Goal: Task Accomplishment & Management: Use online tool/utility

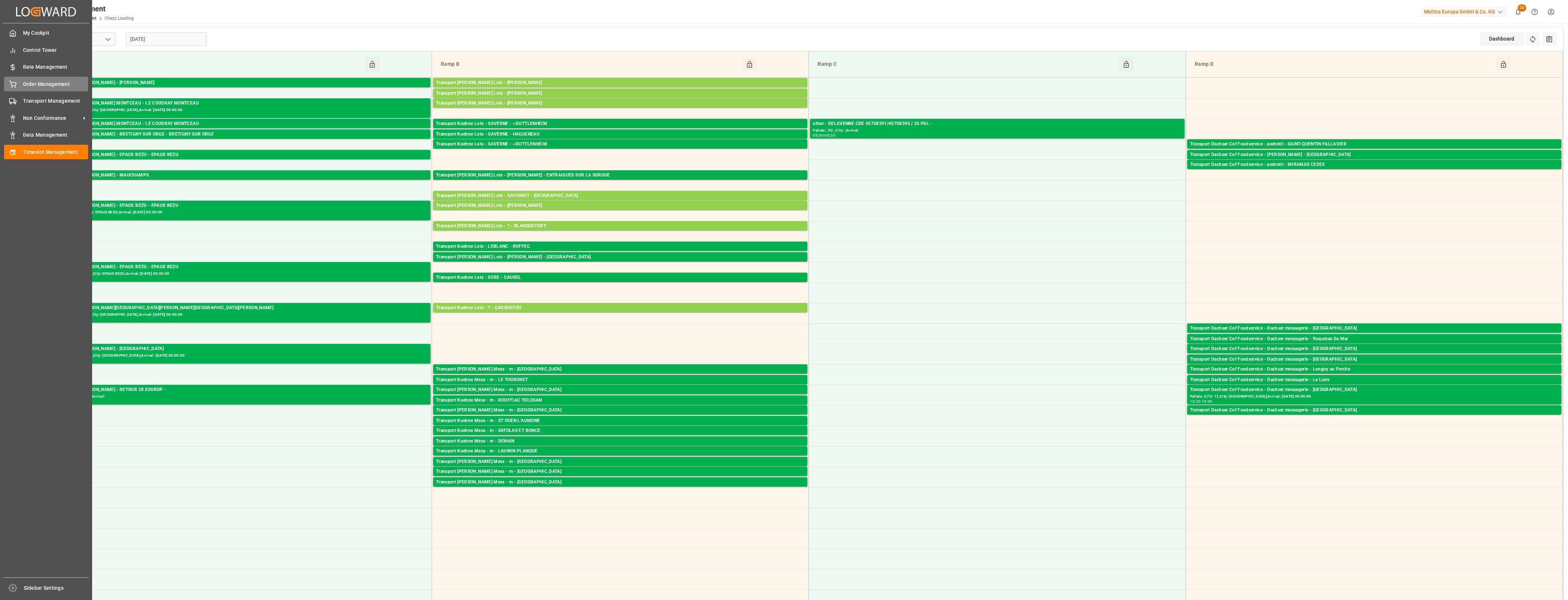
click at [10, 88] on icon at bounding box center [13, 85] width 7 height 7
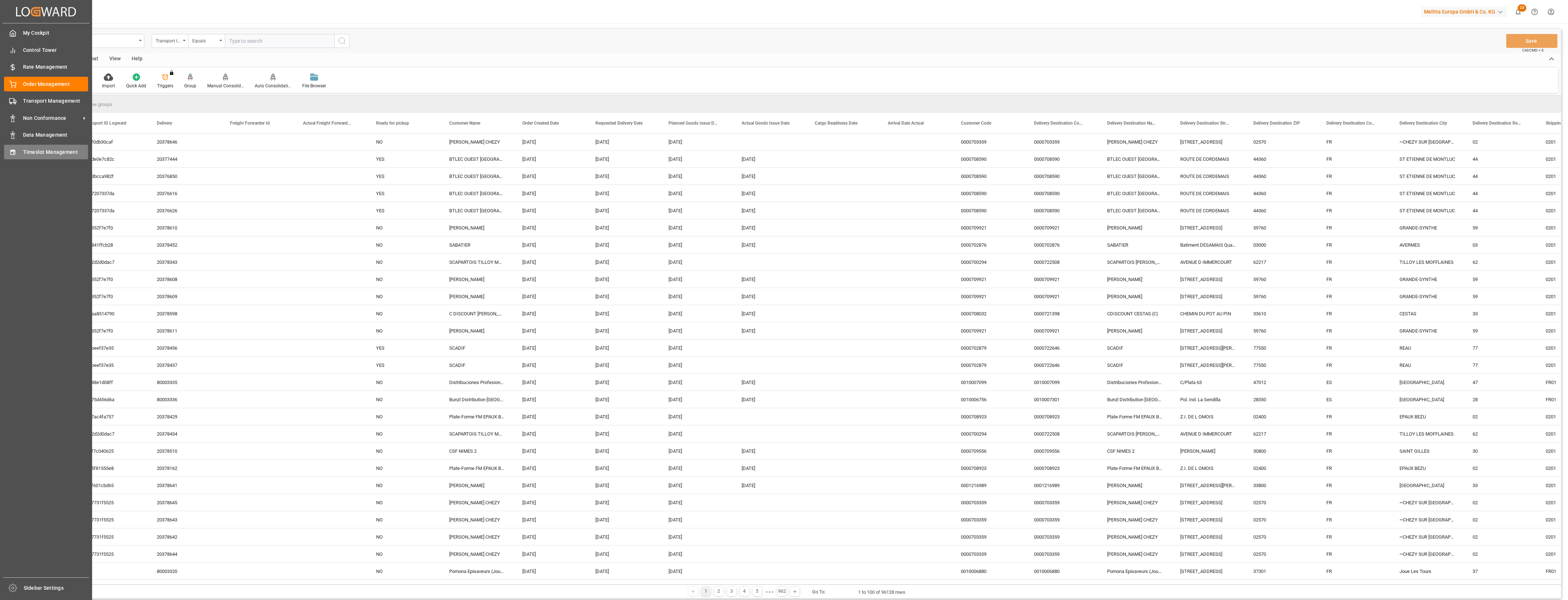
click at [27, 150] on span "Timeslot Management" at bounding box center [55, 152] width 65 height 8
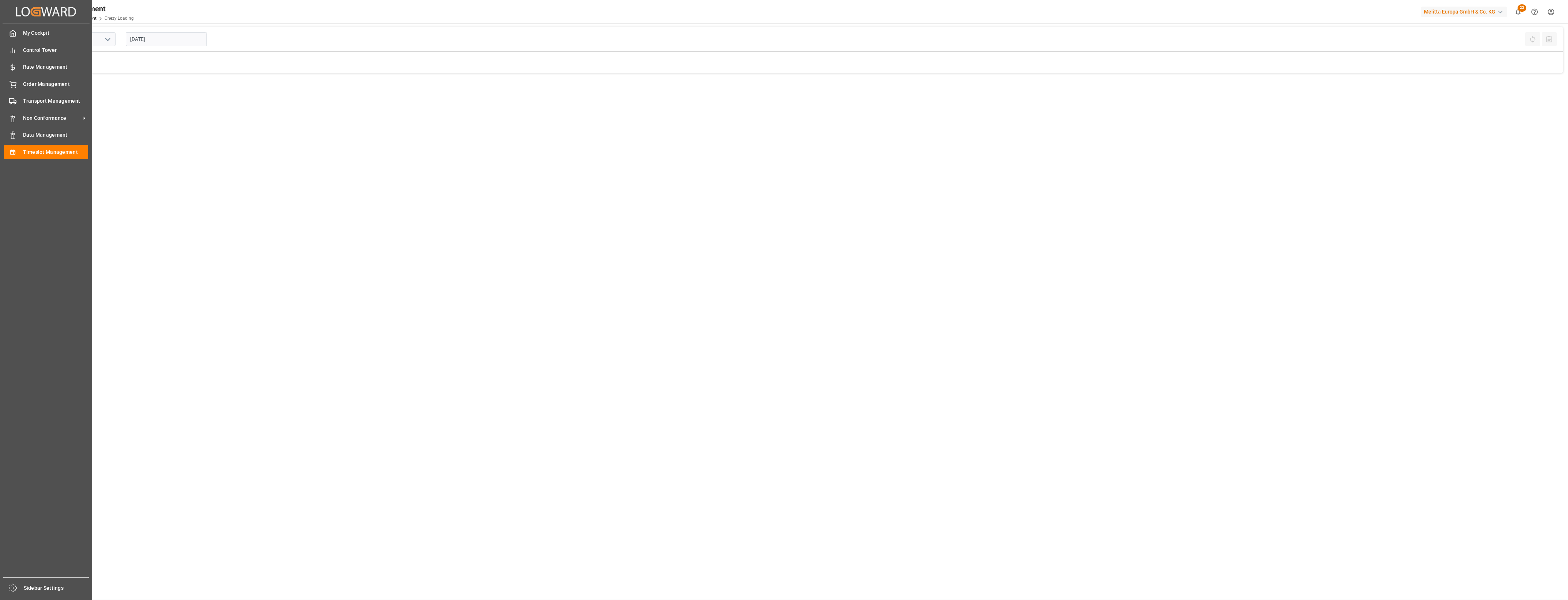
type input "Chezy Loading"
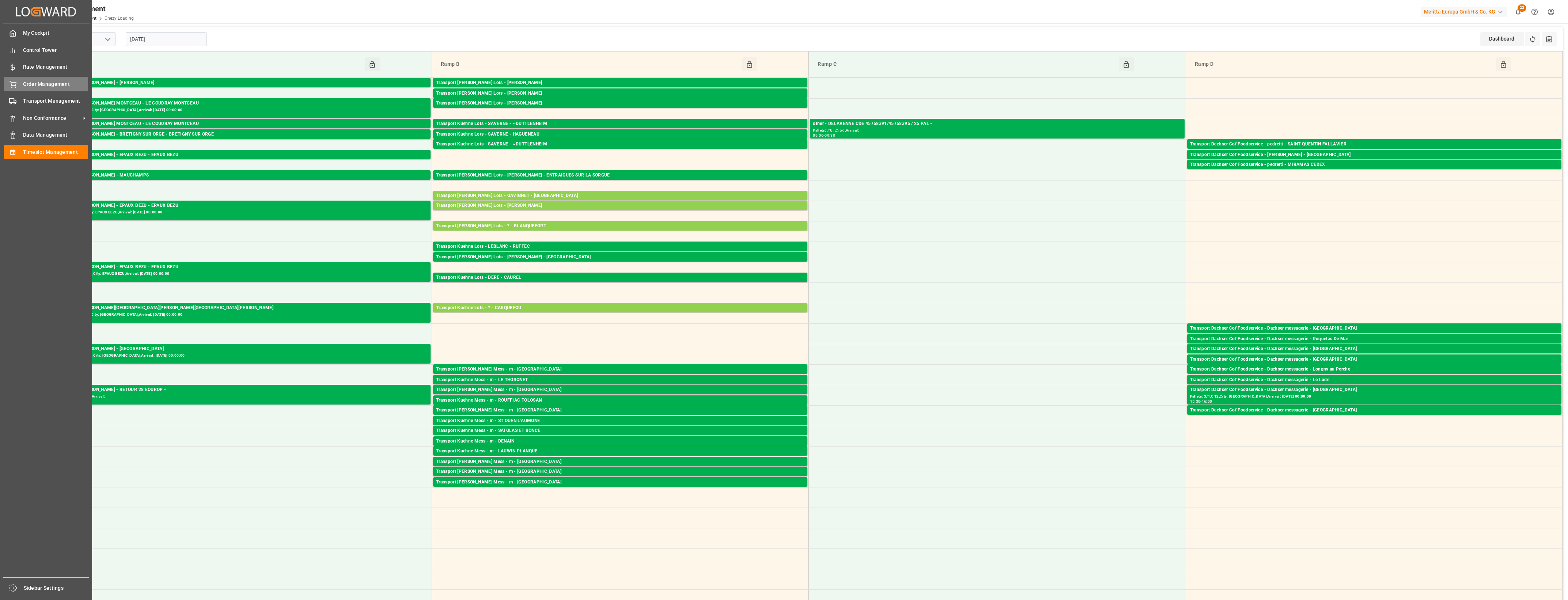
click at [19, 82] on div "Order Management Order Management" at bounding box center [46, 83] width 84 height 14
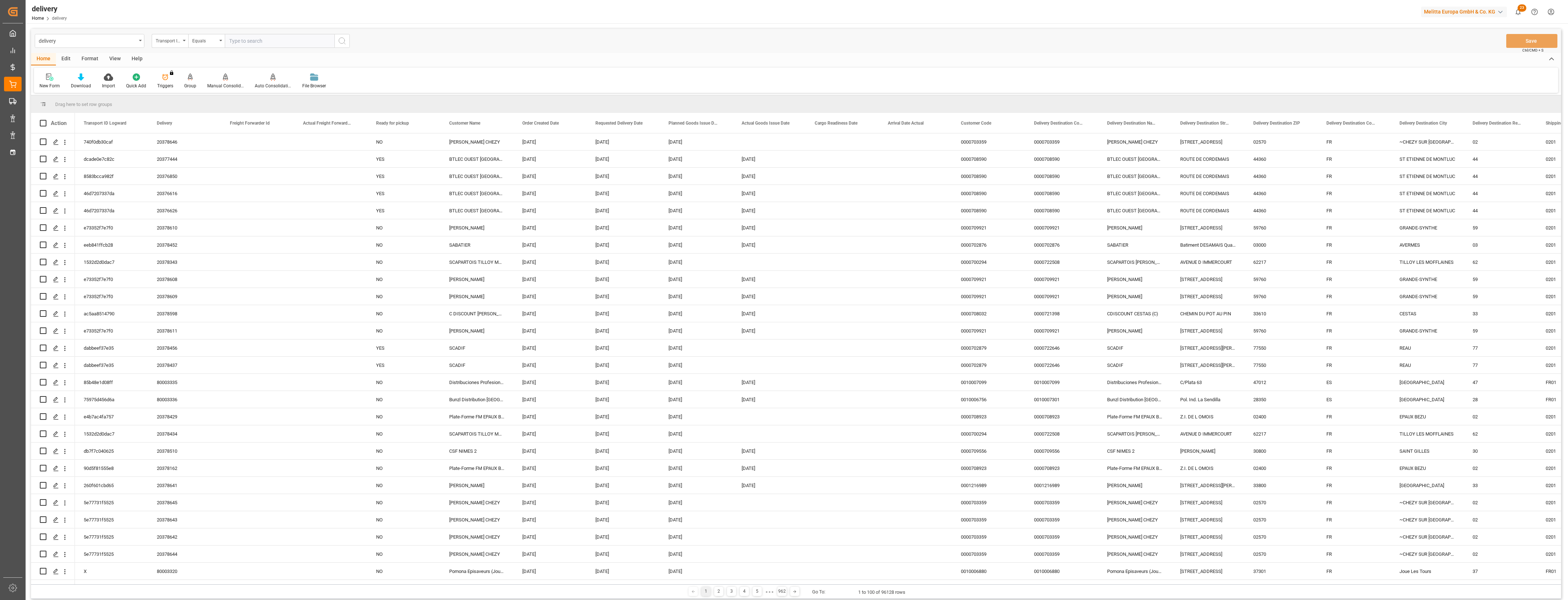
click at [499, 55] on div "Home Edit Format View Help" at bounding box center [796, 59] width 1530 height 12
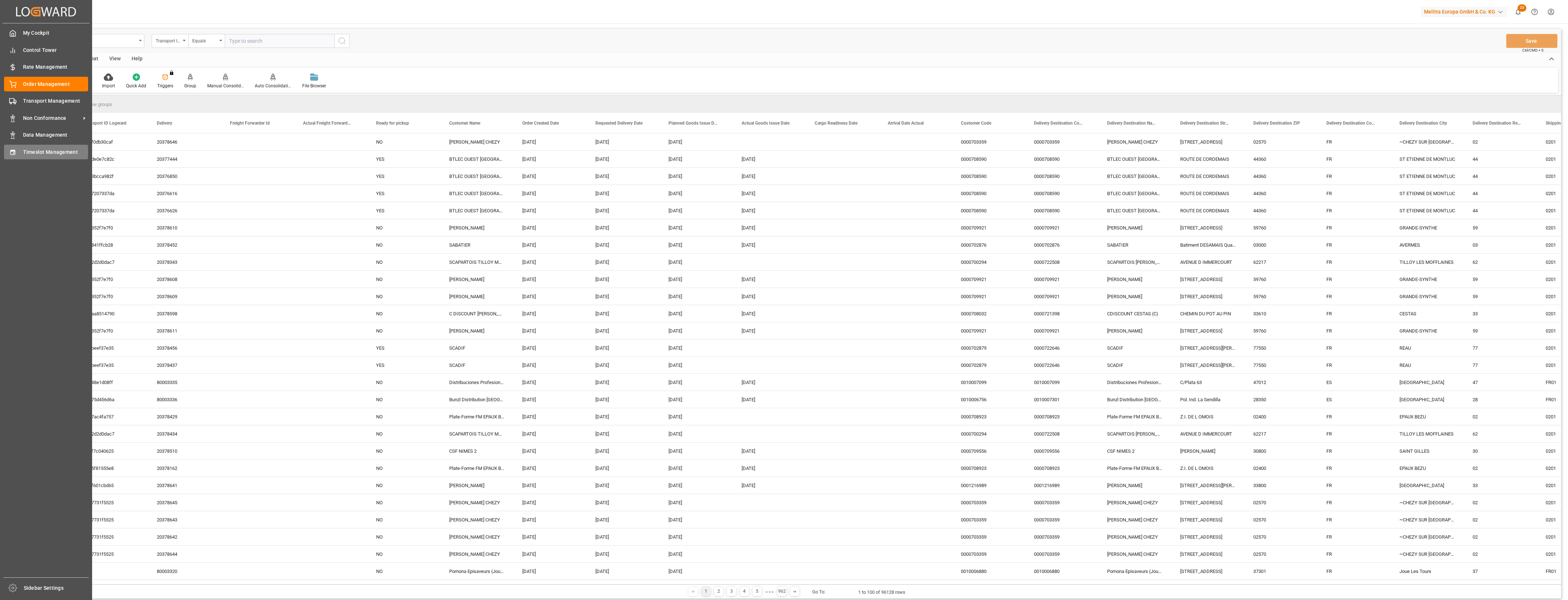
click at [36, 150] on span "Timeslot Management" at bounding box center [55, 152] width 65 height 8
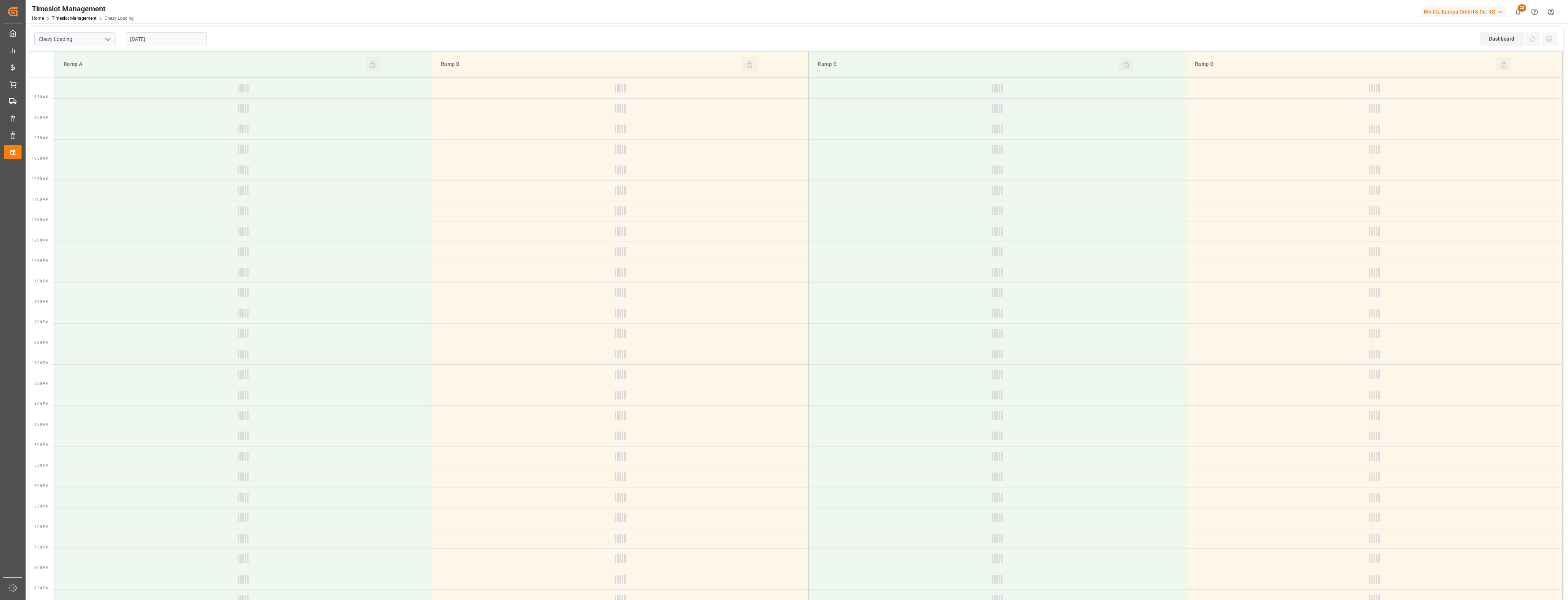
click at [109, 37] on icon "open menu" at bounding box center [108, 40] width 9 height 9
click at [84, 75] on div "Chezy Unloading" at bounding box center [75, 71] width 80 height 16
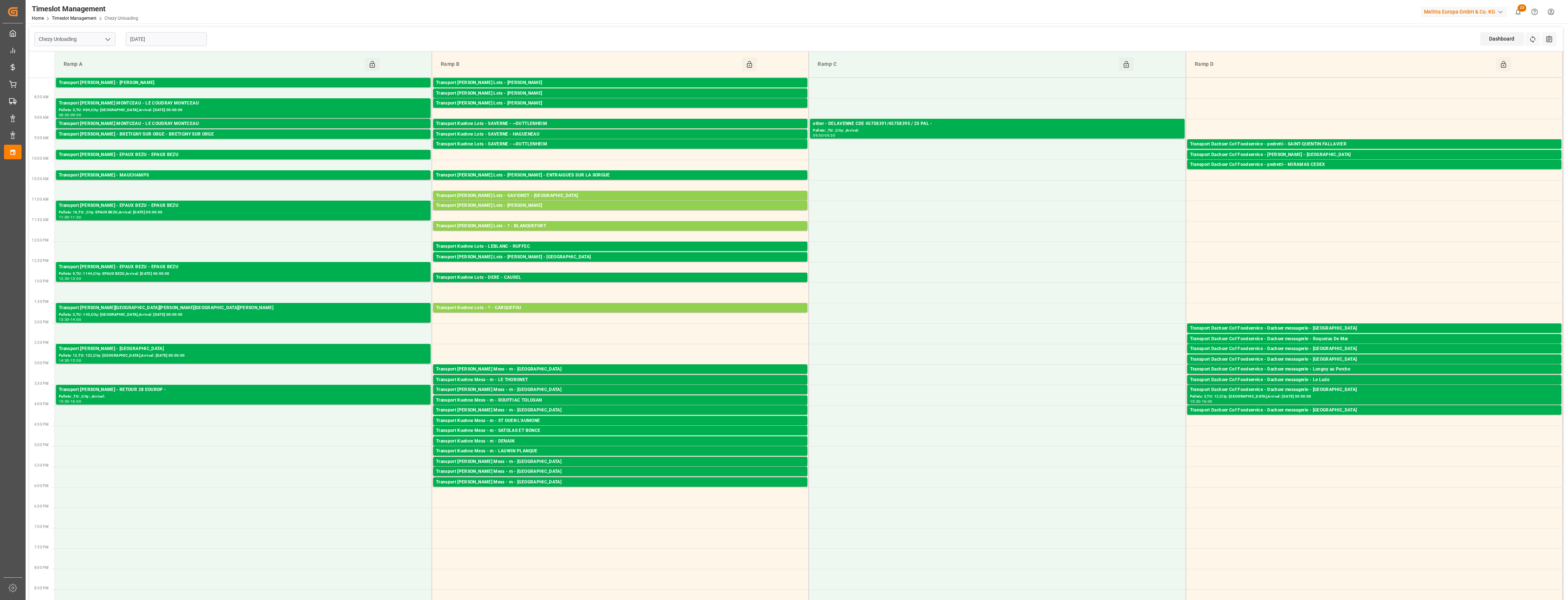
click at [109, 38] on icon "open menu" at bounding box center [108, 40] width 9 height 9
click at [105, 52] on div "Chezy Loading" at bounding box center [75, 55] width 80 height 16
type input "Chezy Loading"
click at [161, 37] on input "[DATE]" at bounding box center [166, 39] width 81 height 14
click at [192, 112] on span "19" at bounding box center [192, 112] width 5 height 5
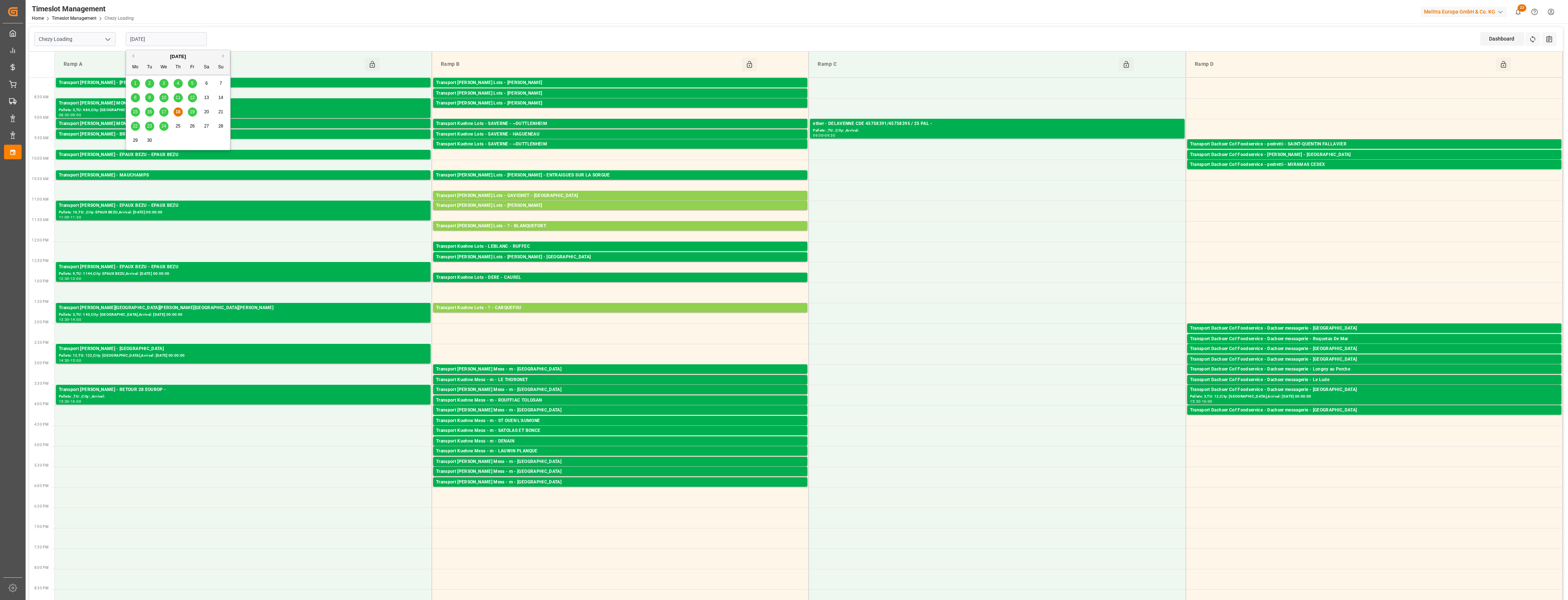
type input "[DATE]"
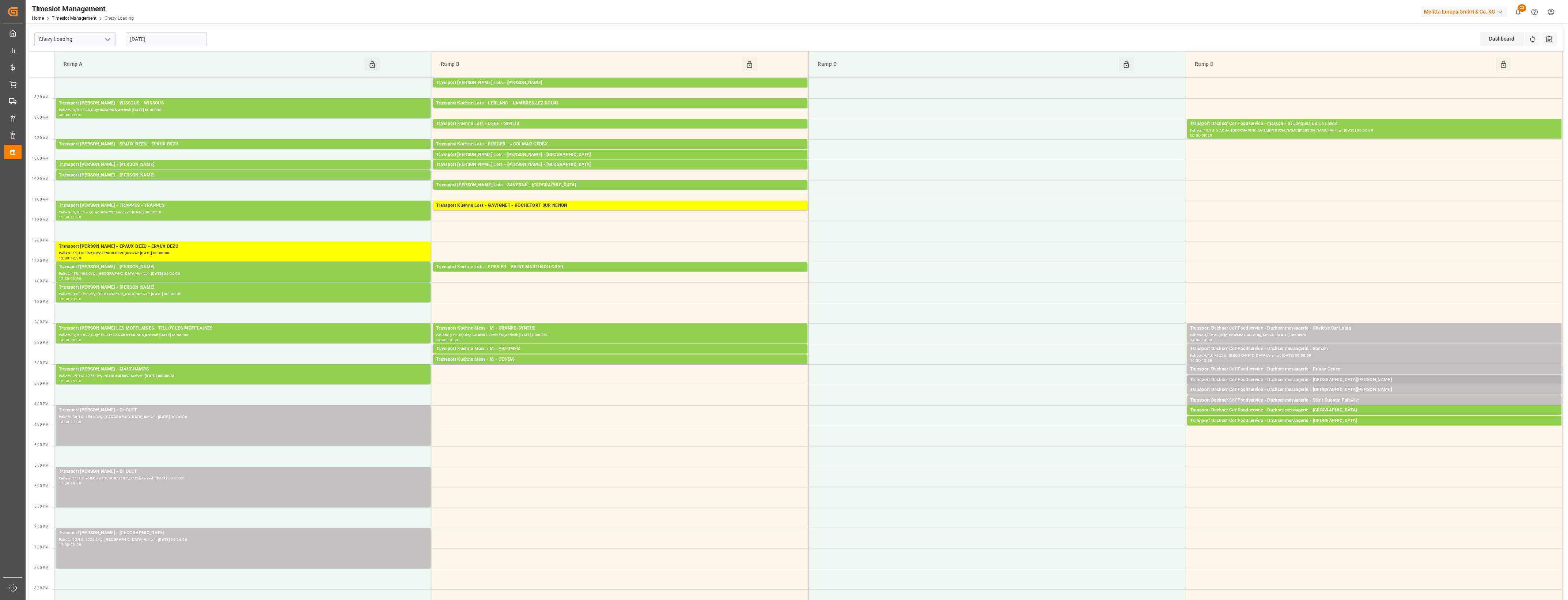
click at [1339, 381] on div "Transport Dachser Cof Foodservice - Dachser messagerie - [GEOGRAPHIC_DATA][PERS…" at bounding box center [1374, 380] width 368 height 7
click at [1106, 401] on button "Open" at bounding box center [1091, 402] width 51 height 9
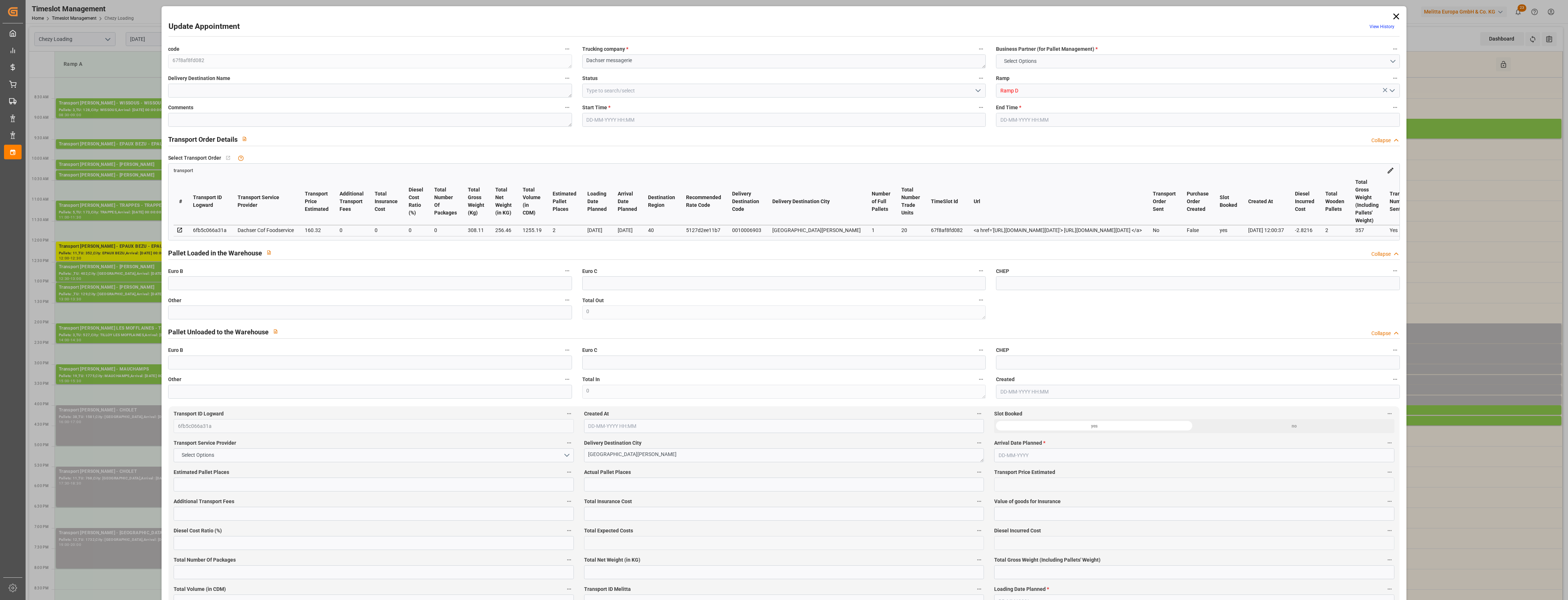
type input "2"
type input "160.32"
type input "0"
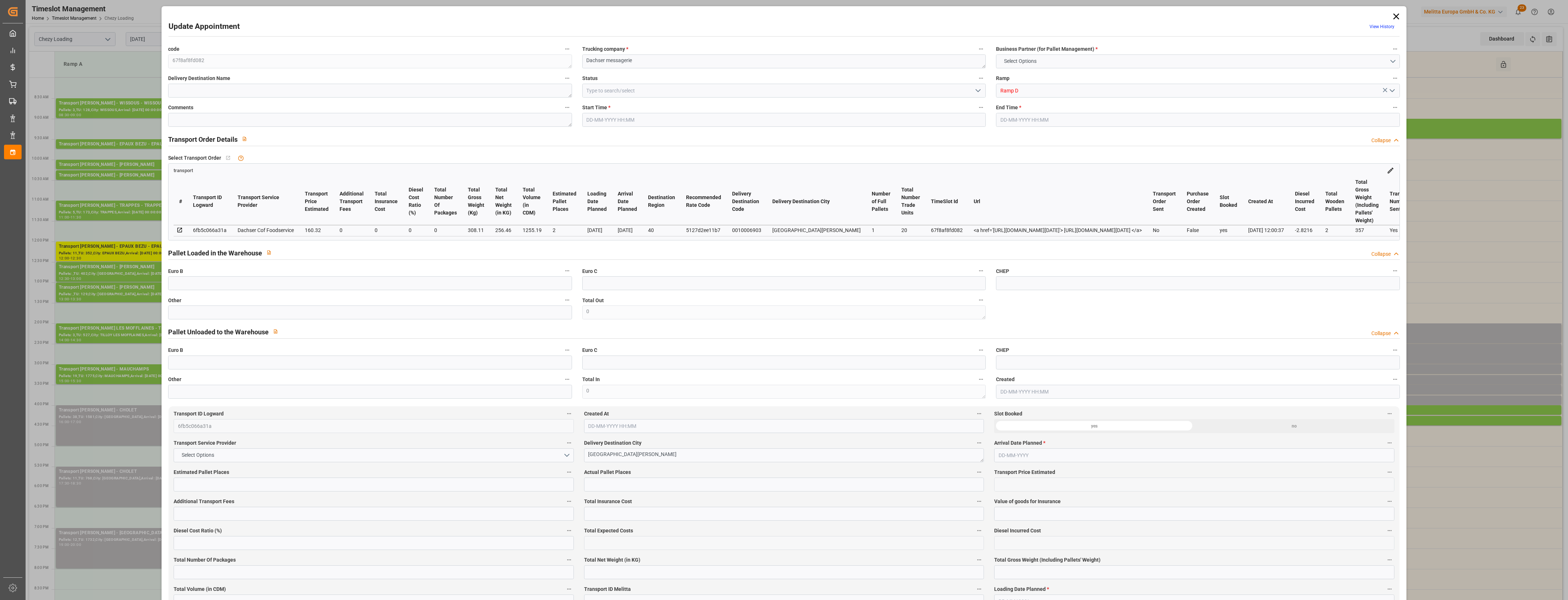
type input "157.4984"
type input "-2.8216"
type input "0"
type input "256.46"
type input "357"
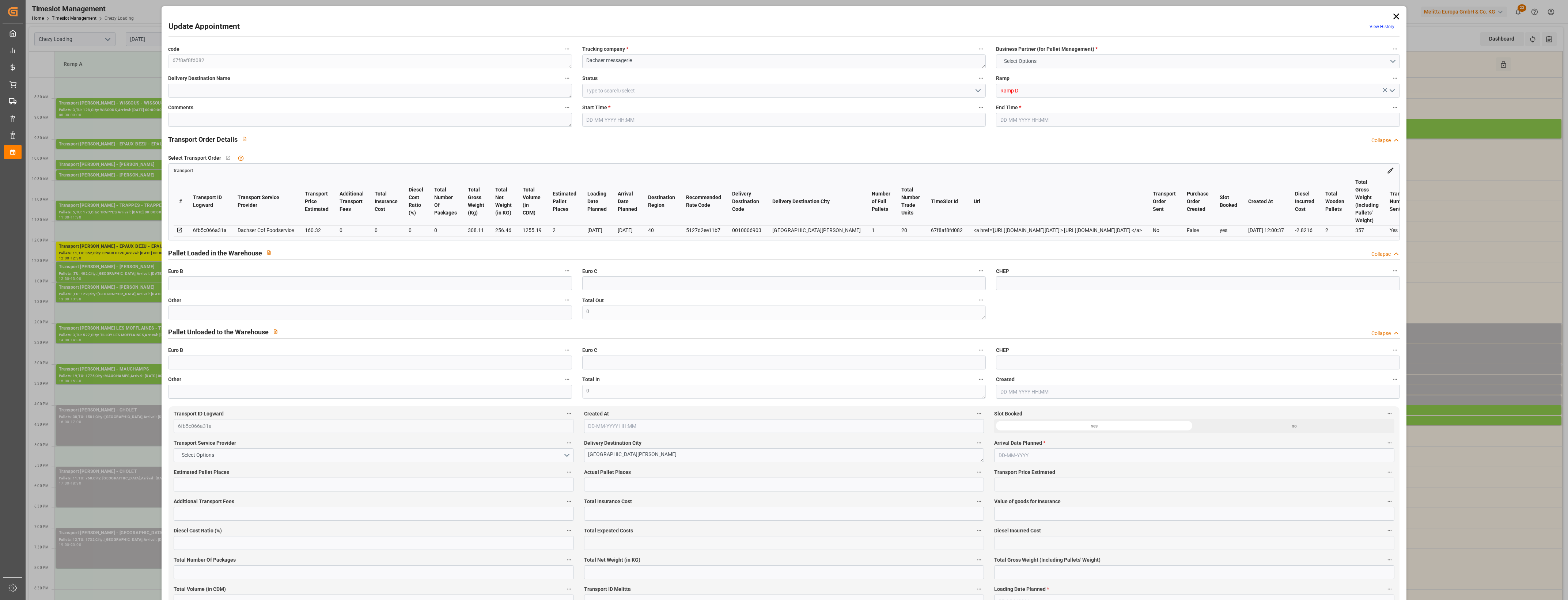
type input "1255.19"
type input "40"
type input "1"
type input "20"
type input "2"
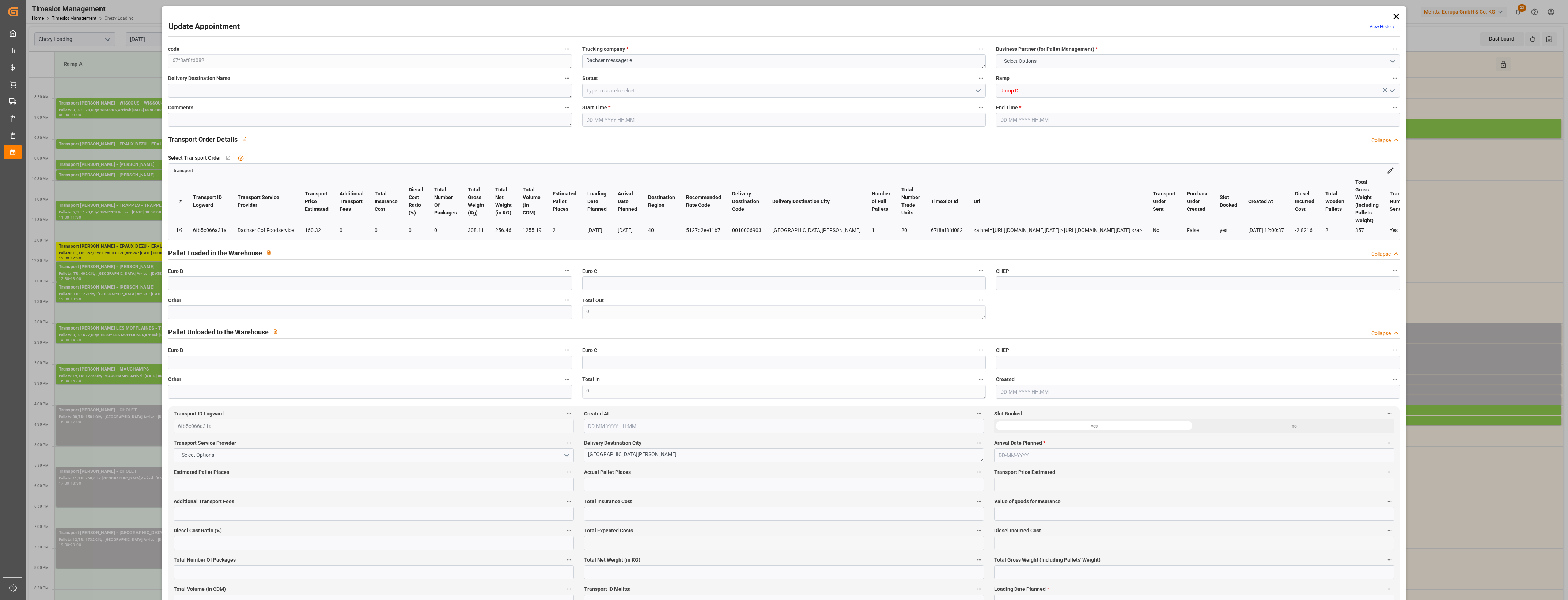
type input "101"
type input "308.11"
type input "0"
type input "4710.8598"
type input "0"
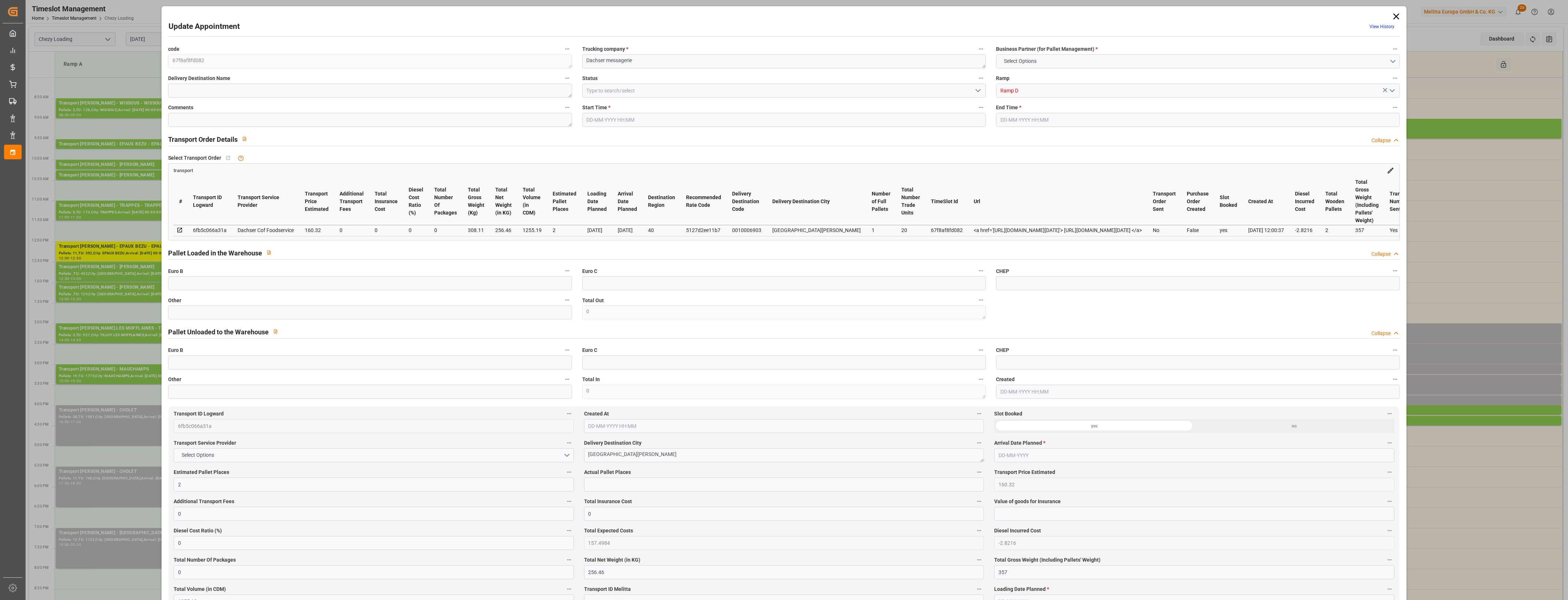
type input "0"
type input "21"
type input "35"
type input "[DATE] 15:15"
type input "[DATE] 15:30"
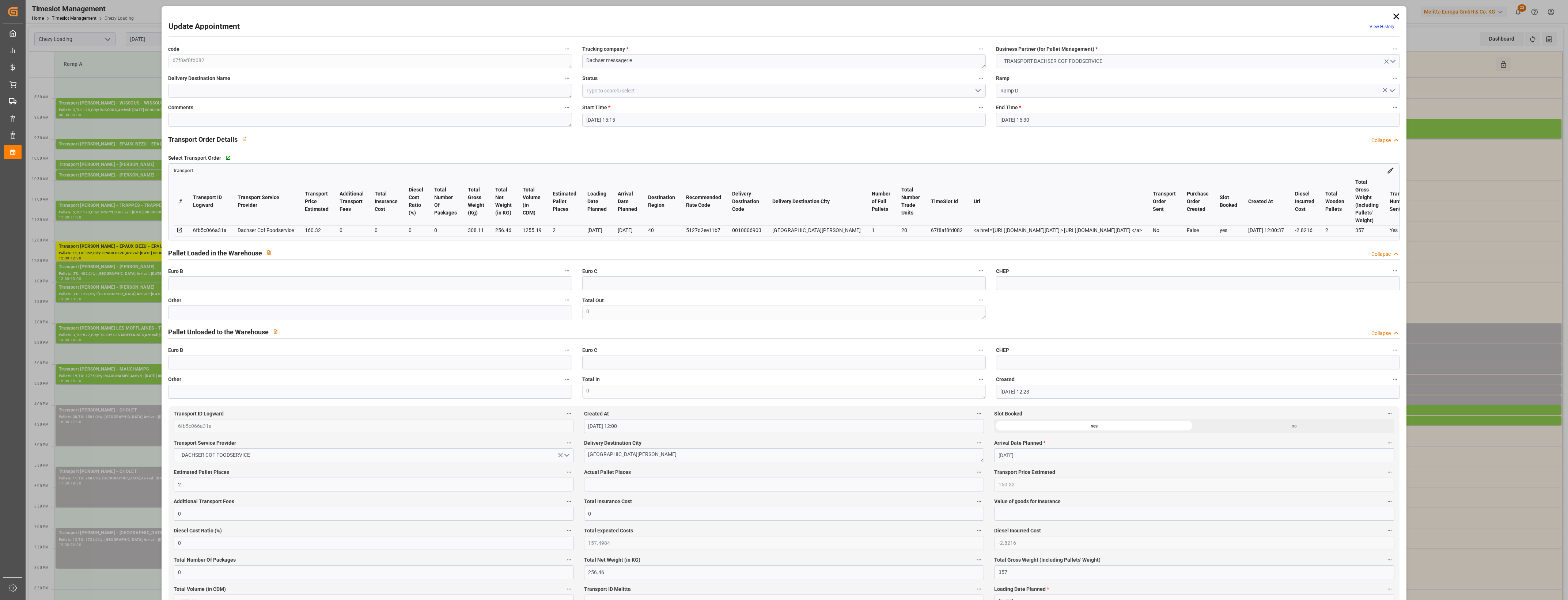
type input "[DATE] 12:23"
type input "[DATE] 12:00"
type input "[DATE]"
click at [257, 312] on input "text" at bounding box center [369, 312] width 404 height 14
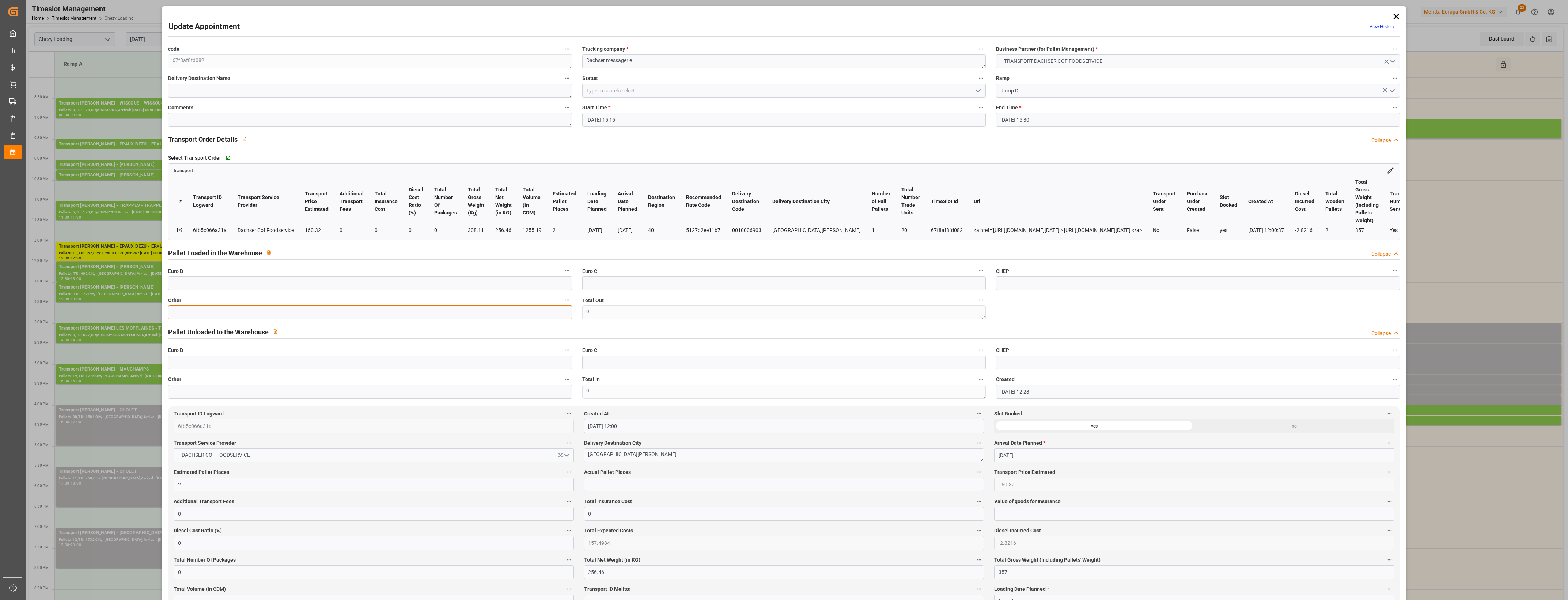
type input "1"
click at [615, 481] on input "text" at bounding box center [784, 484] width 400 height 14
type input "1"
click at [978, 91] on icon "open menu" at bounding box center [978, 91] width 9 height 9
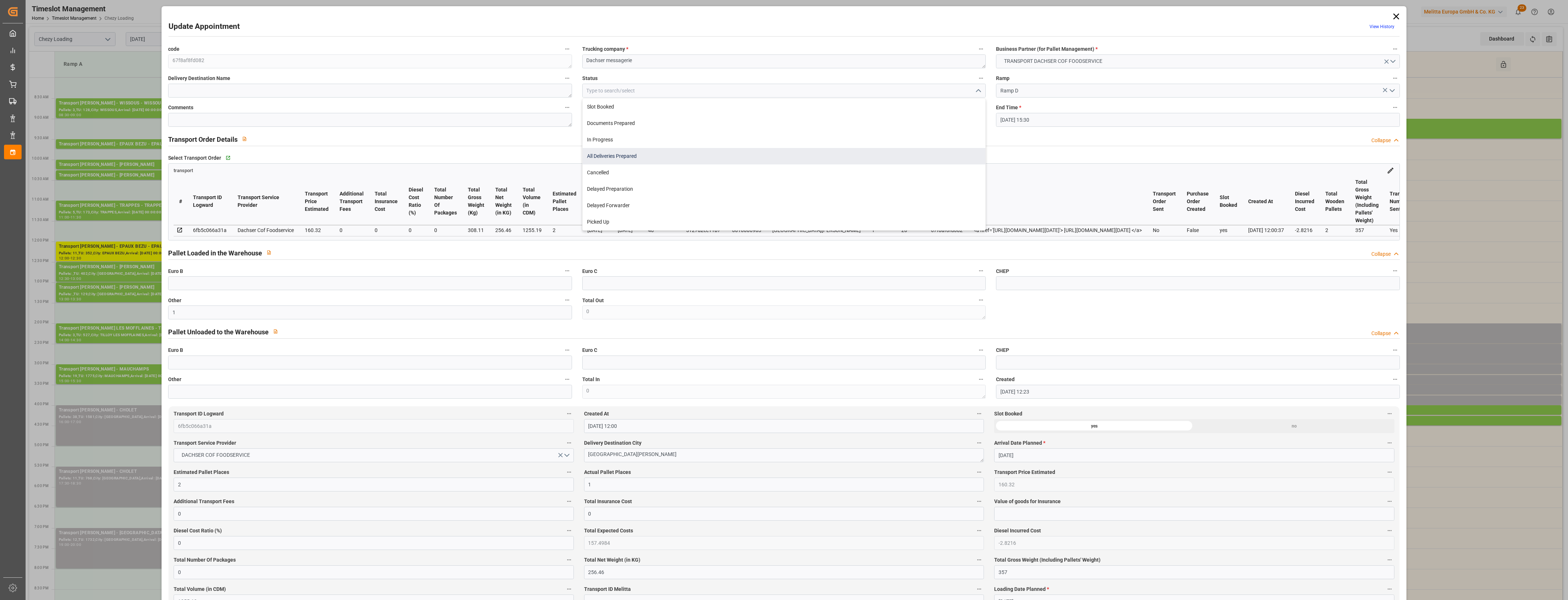
click at [668, 159] on div "All Deliveries Prepared" at bounding box center [784, 156] width 403 height 16
type input "All Deliveries Prepared"
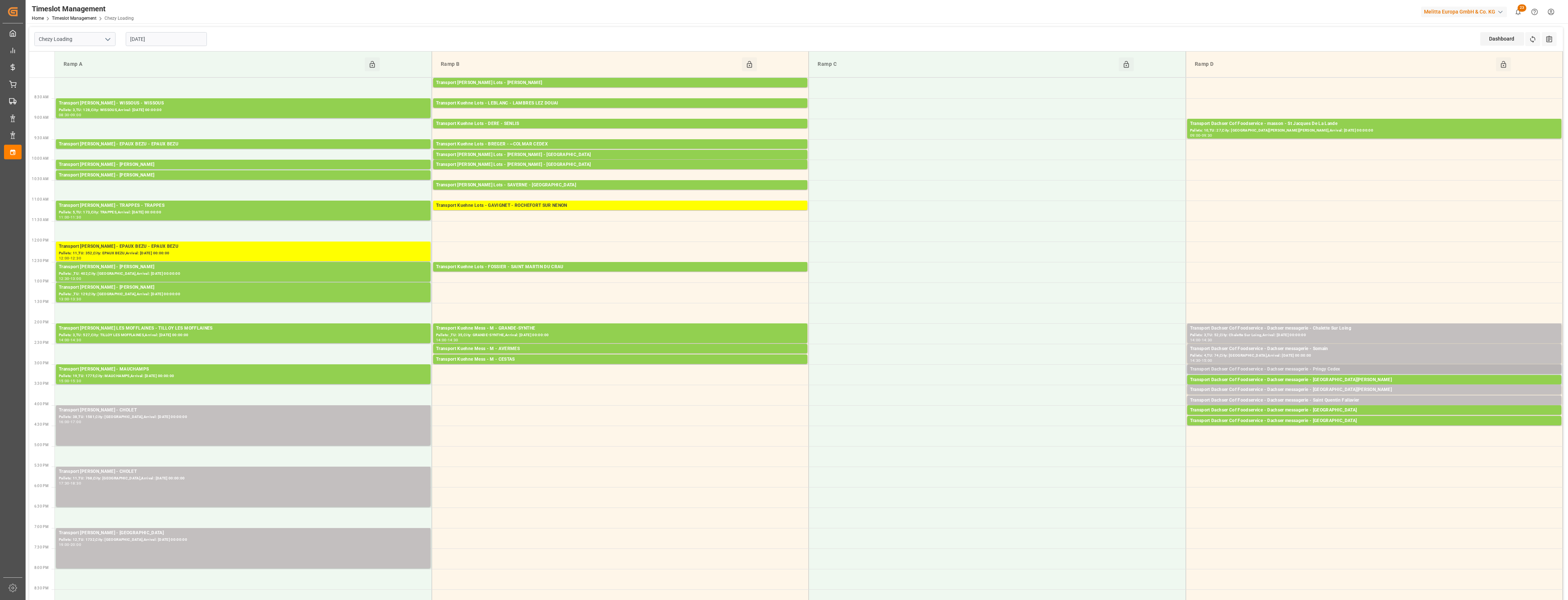
click at [1345, 368] on div "Transport Dachser Cof Foodservice - Dachser messagerie - Pringy Cedex" at bounding box center [1374, 369] width 368 height 7
click at [1111, 402] on button "Open" at bounding box center [1091, 402] width 51 height 9
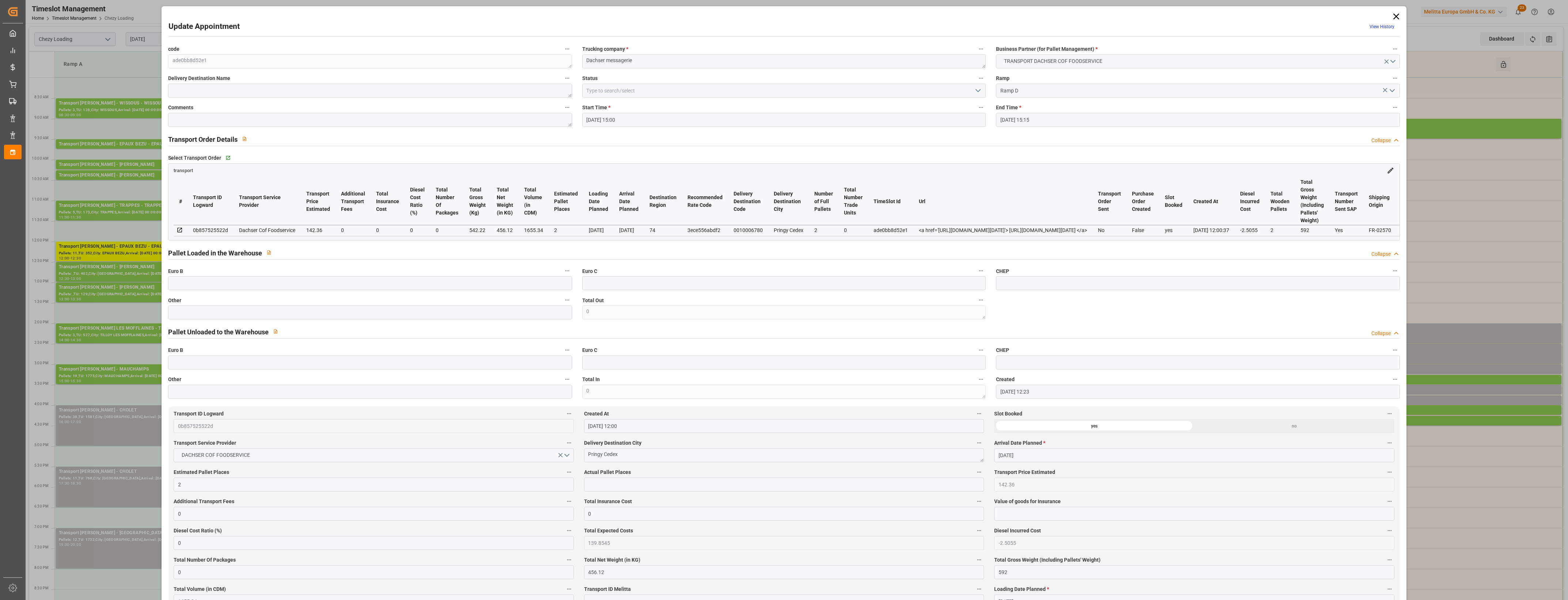
type input "[DATE] 15:00"
type input "[DATE] 15:15"
type input "[DATE] 12:23"
type input "[DATE] 12:00"
type input "[DATE]"
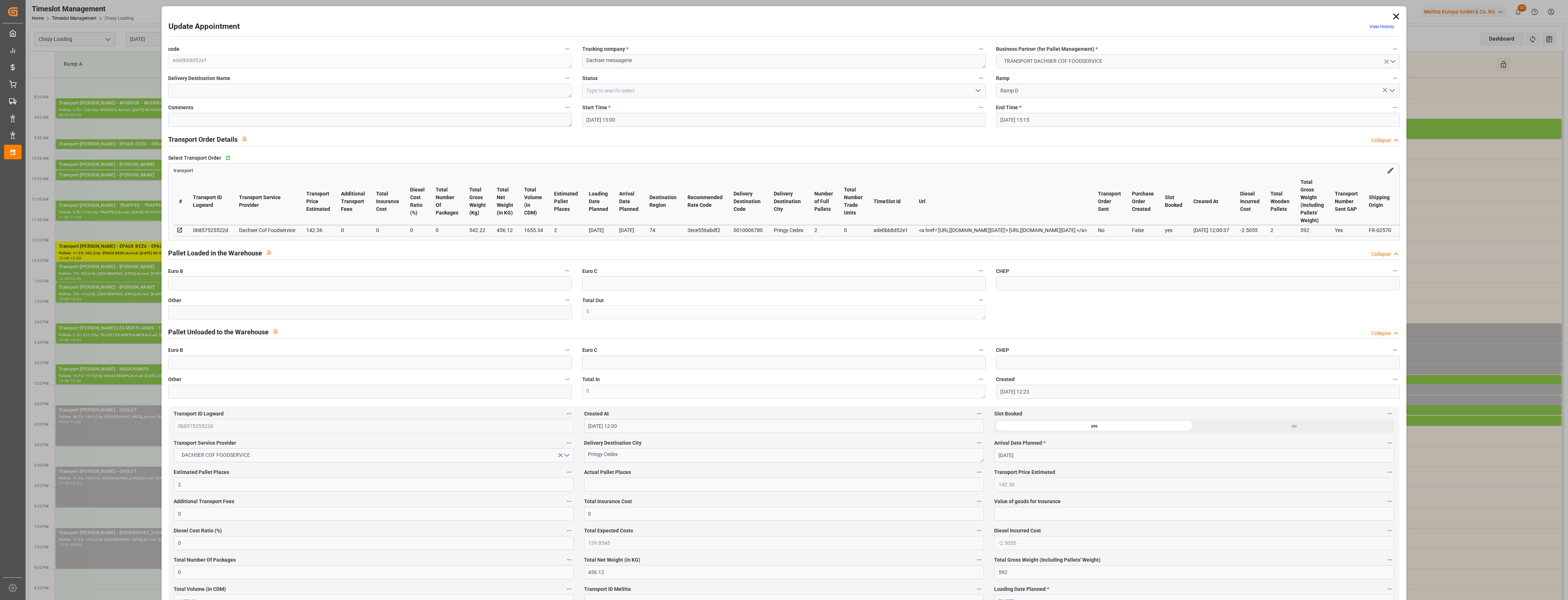
type input "[DATE]"
click at [229, 310] on input "text" at bounding box center [369, 312] width 404 height 14
type input "2"
click at [600, 488] on input "text" at bounding box center [784, 484] width 400 height 14
type input "2"
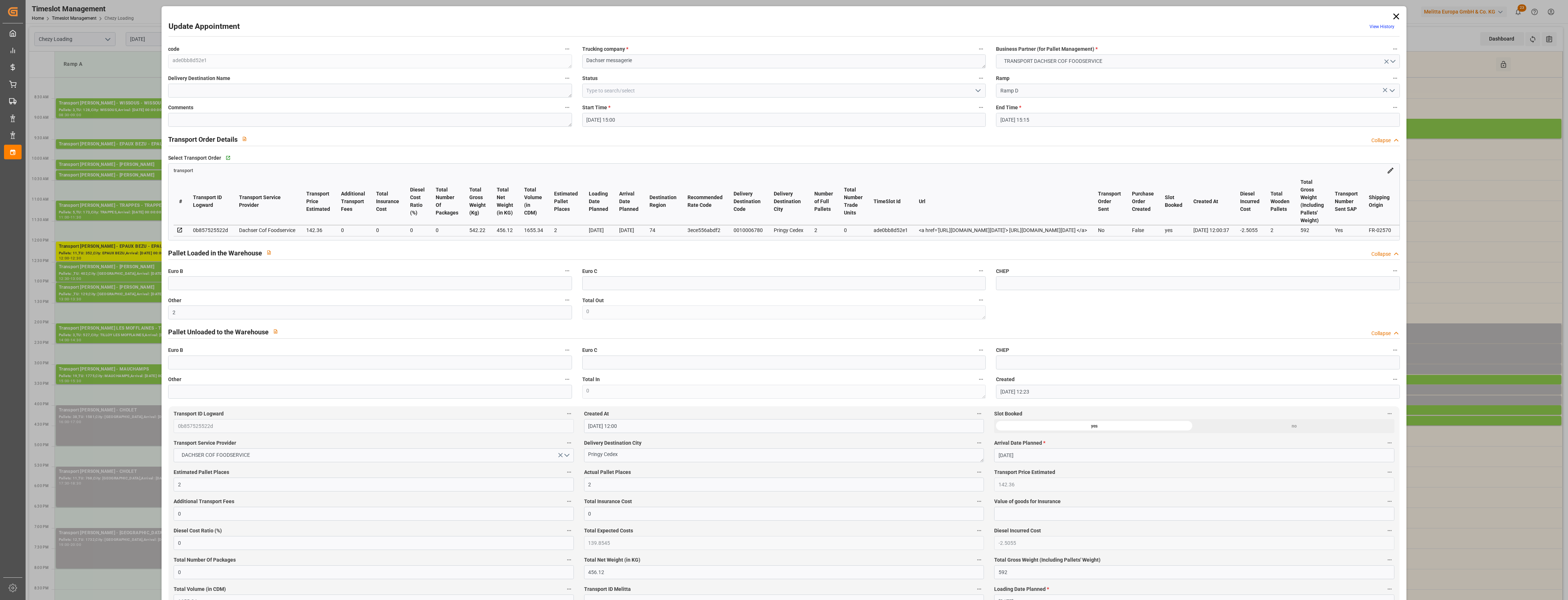
click at [646, 472] on label "Actual Pallet Places" at bounding box center [784, 472] width 400 height 10
click at [975, 472] on button "Actual Pallet Places" at bounding box center [979, 472] width 10 height 10
click at [688, 477] on div at bounding box center [784, 300] width 1568 height 600
click at [976, 88] on icon "open menu" at bounding box center [978, 91] width 9 height 9
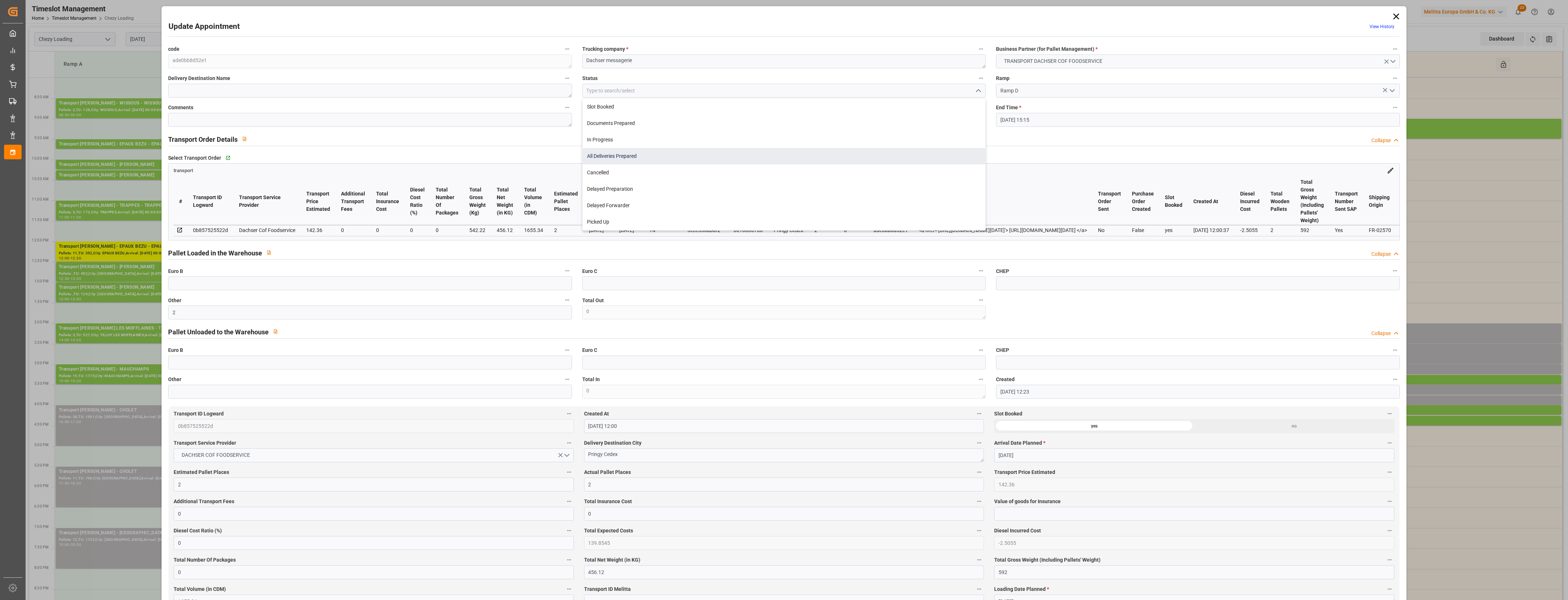
click at [662, 159] on div "All Deliveries Prepared" at bounding box center [784, 156] width 403 height 16
type input "All Deliveries Prepared"
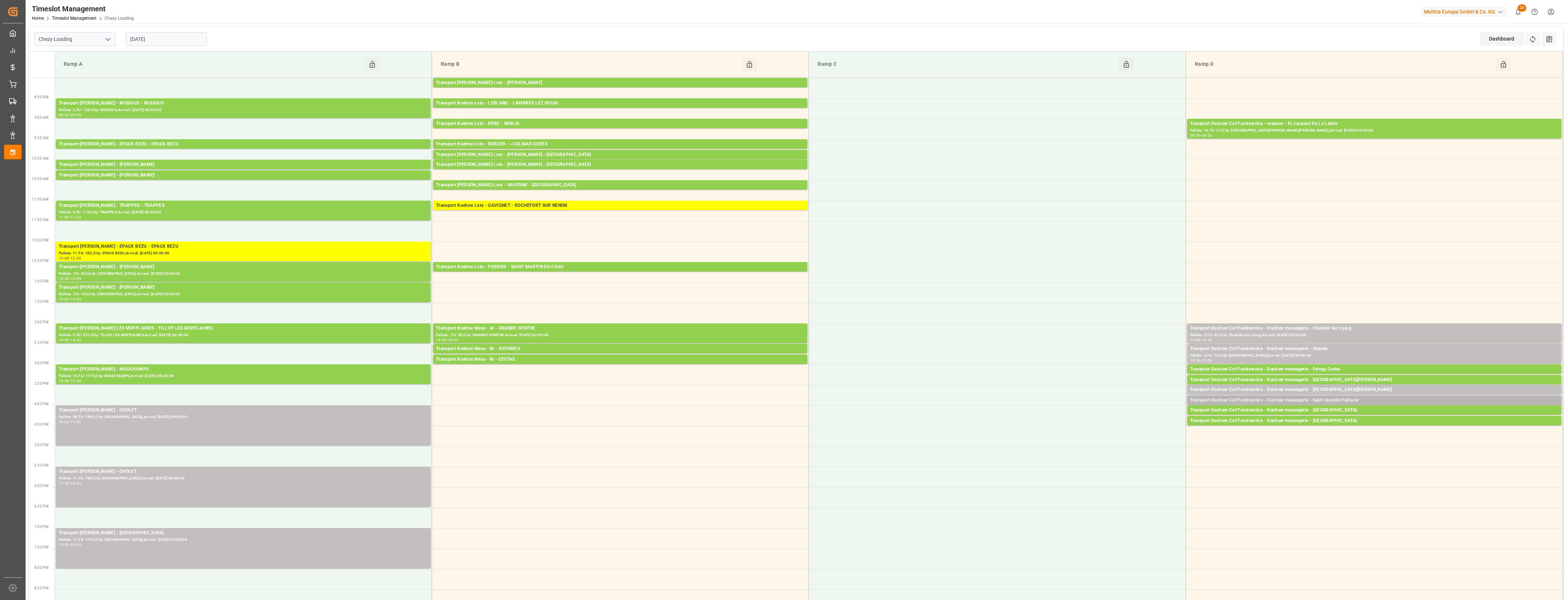
click at [1354, 397] on div "Transport Dachser Cof Foodservice - Dachser messagerie - Saint Quentin Fallavier" at bounding box center [1374, 400] width 368 height 7
click at [1110, 422] on button "Open" at bounding box center [1091, 423] width 51 height 9
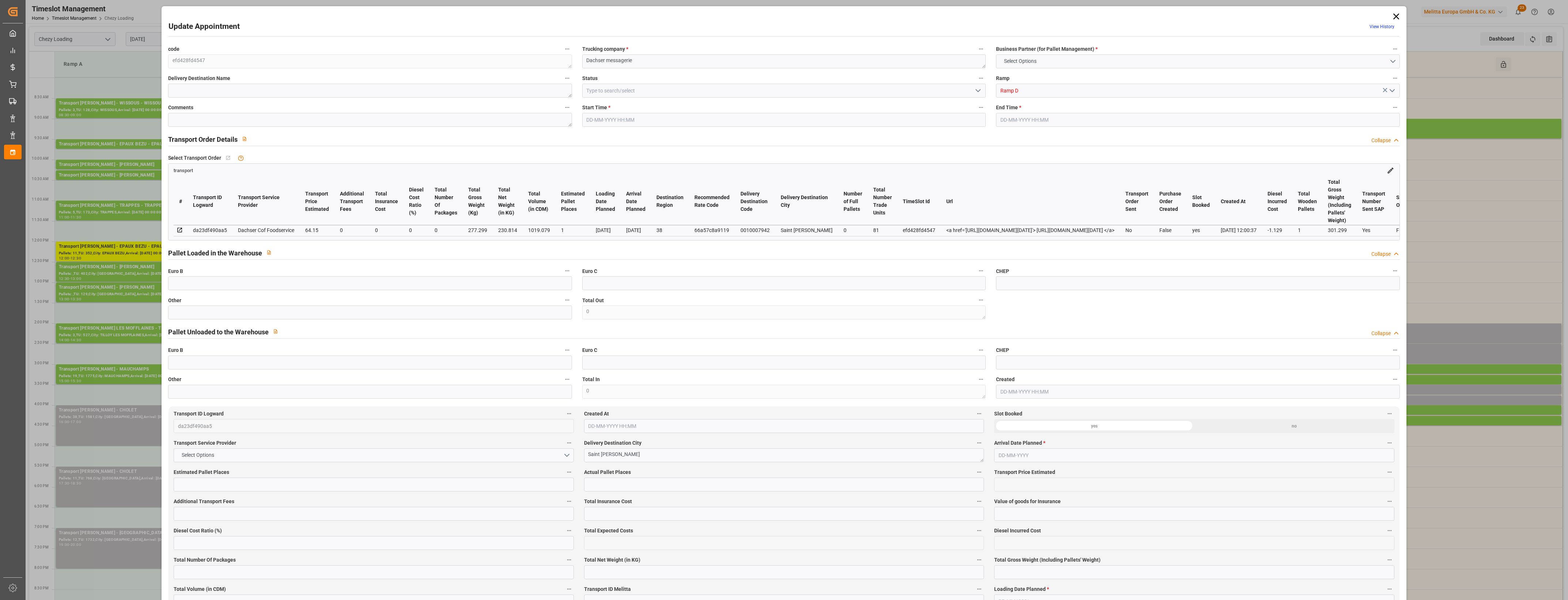
type textarea "efd428fd4547"
type textarea "Dachser messagerie"
type input "Ramp D"
type textarea "0"
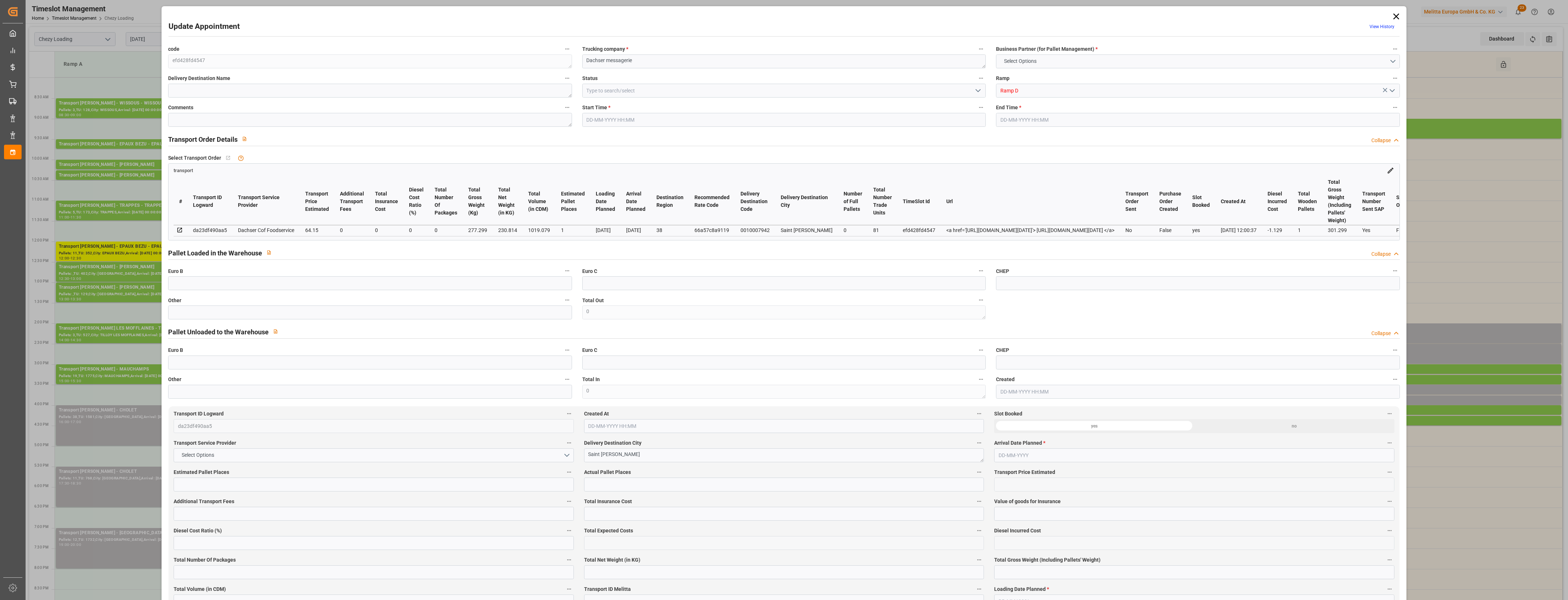
type input "da23df490aa5"
type textarea "Saint [PERSON_NAME]"
type textarea "0010007942"
type textarea "efd428fd4547"
type textarea "FR-02570"
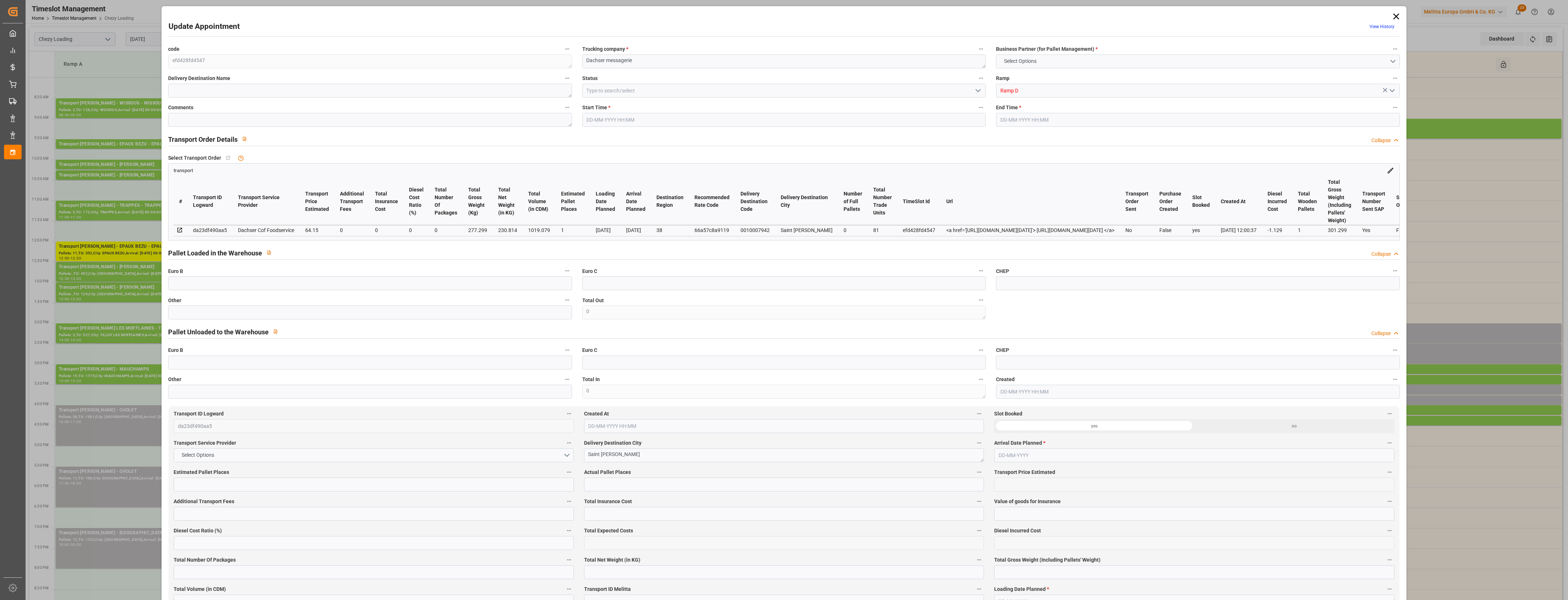
type textarea "FR"
type input "Road"
type input "FR"
type input "38070"
type input "Small Shipment"
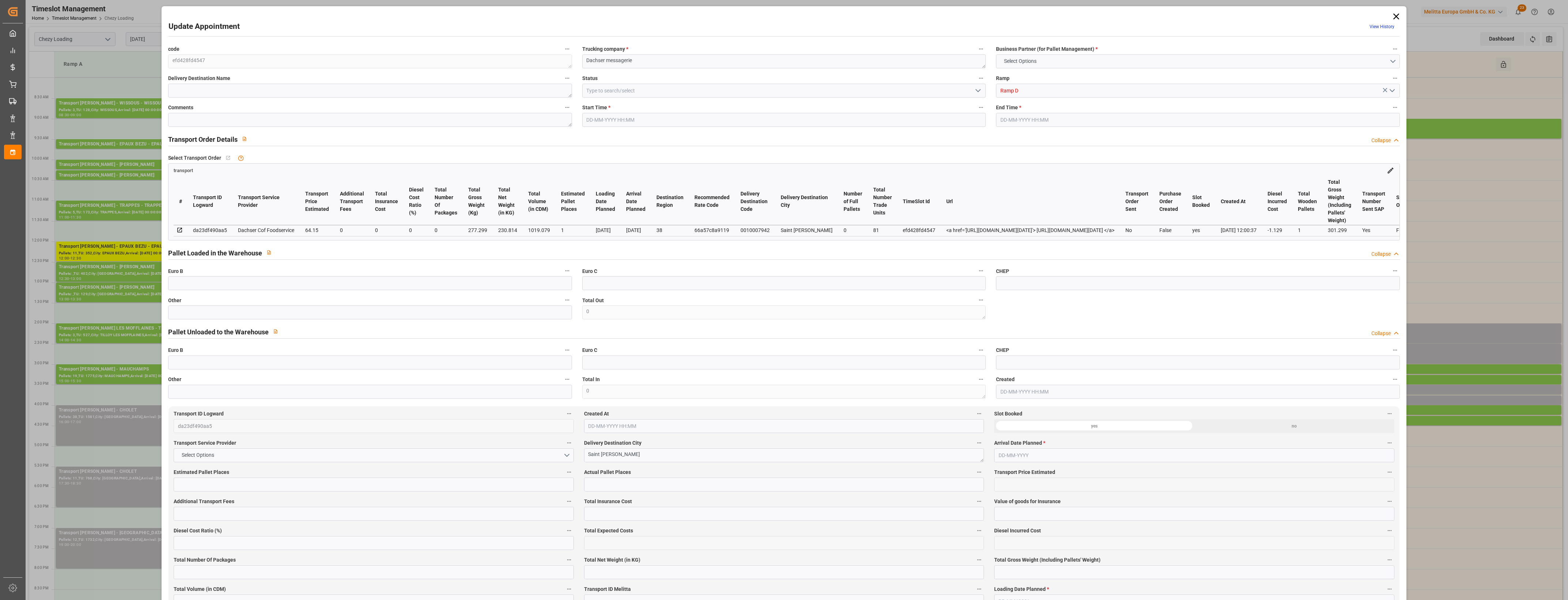
type input "3.5-7.5 t"
type input "EURO 6"
type input "Diesel"
type input "1"
type input "64.15"
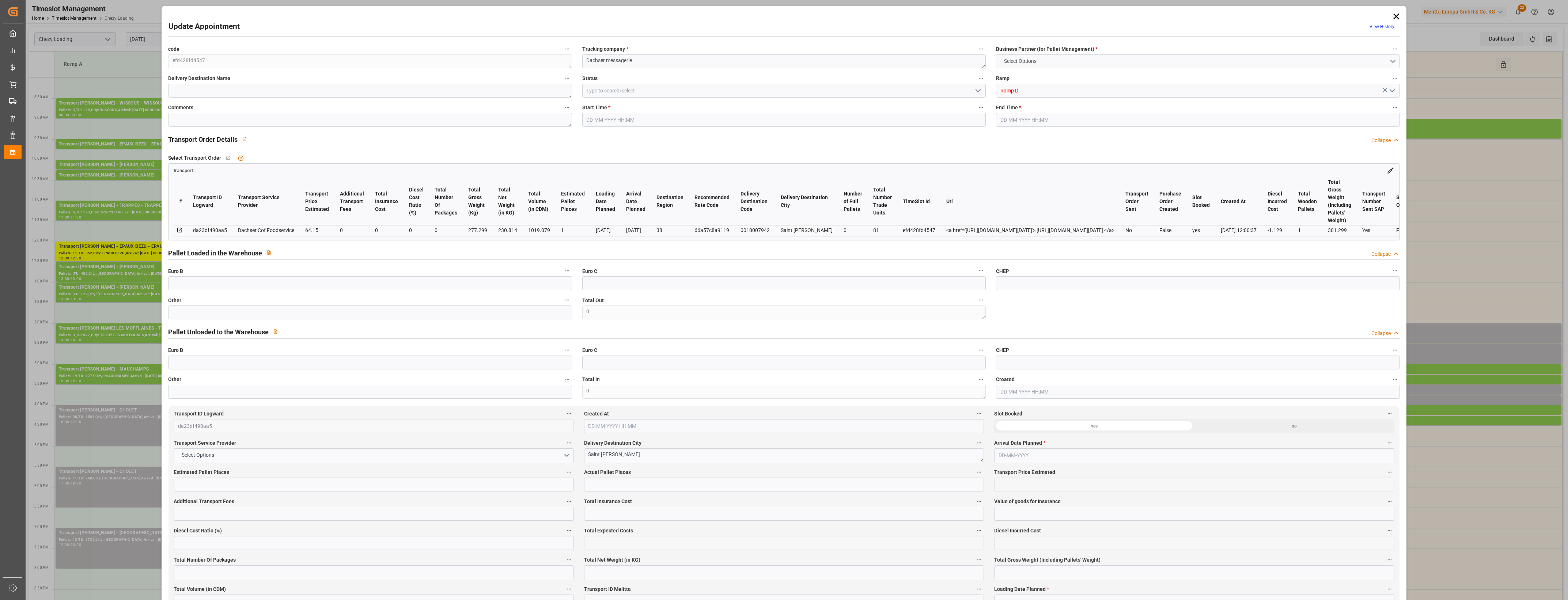
type input "0"
type input "63.021"
type input "-1.129"
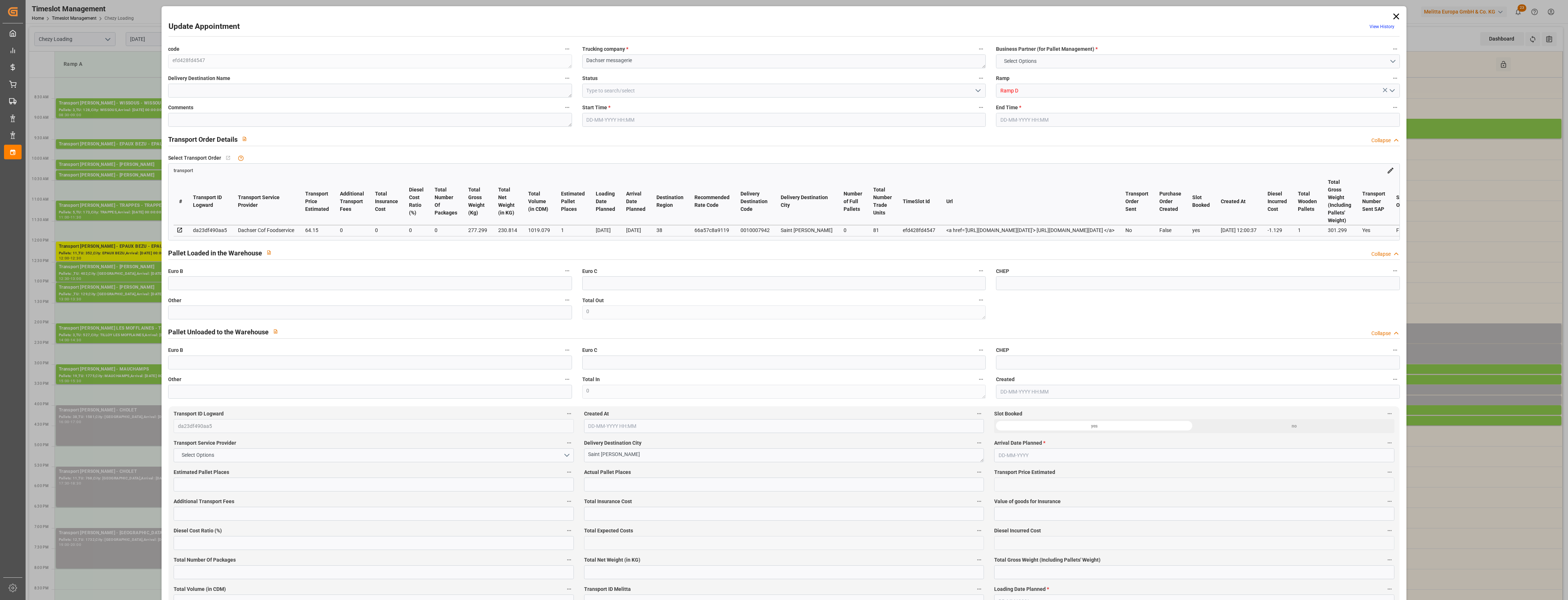
type input "0"
type input "230.814"
type input "301.299"
type input "1019.079"
type input "38"
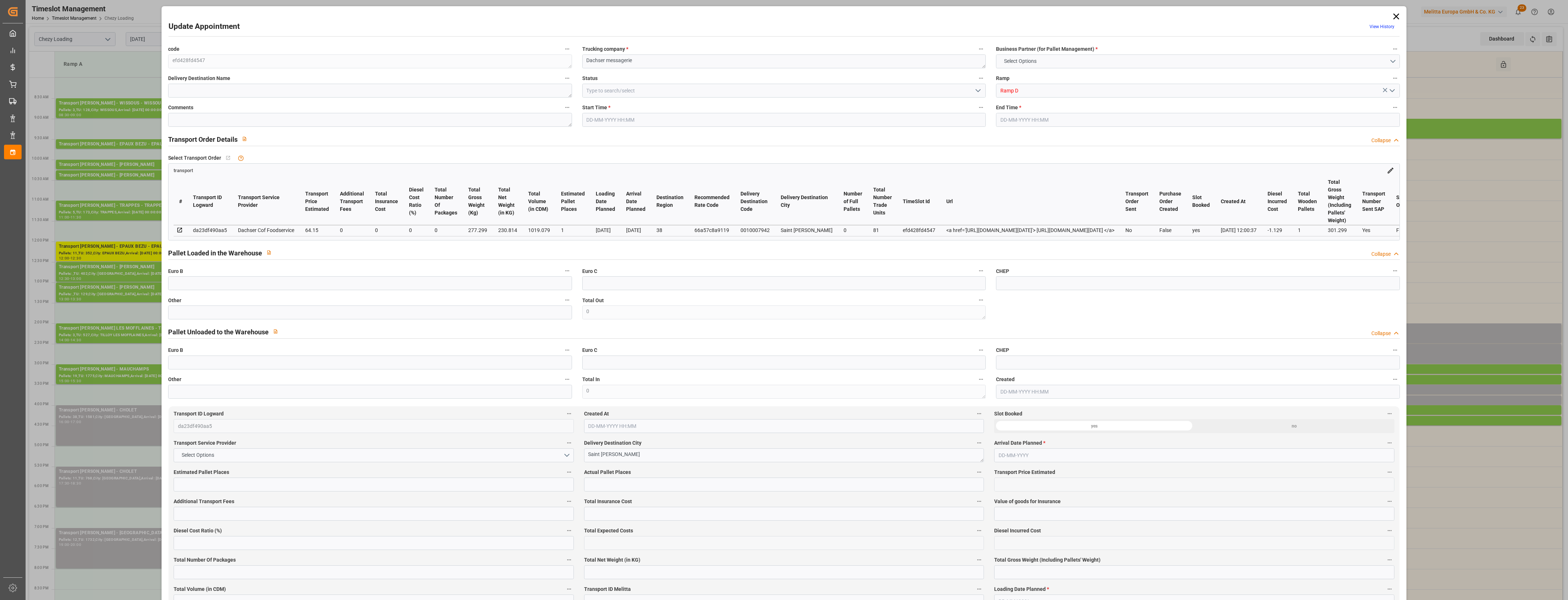
type input "0"
type input "81"
type input "1"
type input "101"
type input "277.299"
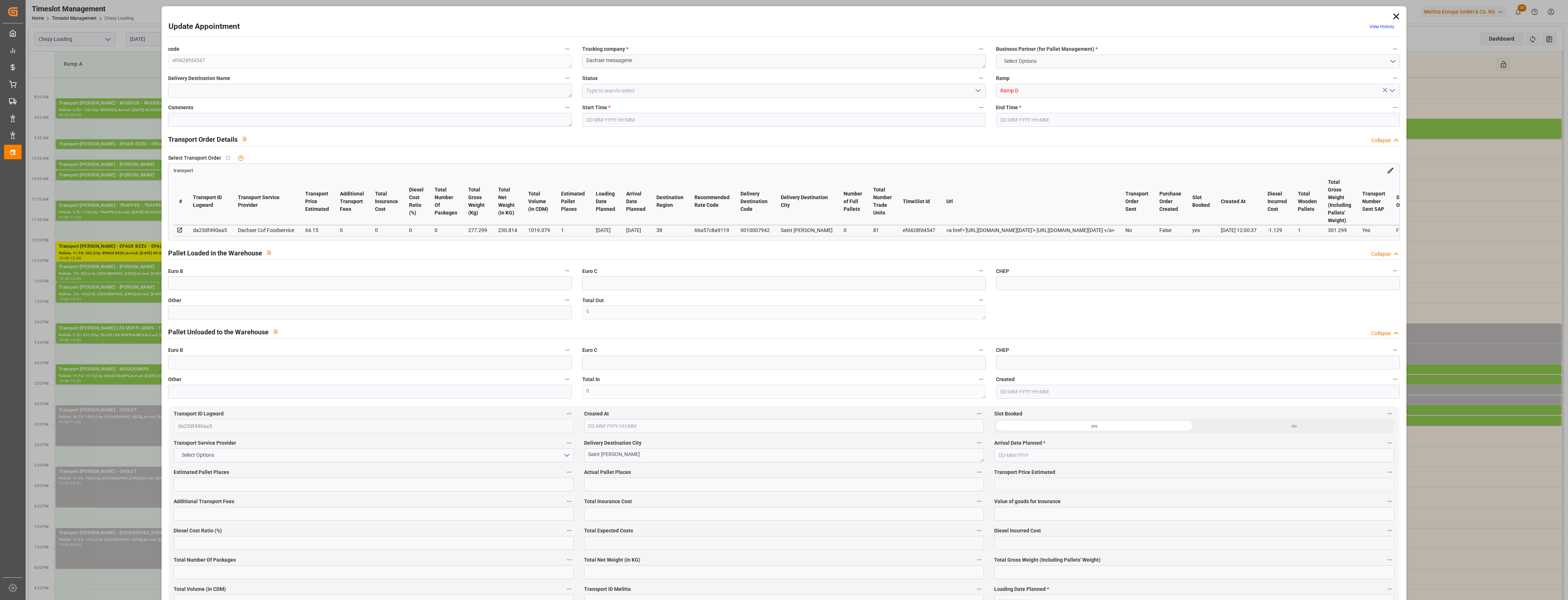
type input "0"
type input "4710.8598"
type input "0"
type input "21"
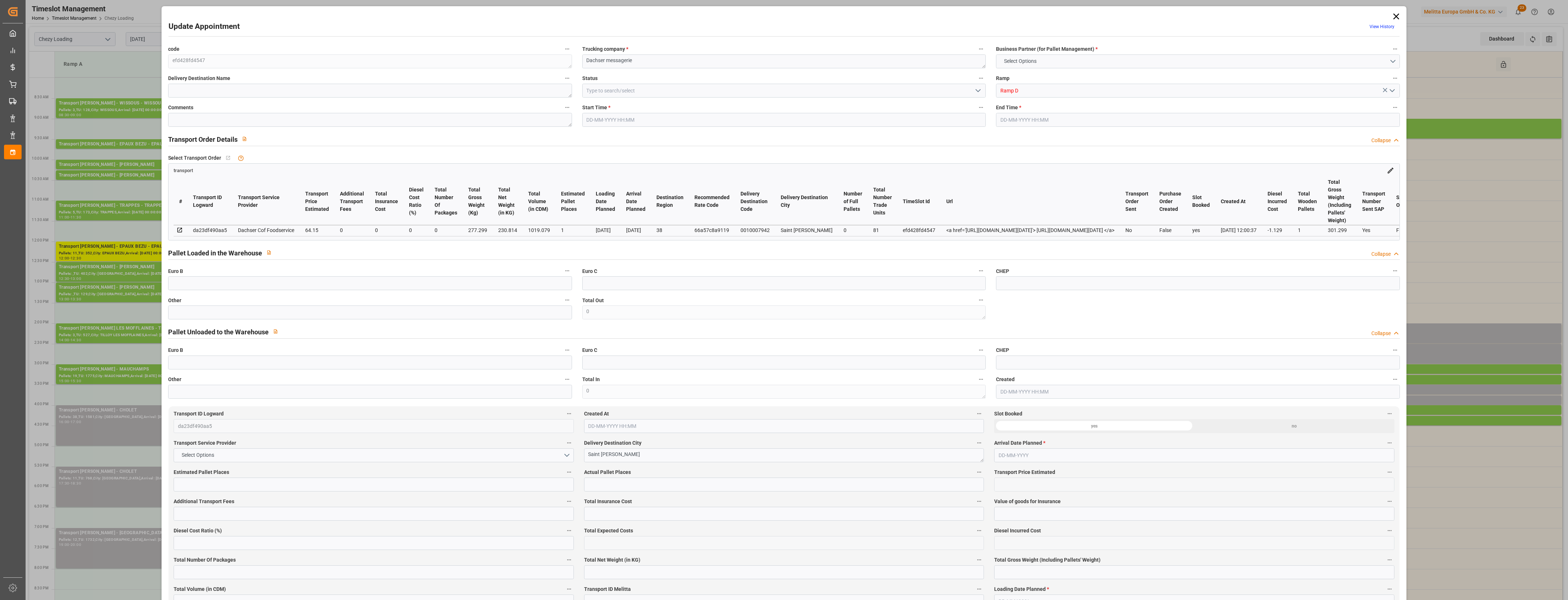
type input "35"
type input "[DATE] 15:45"
type input "[DATE] 16:00"
type input "[DATE] 12:25"
type input "[DATE] 12:00"
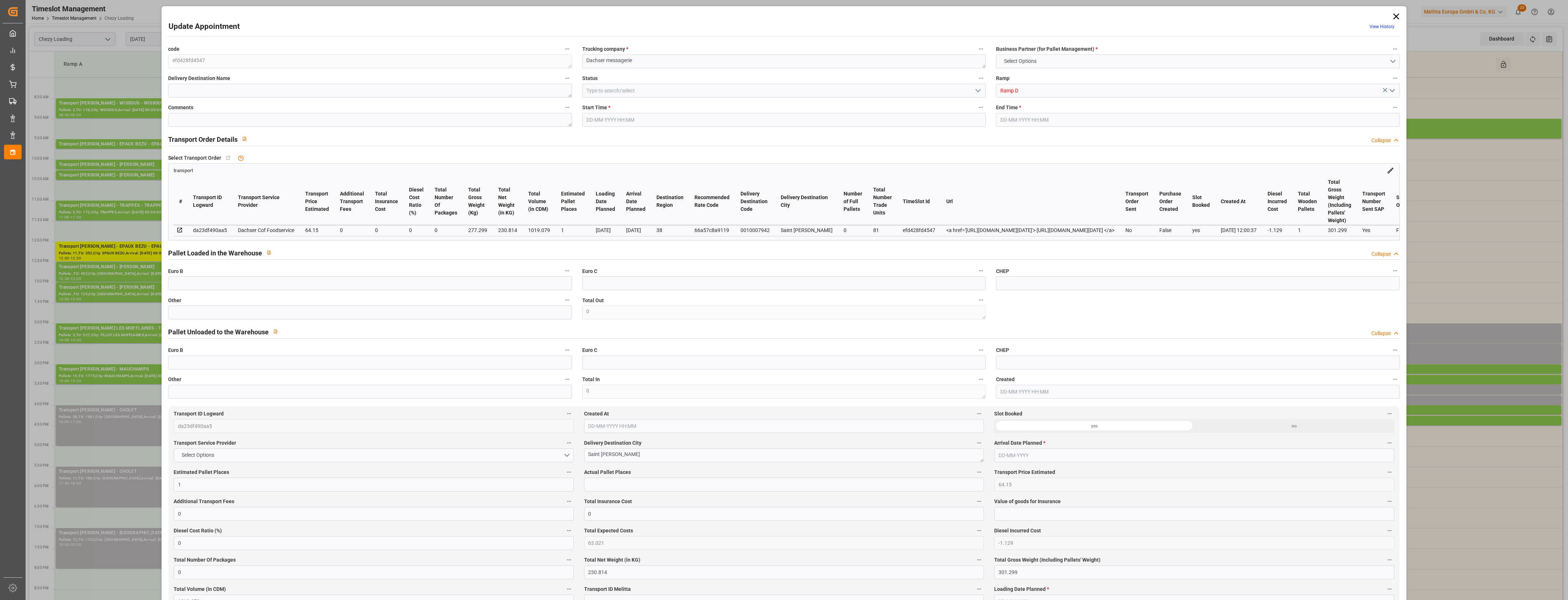
type input "[DATE]"
click at [388, 310] on input "text" at bounding box center [369, 312] width 404 height 14
type input "1"
click at [585, 485] on input "text" at bounding box center [784, 484] width 400 height 14
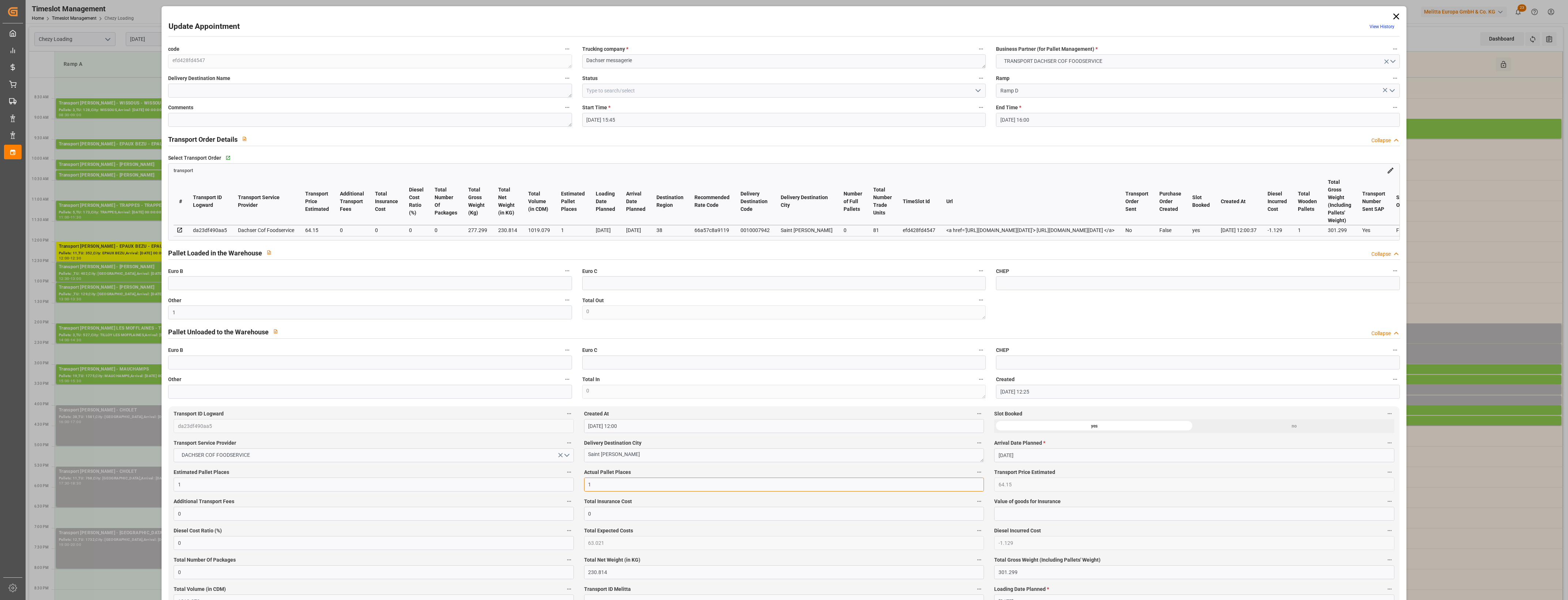
type input "1"
click at [978, 90] on polyline "open menu" at bounding box center [978, 91] width 4 height 2
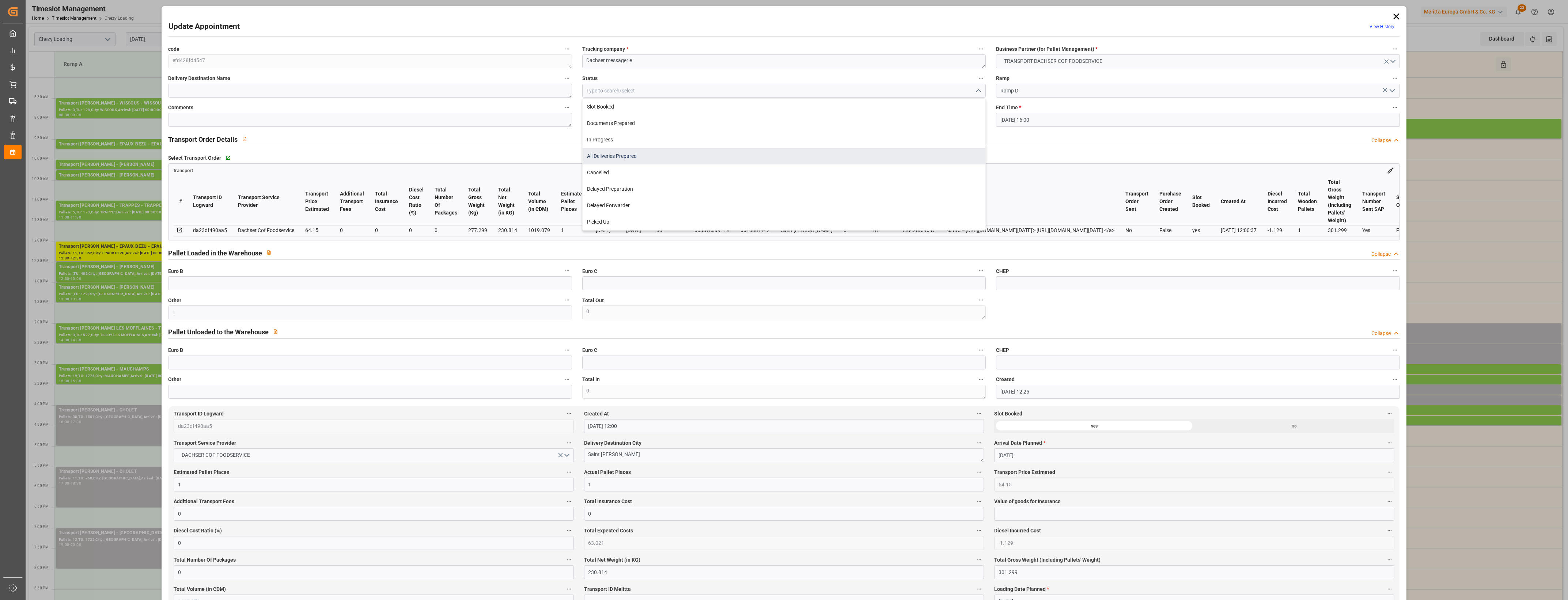
click at [640, 161] on div "All Deliveries Prepared" at bounding box center [784, 156] width 403 height 16
type input "All Deliveries Prepared"
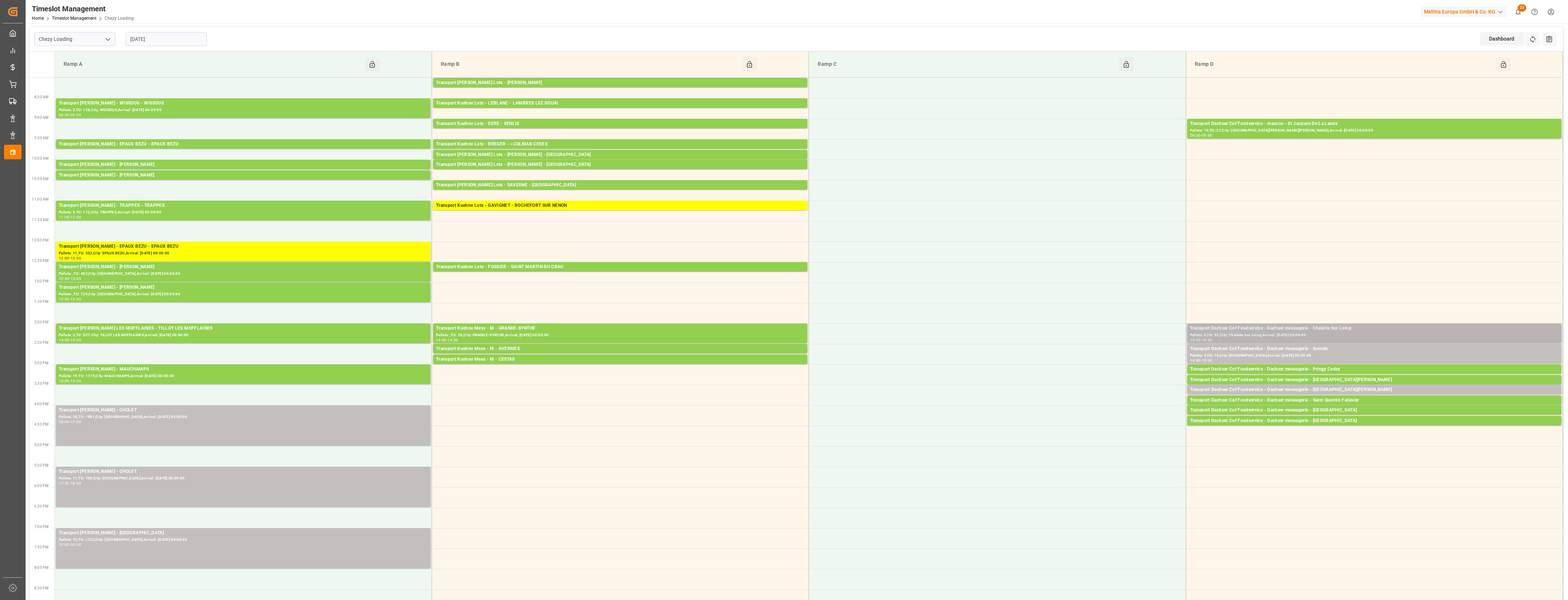
click at [1349, 334] on div "Pallets: 3,TU: 52,City: Chalette Sur Loing,Arrival: [DATE] 00:00:00" at bounding box center [1374, 335] width 368 height 6
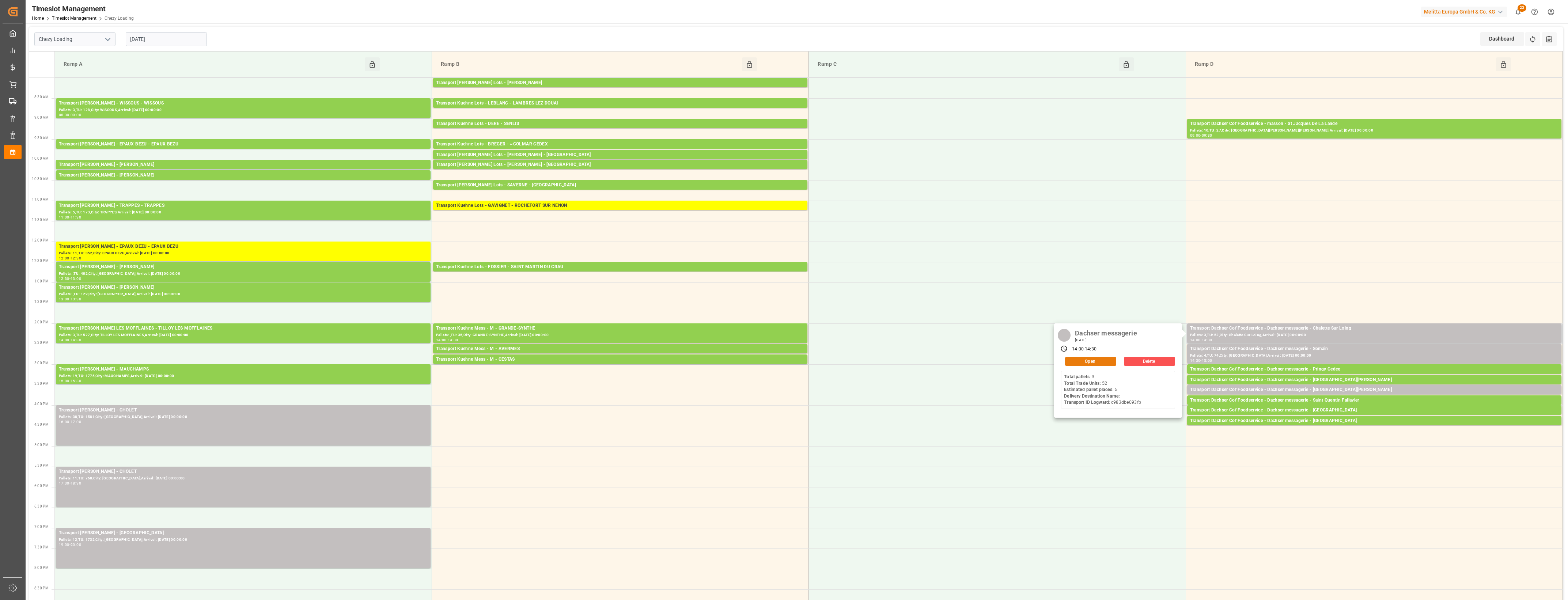
click at [1104, 361] on button "Open" at bounding box center [1091, 361] width 51 height 9
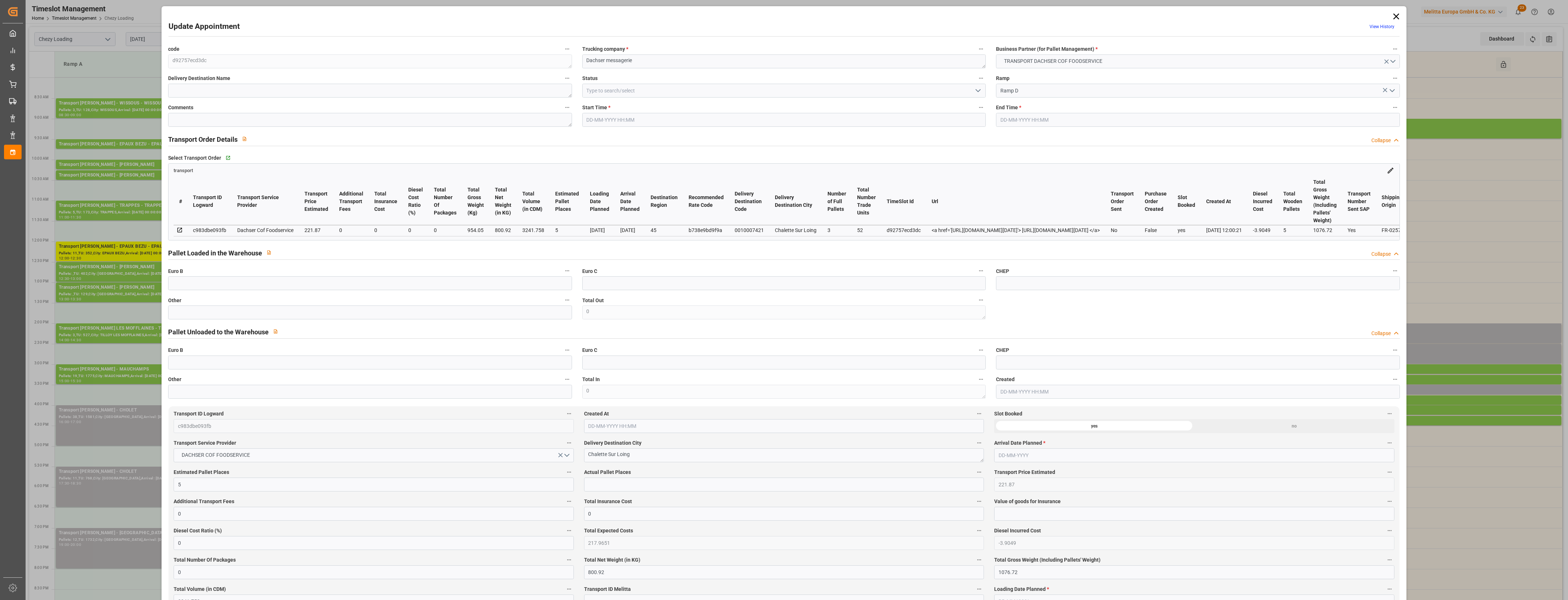
type input "[DATE] 14:00"
type input "[DATE] 14:30"
type input "[DATE] 12:22"
type input "[DATE] 12:00"
type input "[DATE]"
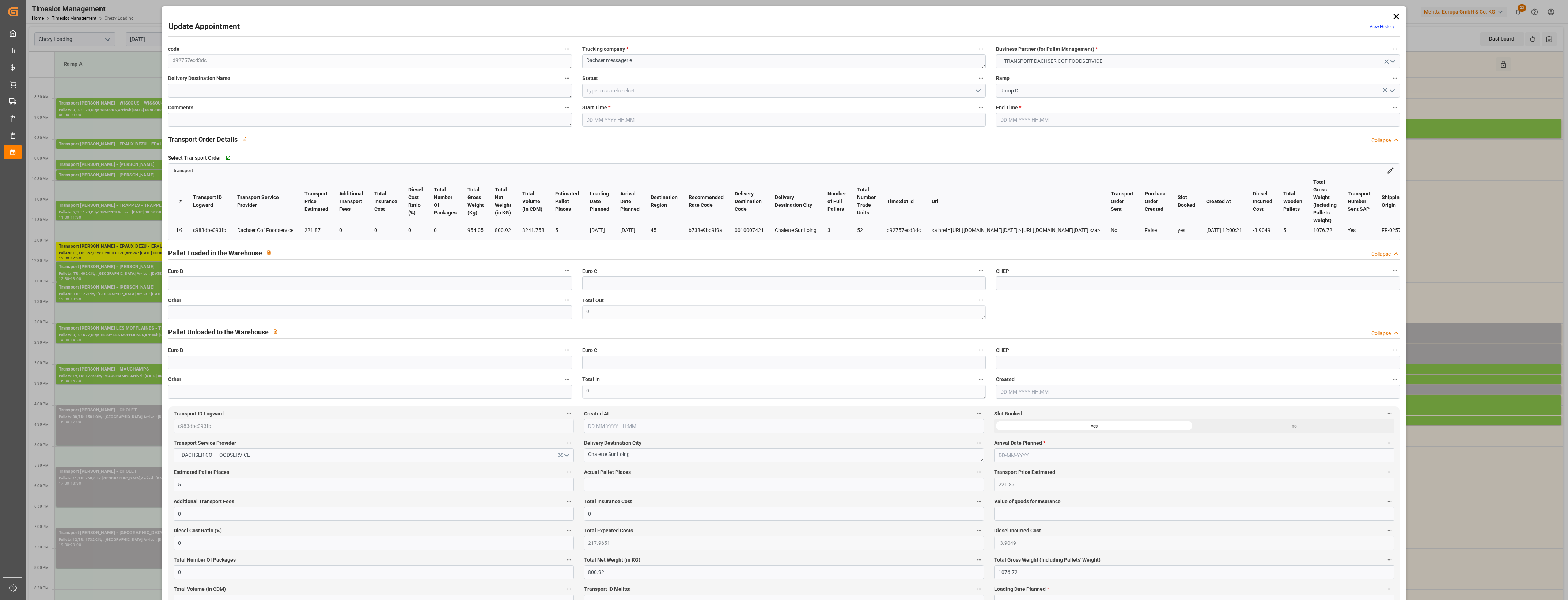
type input "[DATE]"
click at [253, 318] on input "text" at bounding box center [369, 312] width 404 height 14
type input "1"
click at [611, 488] on input "text" at bounding box center [784, 484] width 400 height 14
type input "1"
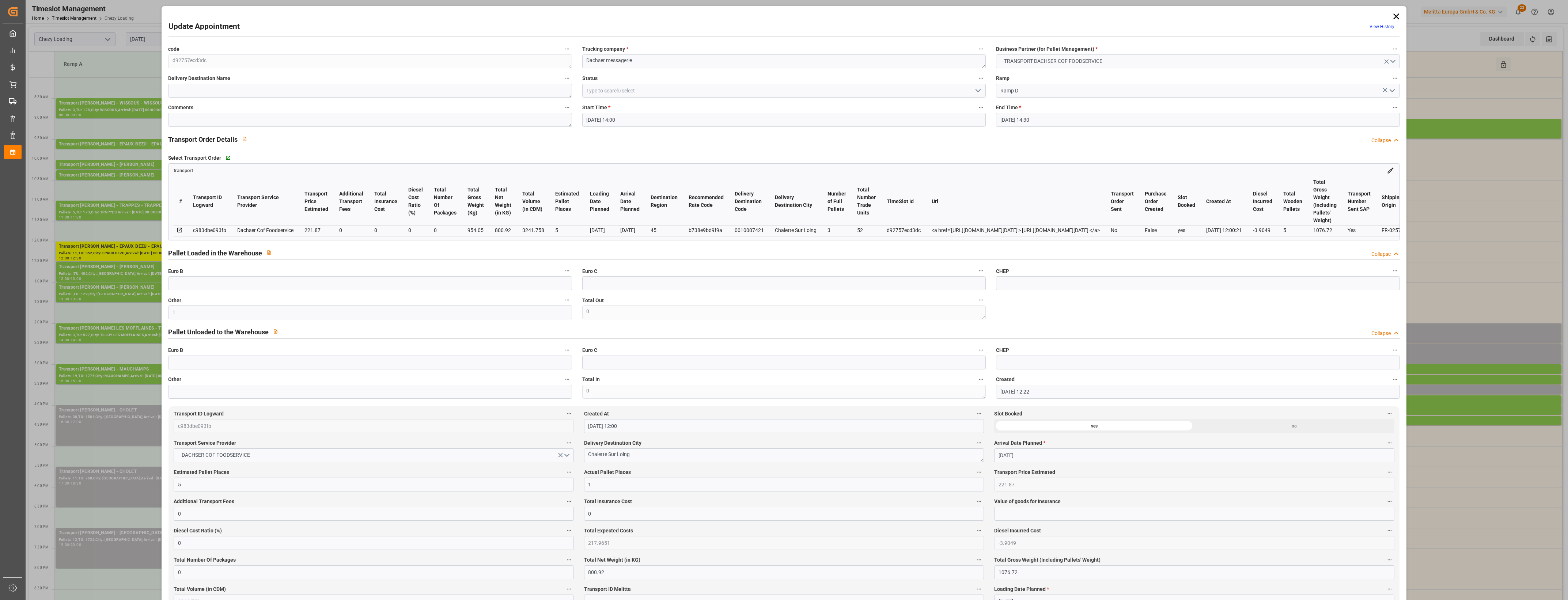
click at [978, 91] on icon "open menu" at bounding box center [978, 91] width 9 height 9
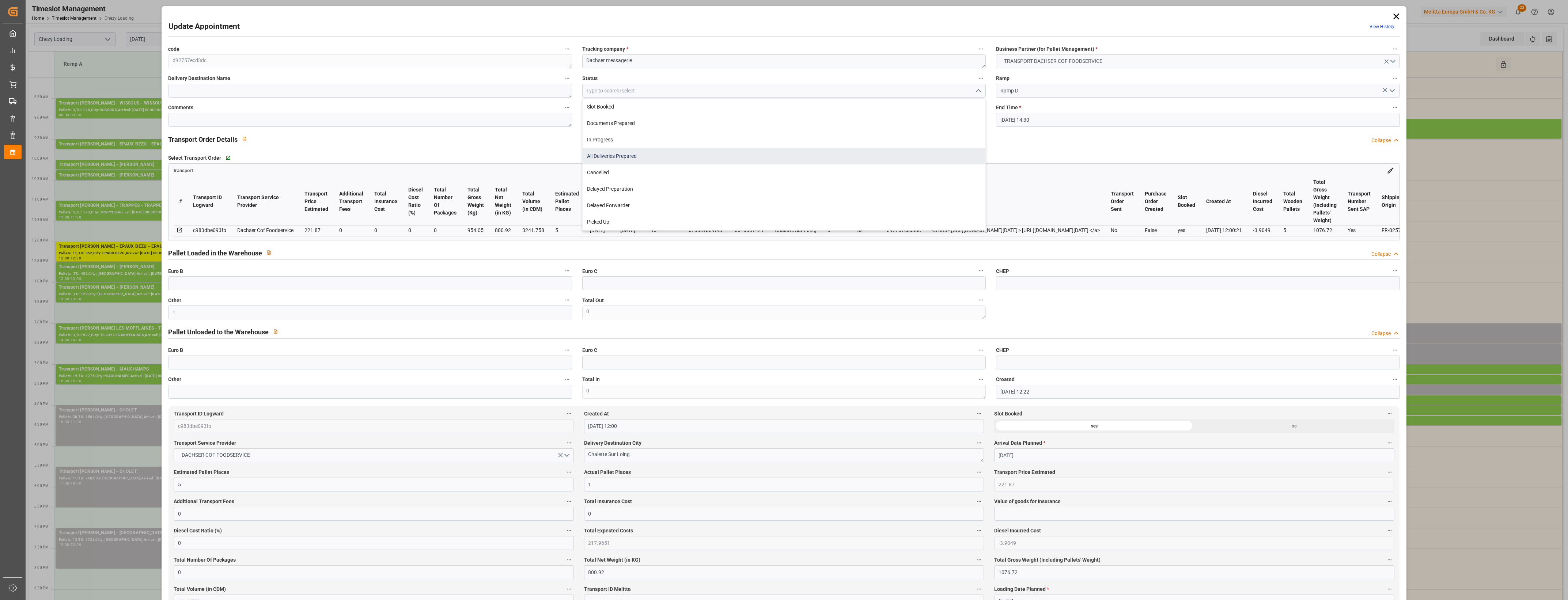
click at [624, 153] on div "All Deliveries Prepared" at bounding box center [784, 156] width 403 height 16
type input "All Deliveries Prepared"
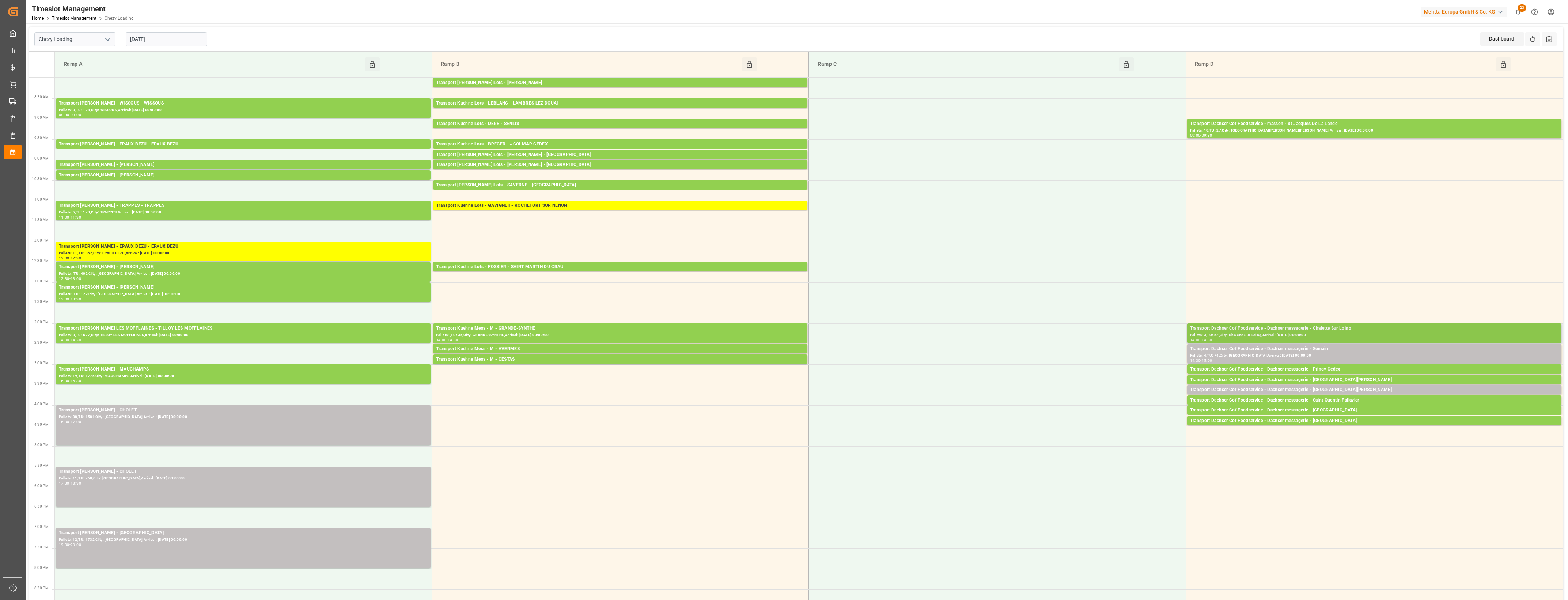
click at [1363, 332] on div "Transport Dachser Cof Foodservice - Dachser messagerie - Chalette Sur Loing" at bounding box center [1374, 329] width 368 height 7
click at [1112, 361] on button "Open" at bounding box center [1091, 361] width 51 height 9
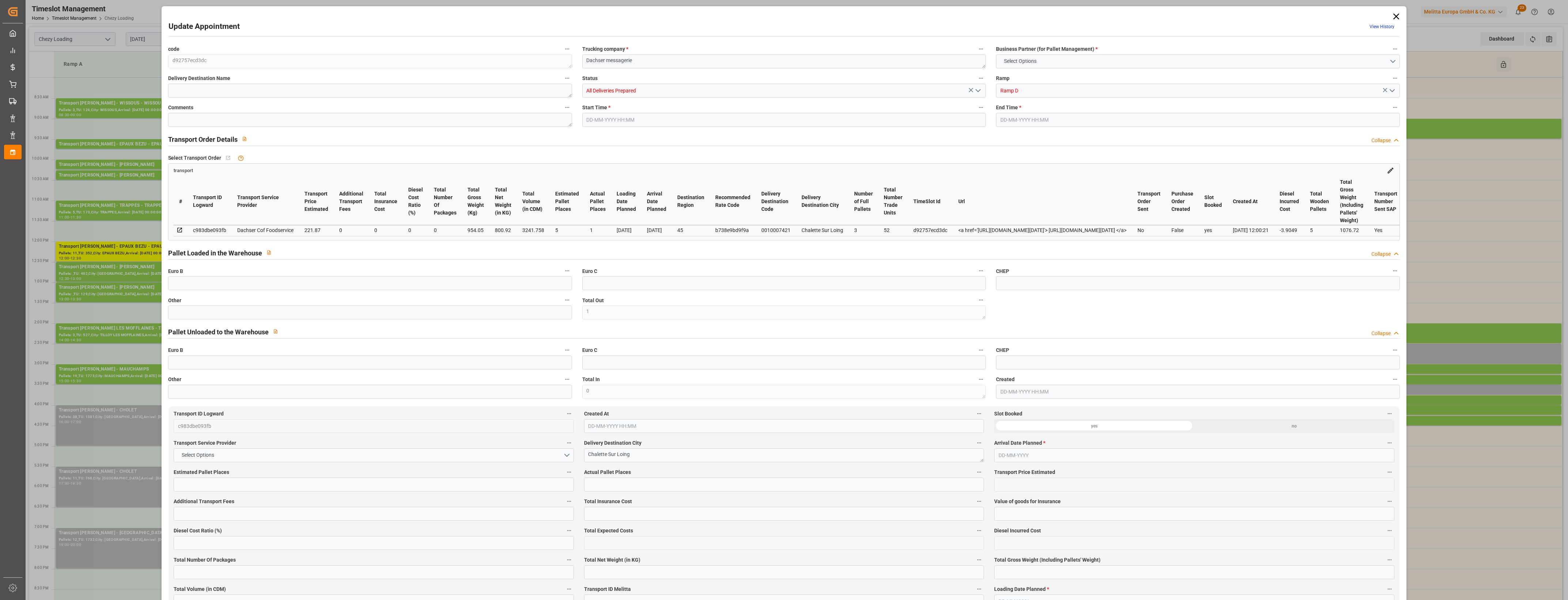
type input "1"
type input "5"
type input "1"
type input "221.87"
type input "0"
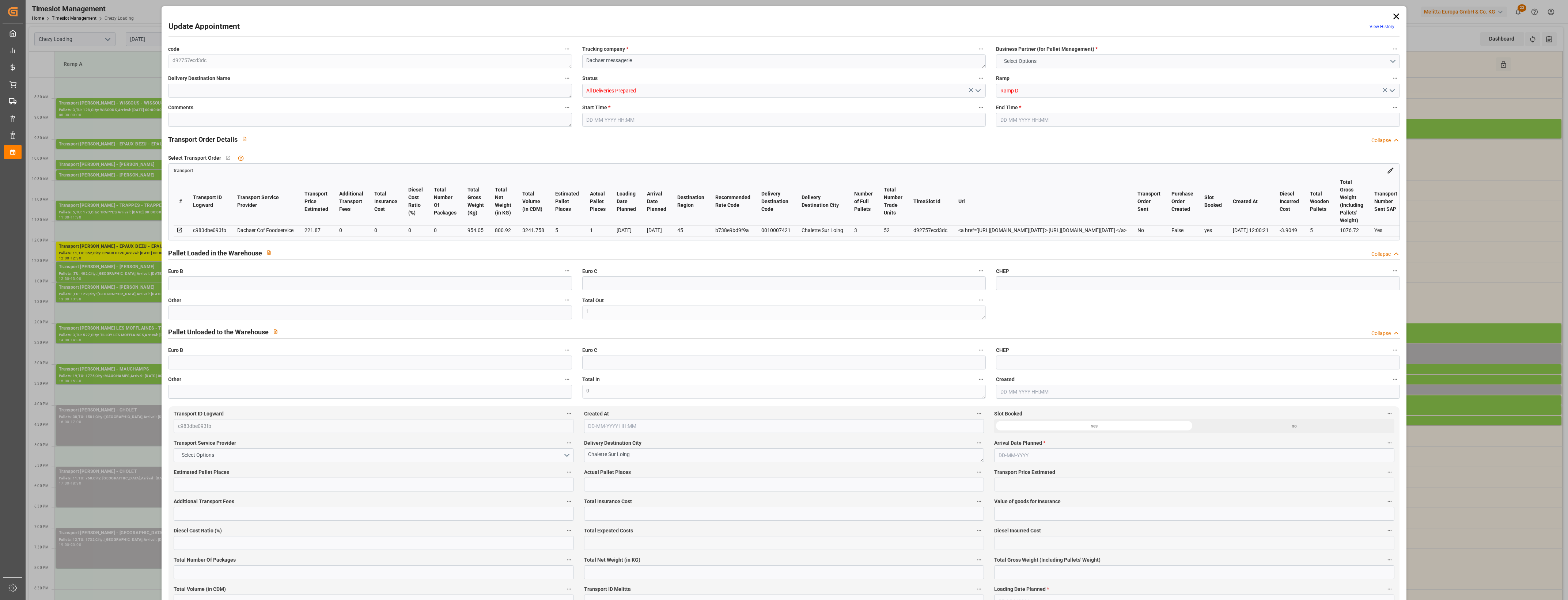
type input "0"
type input "217.9651"
type input "-3.9049"
type input "0"
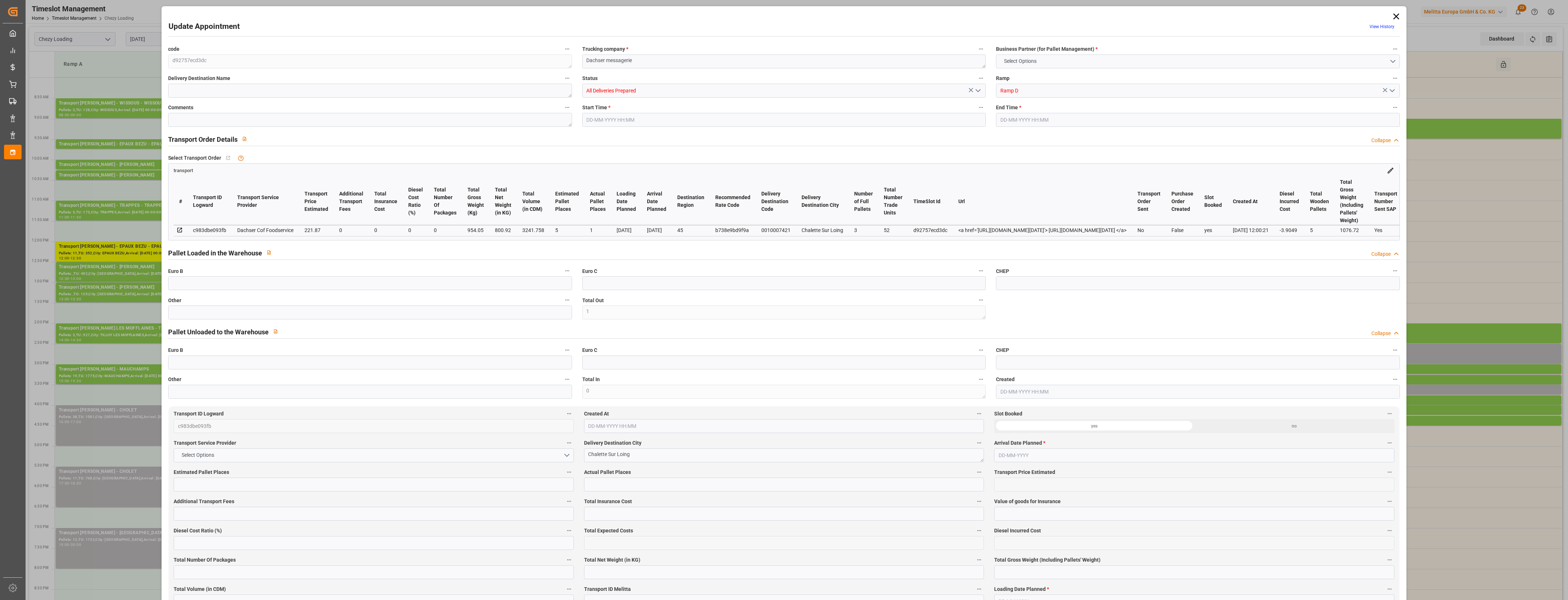
type input "800.92"
type input "1076.72"
type input "3241.758"
type input "45"
type input "3"
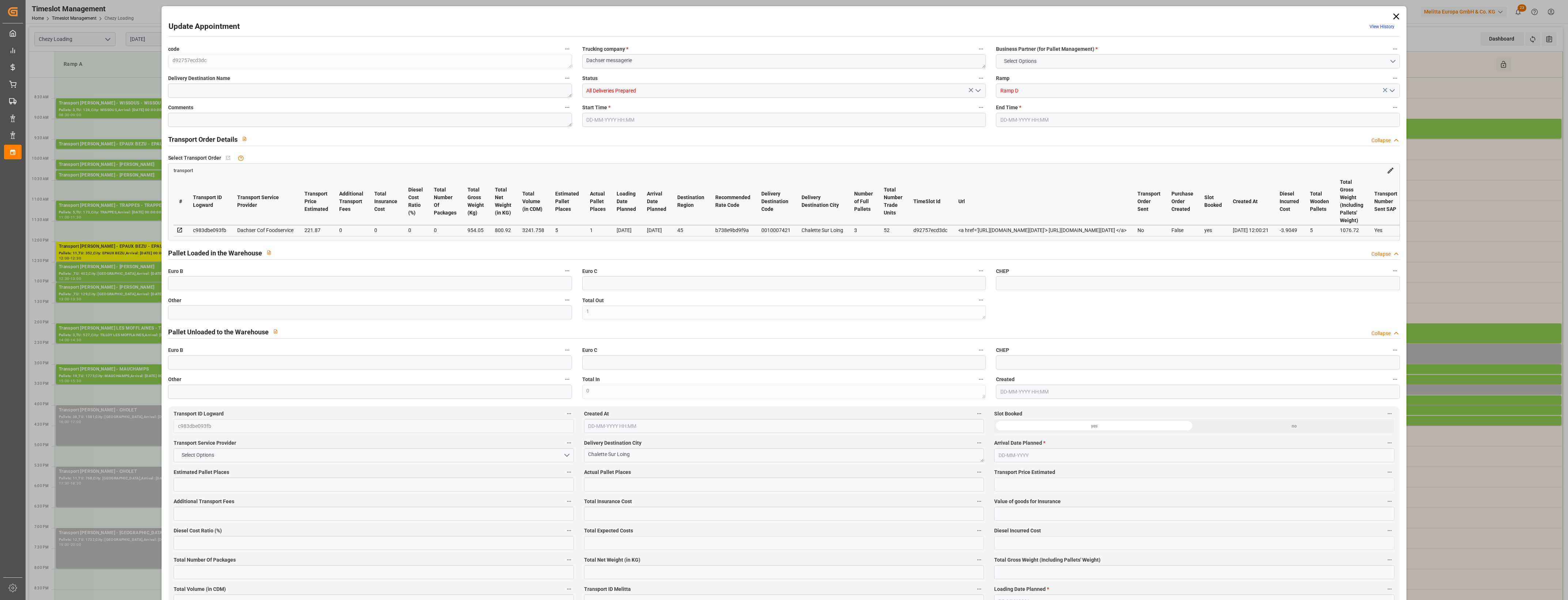
type input "52"
type input "5"
type input "101"
type input "954.05"
type input "0"
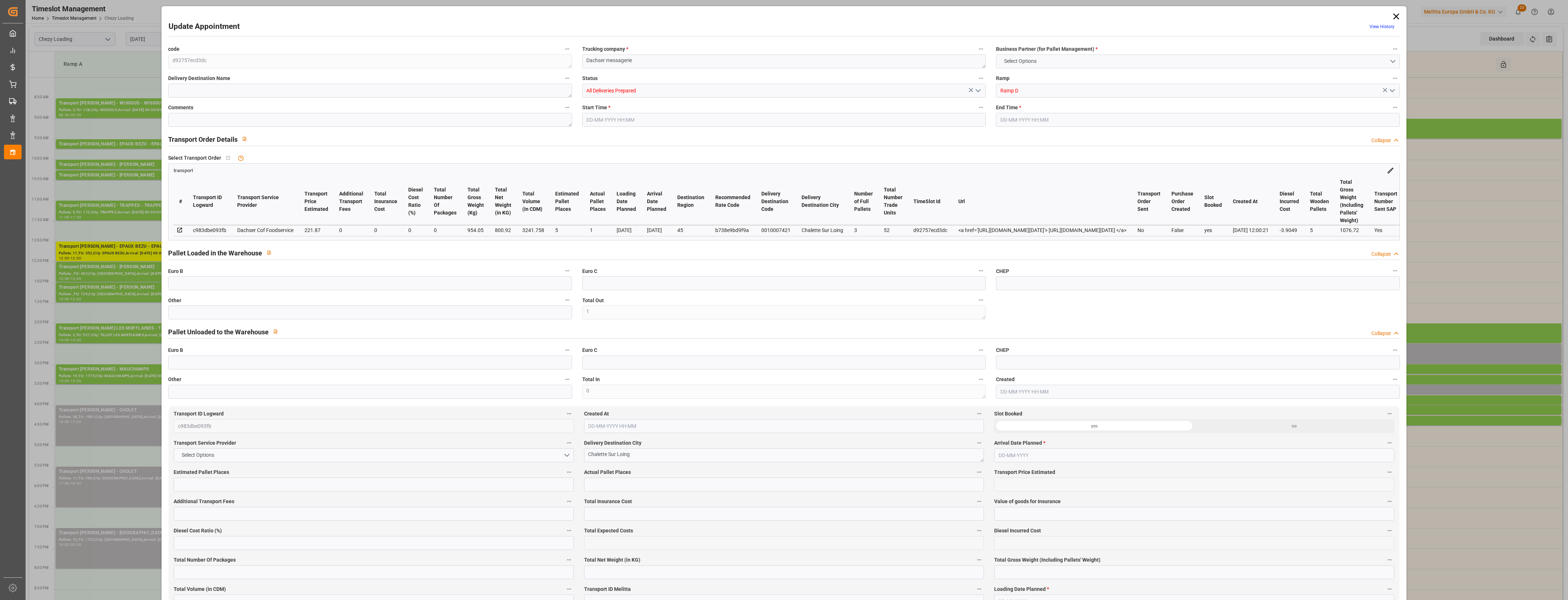
type input "4710.8598"
type input "0"
type input "21"
type input "35"
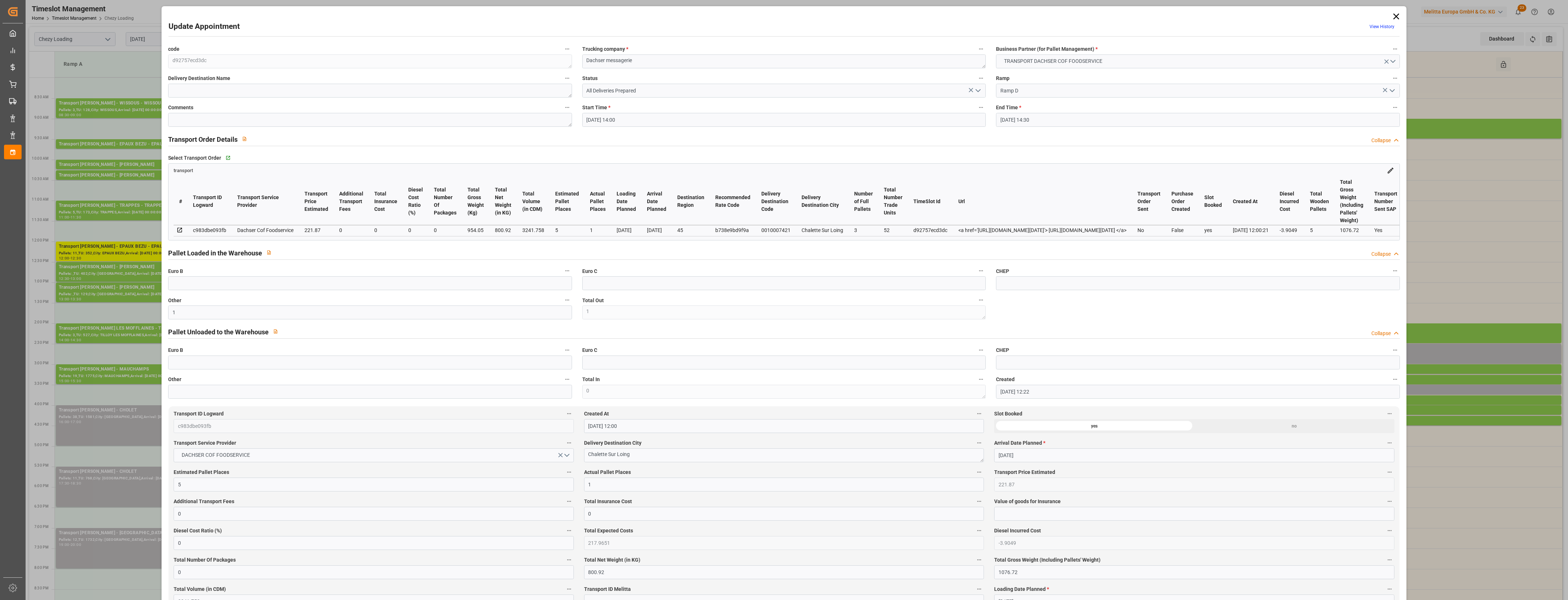
type input "[DATE] 14:00"
type input "[DATE] 14:30"
type input "[DATE] 12:22"
type input "[DATE] 12:00"
type input "[DATE]"
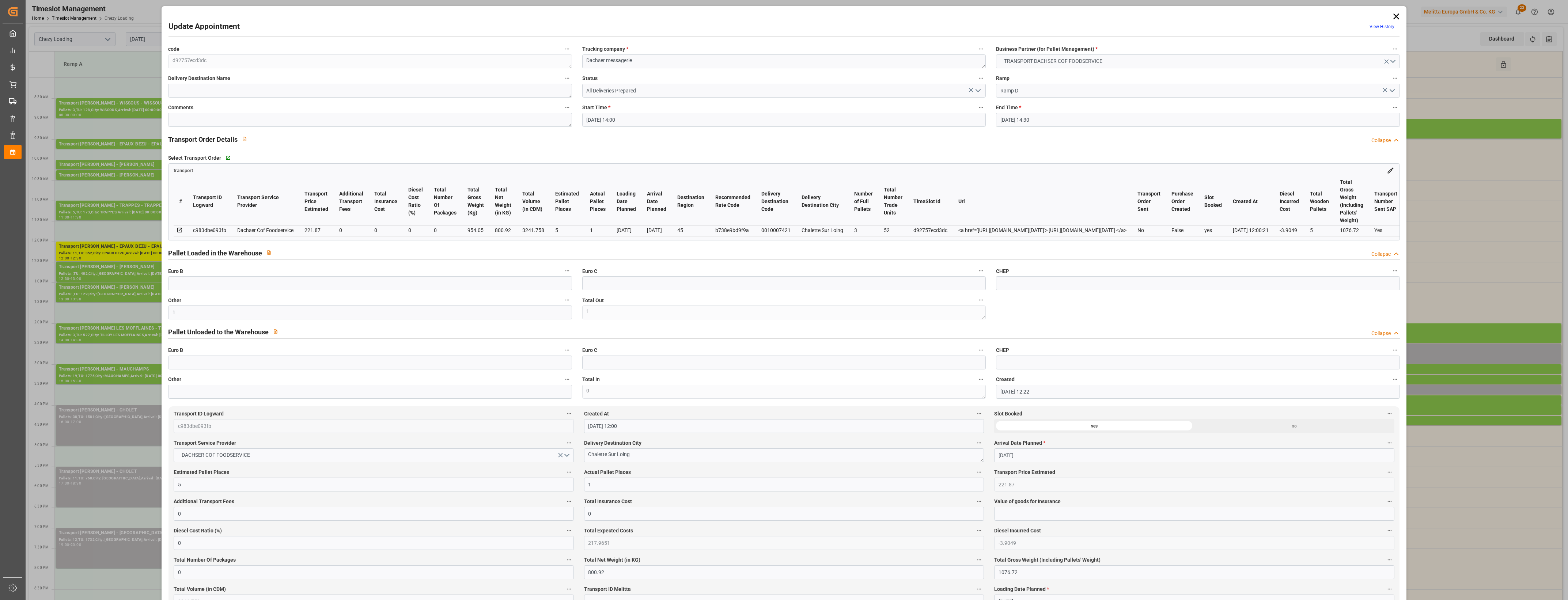
type input "[DATE]"
click at [1393, 16] on icon at bounding box center [1396, 16] width 6 height 6
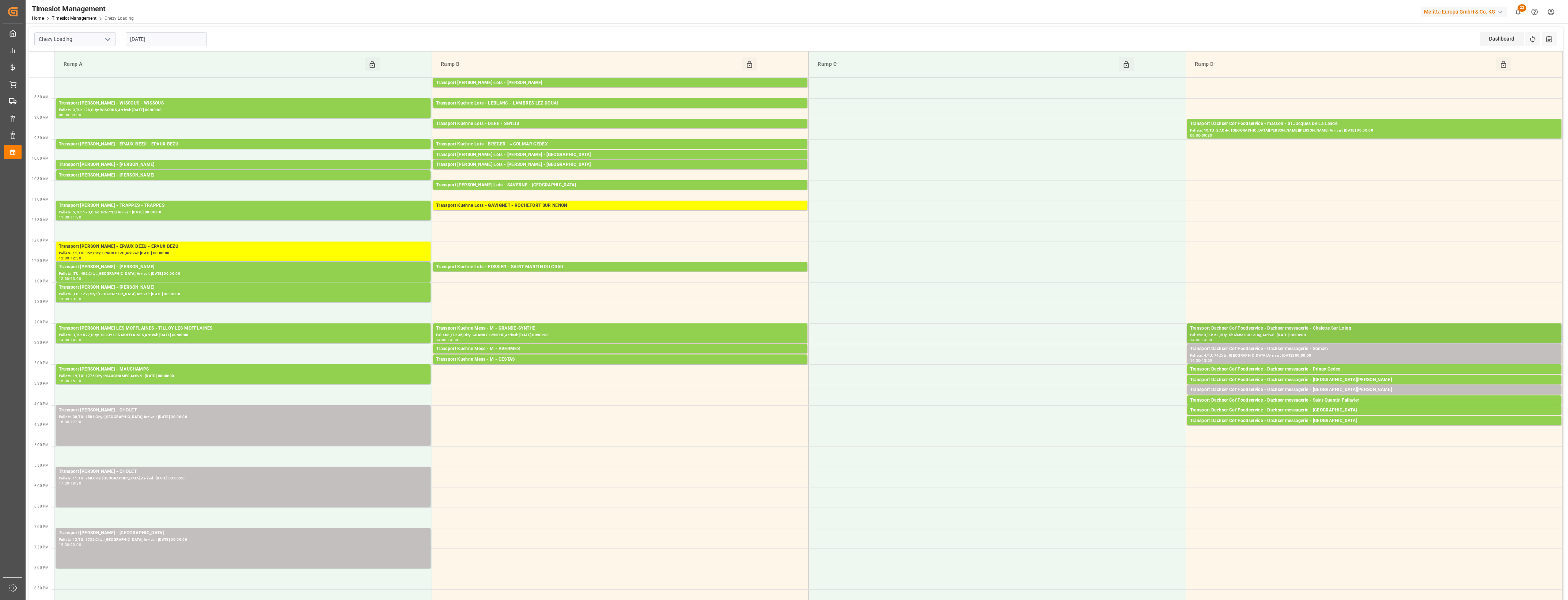
click at [1368, 333] on div "Pallets: 3,TU: 52,City: Chalette Sur Loing,Arrival: [DATE] 00:00:00" at bounding box center [1374, 335] width 368 height 6
click at [1116, 363] on button "Open" at bounding box center [1091, 361] width 51 height 9
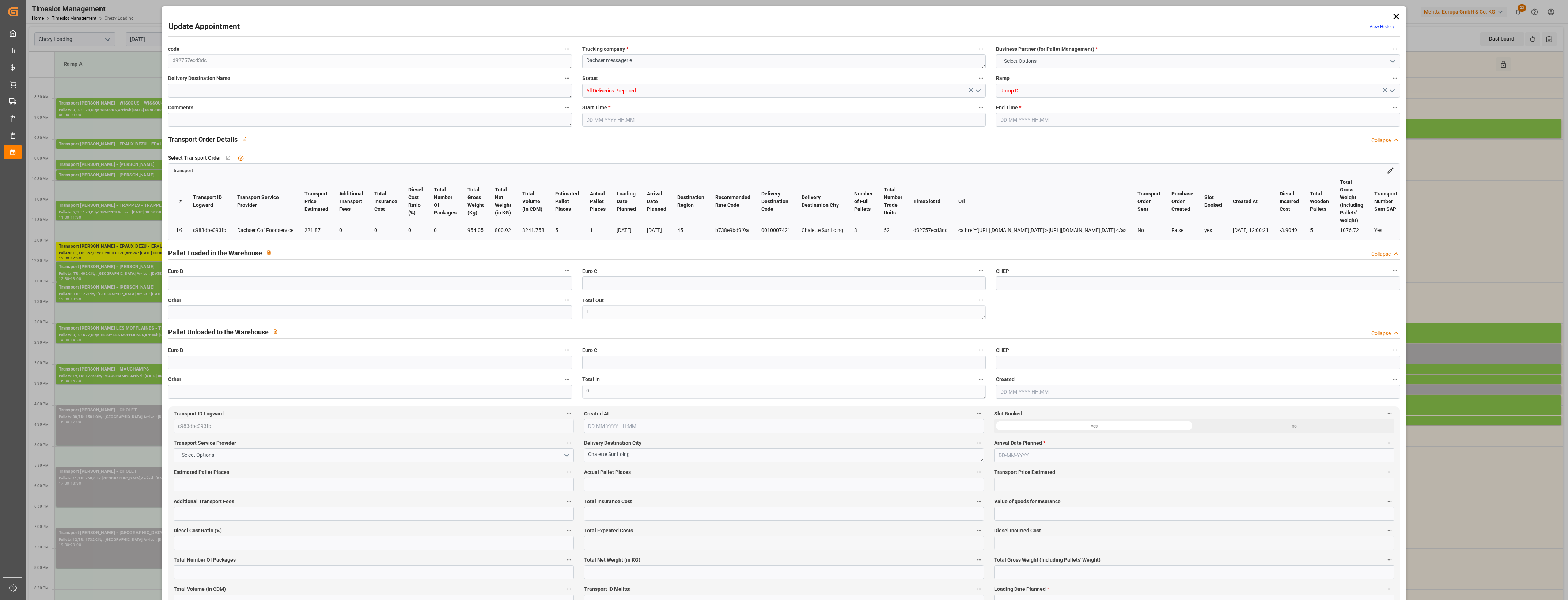
type input "1"
type input "5"
type input "1"
type input "221.87"
type input "0"
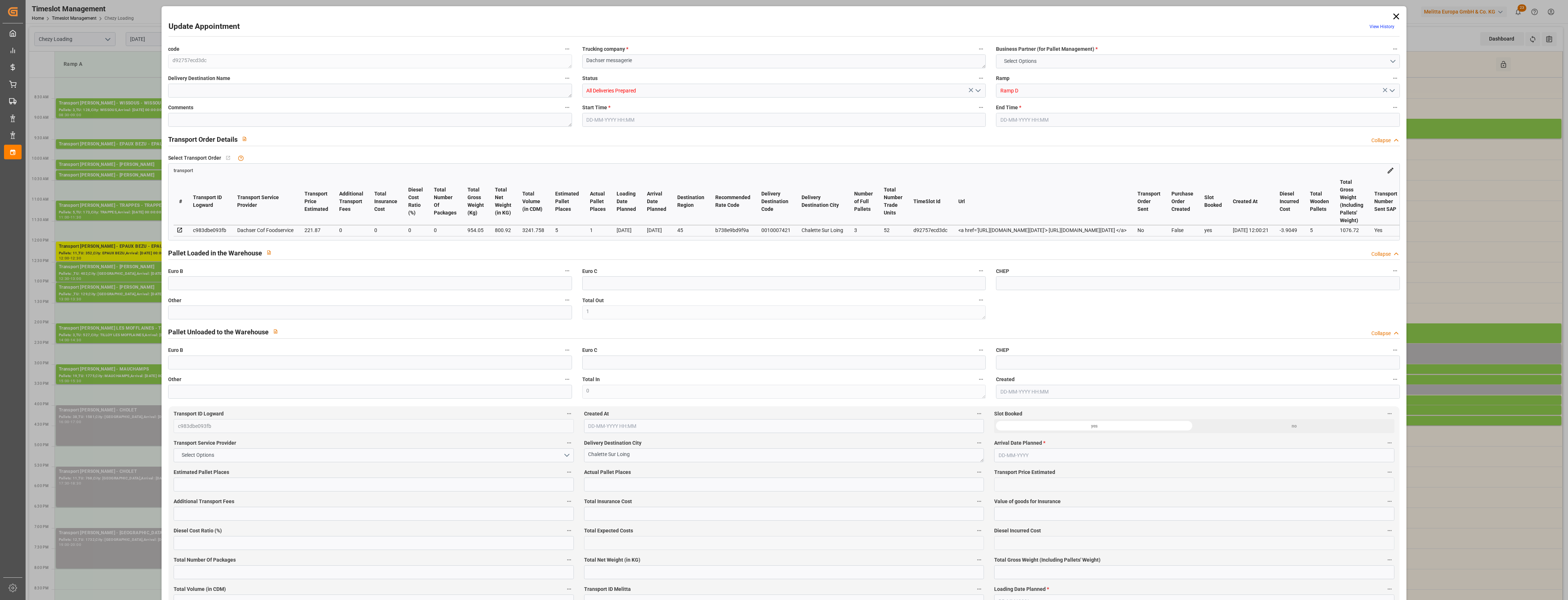
type input "0"
type input "217.9651"
type input "-3.9049"
type input "0"
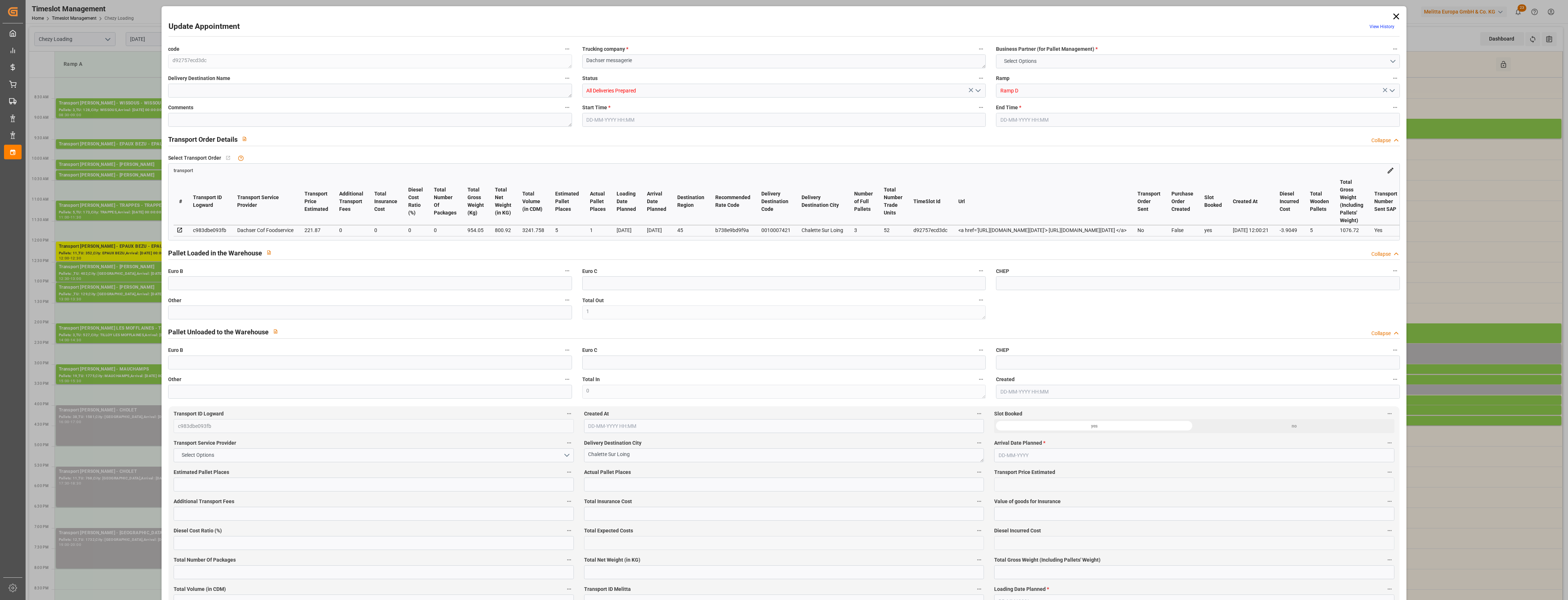
type input "800.92"
type input "1076.72"
type input "3241.758"
type input "45"
type input "3"
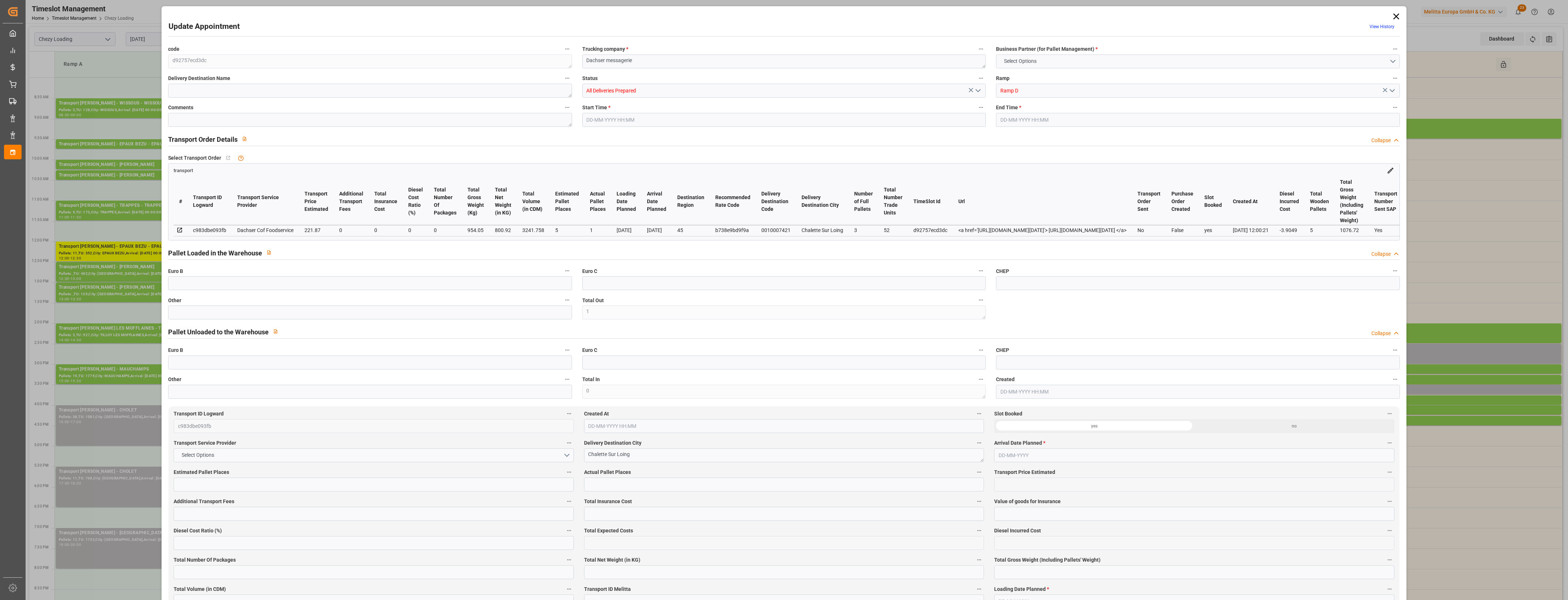
type input "52"
type input "5"
type input "101"
type input "954.05"
type input "0"
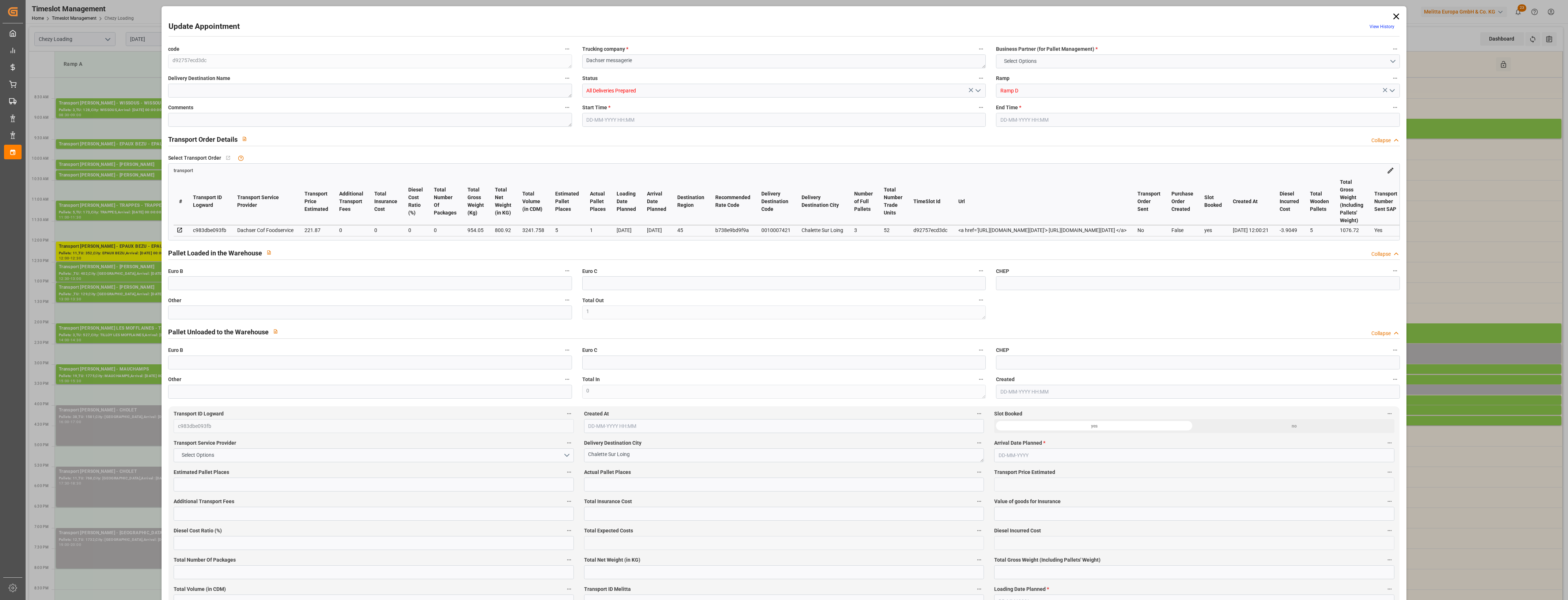
type input "4710.8598"
type input "0"
type input "21"
type input "35"
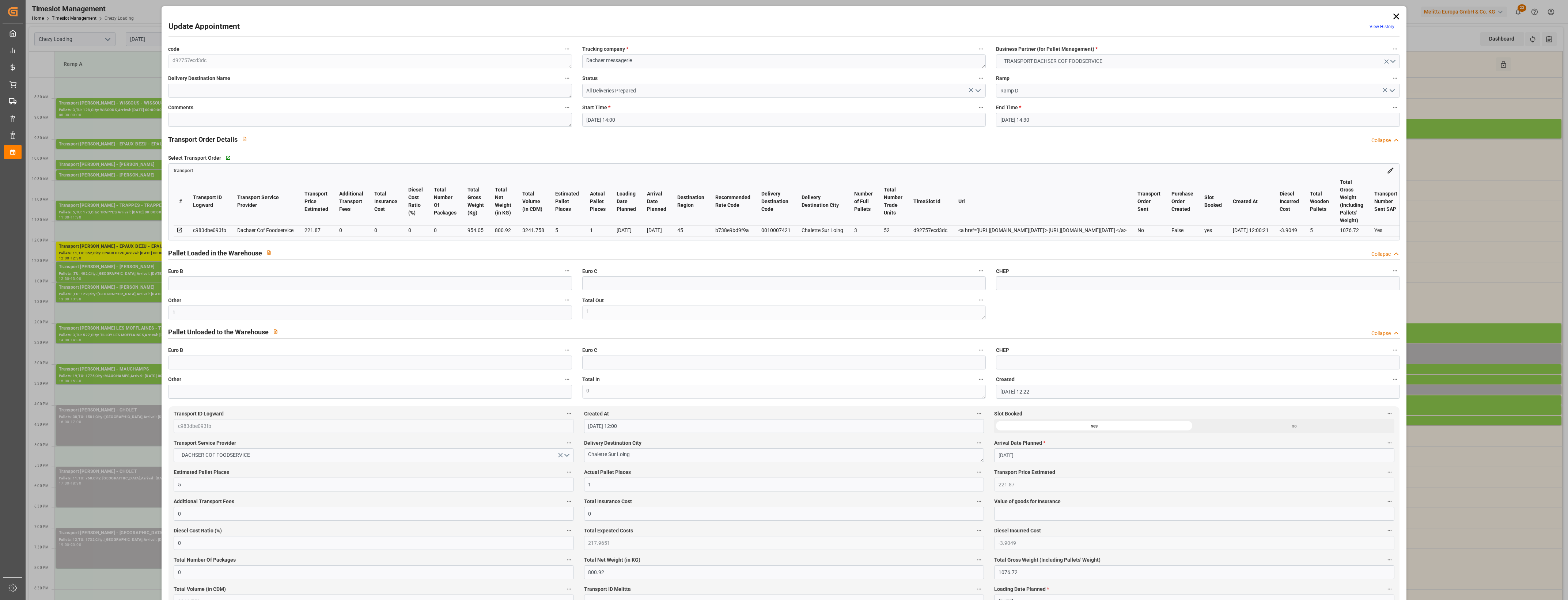
type input "[DATE] 14:00"
type input "[DATE] 14:30"
type input "[DATE] 12:22"
type input "[DATE] 12:00"
type input "[DATE]"
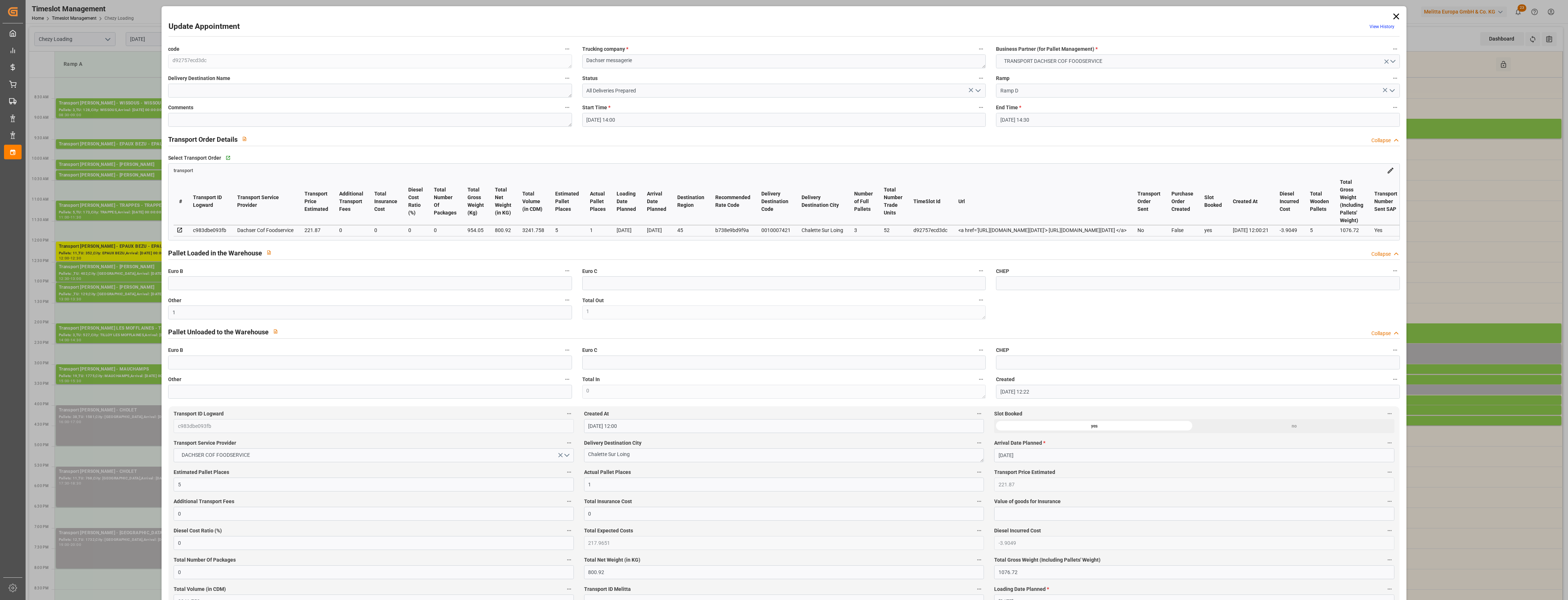
type input "[DATE]"
drag, startPoint x: 178, startPoint y: 317, endPoint x: 158, endPoint y: 315, distance: 20.1
click at [158, 315] on div "Update Appointment View History code d92757ecd3dc Trucking company * Dachser me…" at bounding box center [784, 300] width 1568 height 600
type input "5"
drag, startPoint x: 596, startPoint y: 487, endPoint x: 561, endPoint y: 485, distance: 35.1
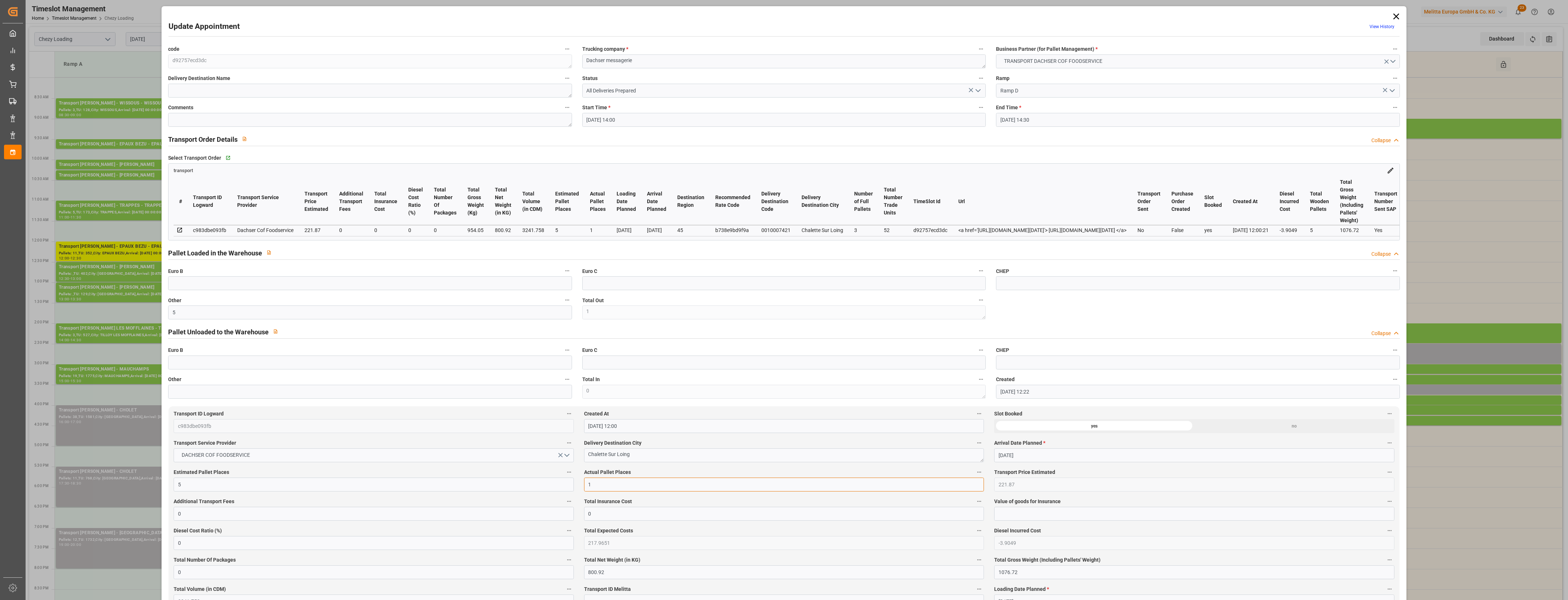
type input "5"
click at [660, 448] on label "Delivery Destination City" at bounding box center [784, 443] width 400 height 10
click at [975, 448] on button "Delivery Destination City" at bounding box center [979, 443] width 10 height 10
click at [673, 442] on div at bounding box center [784, 300] width 1568 height 600
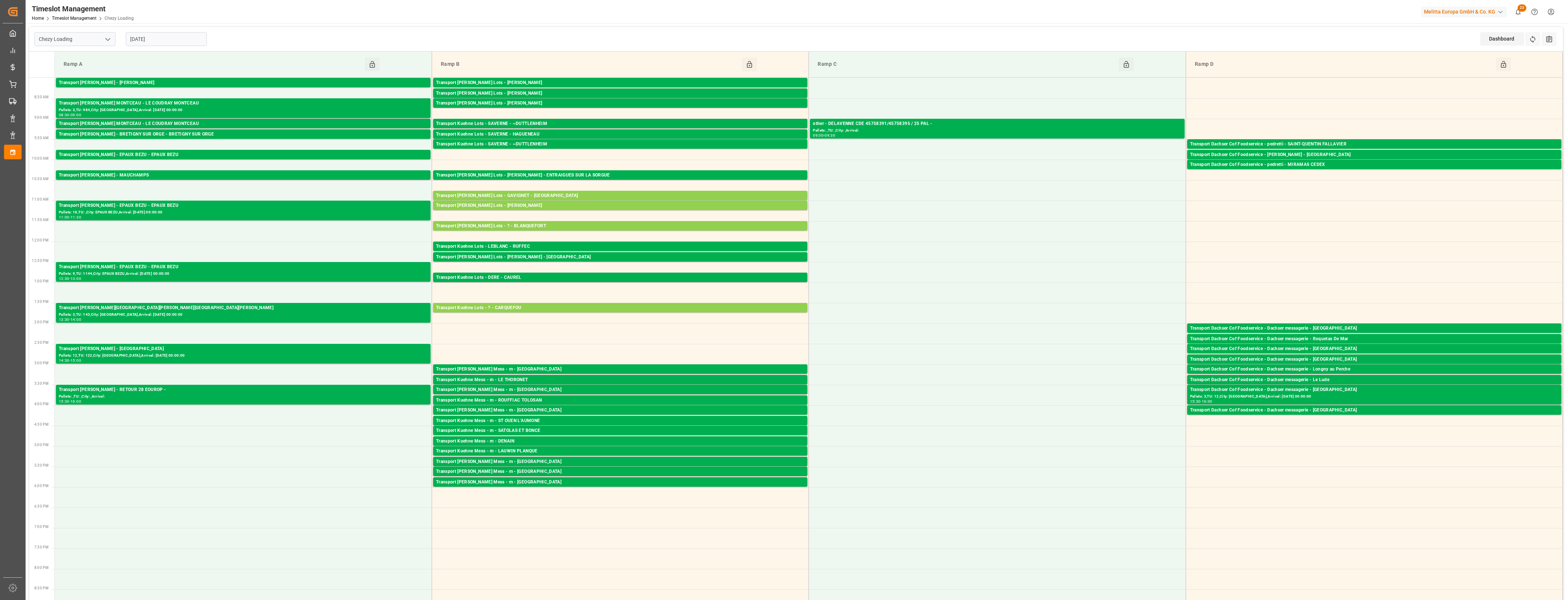
click at [176, 42] on input "[DATE]" at bounding box center [166, 39] width 81 height 14
click at [192, 111] on span "19" at bounding box center [192, 112] width 5 height 5
type input "[DATE]"
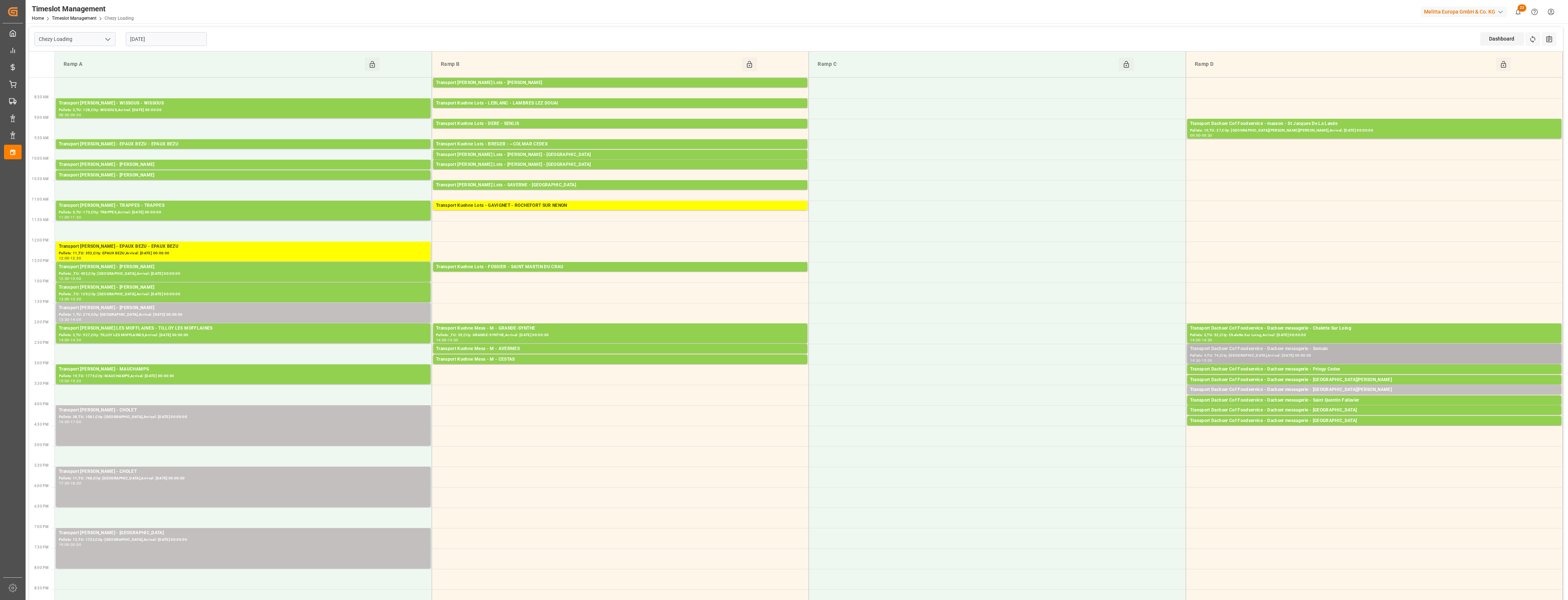
click at [1382, 357] on div "Pallets: 4,TU: 74,City: [GEOGRAPHIC_DATA],Arrival: [DATE] 00:00:00" at bounding box center [1374, 355] width 368 height 6
click at [1105, 382] on button "Open" at bounding box center [1091, 382] width 51 height 9
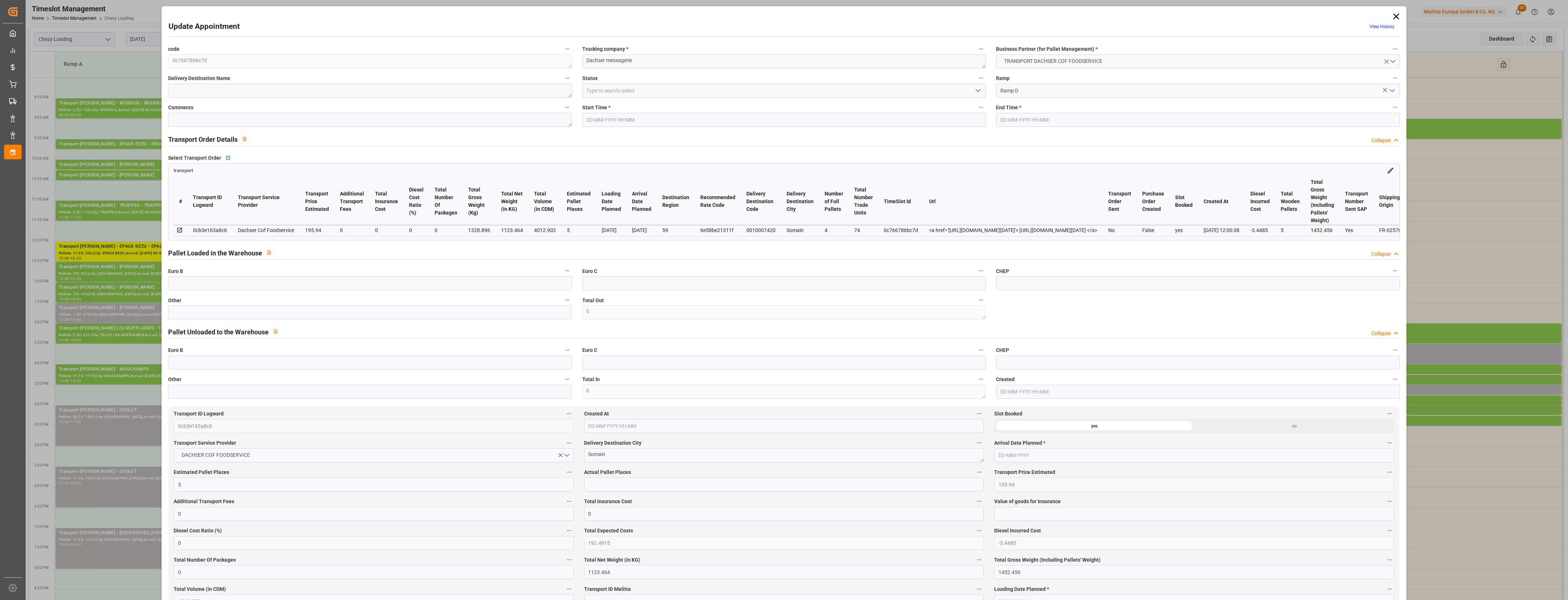
type input "[DATE] 14:30"
type input "[DATE] 15:00"
type input "[DATE] 12:22"
type input "[DATE] 12:00"
type input "[DATE]"
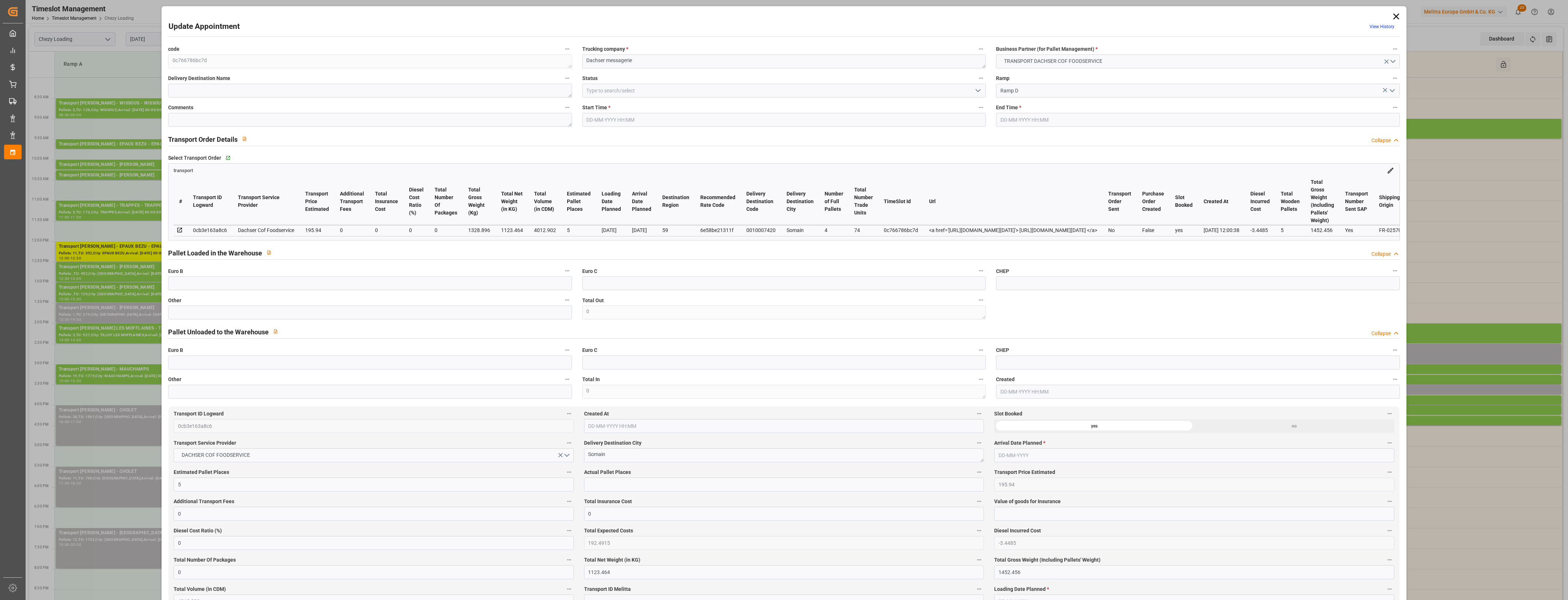
type input "[DATE]"
click at [352, 313] on input "text" at bounding box center [369, 312] width 404 height 14
type input "5"
click at [611, 490] on input "text" at bounding box center [784, 484] width 400 height 14
type input "5"
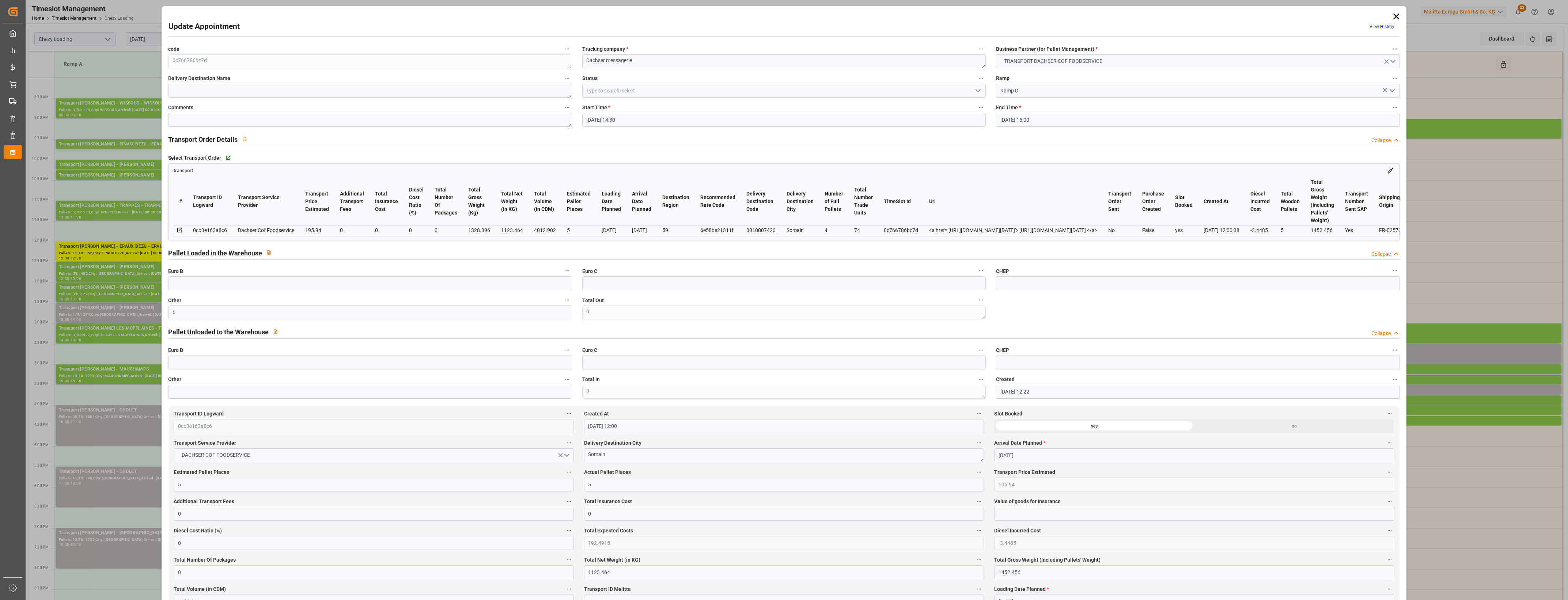
click at [675, 474] on label "Actual Pallet Places" at bounding box center [784, 472] width 400 height 10
click at [975, 474] on button "Actual Pallet Places" at bounding box center [979, 472] width 10 height 10
click at [692, 470] on div at bounding box center [784, 300] width 1568 height 600
click at [980, 88] on icon "open menu" at bounding box center [978, 91] width 9 height 9
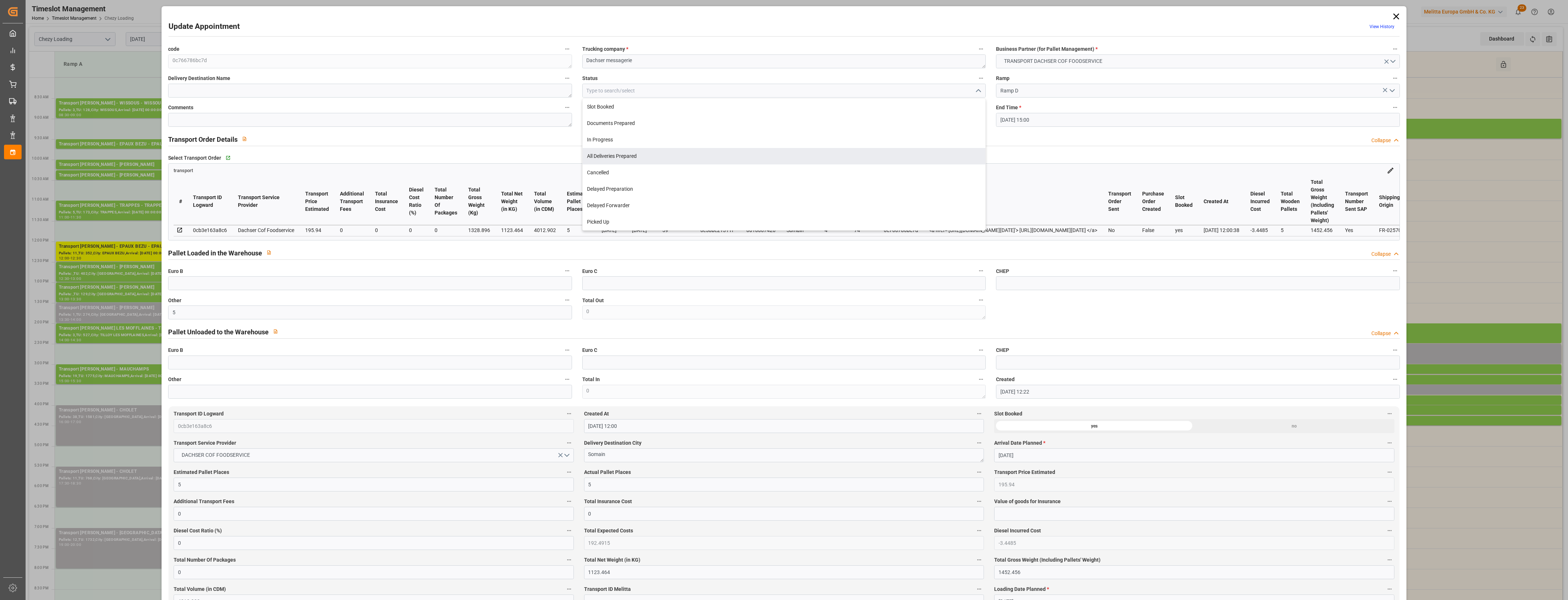
click at [684, 155] on div "All Deliveries Prepared" at bounding box center [784, 156] width 403 height 16
type input "All Deliveries Prepared"
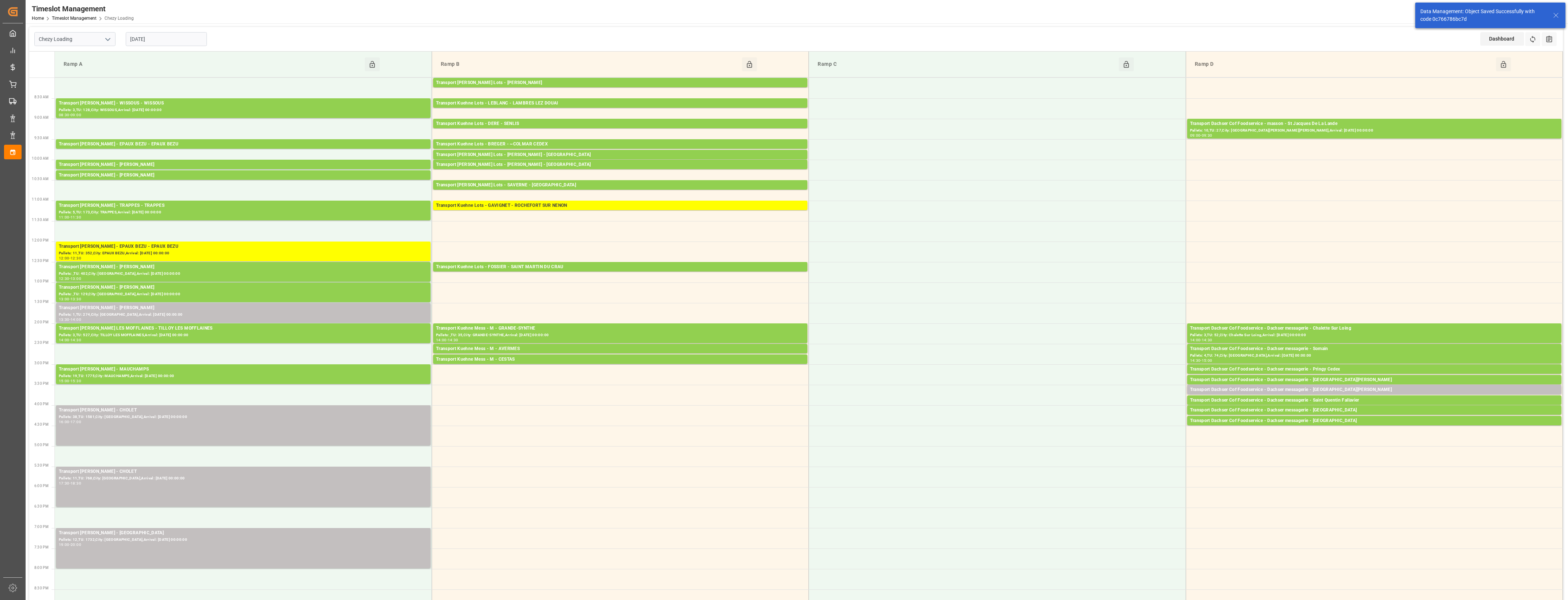
click at [1328, 389] on div "Transport Dachser Cof Foodservice - Dachser messagerie - [GEOGRAPHIC_DATA][PERS…" at bounding box center [1374, 390] width 368 height 7
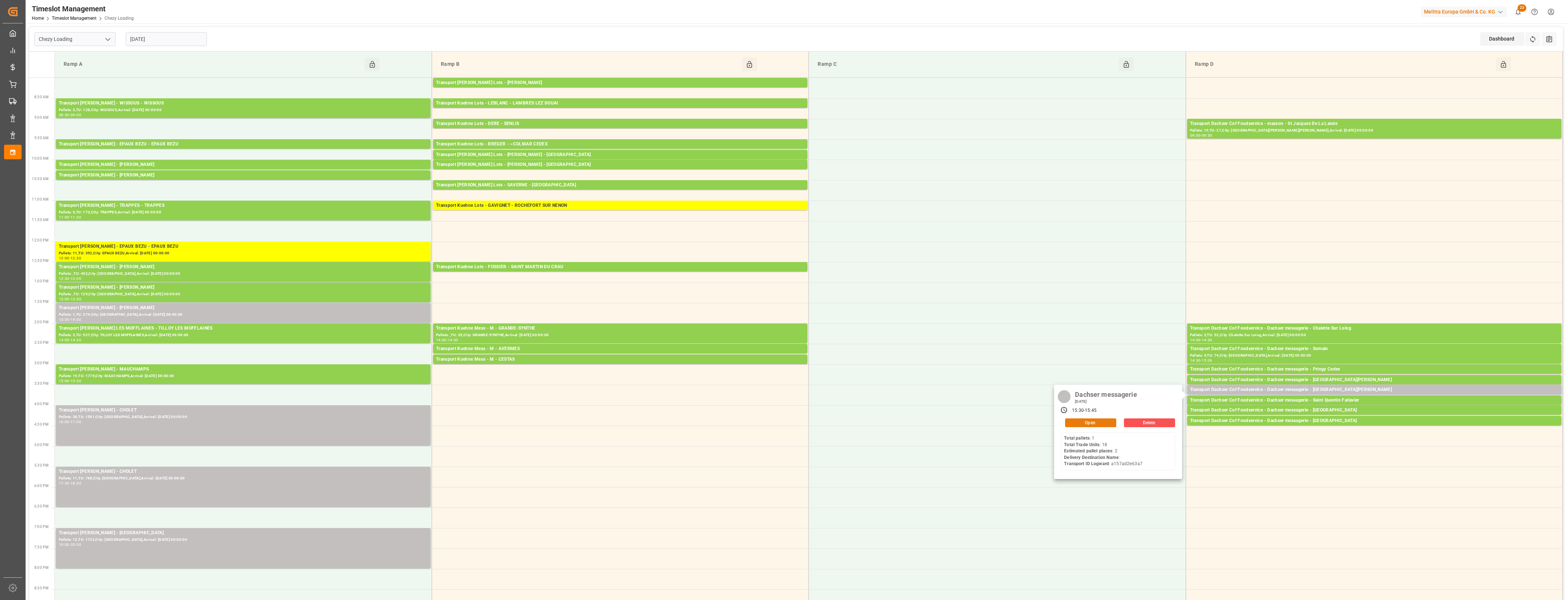
click at [1086, 420] on button "Open" at bounding box center [1091, 423] width 51 height 9
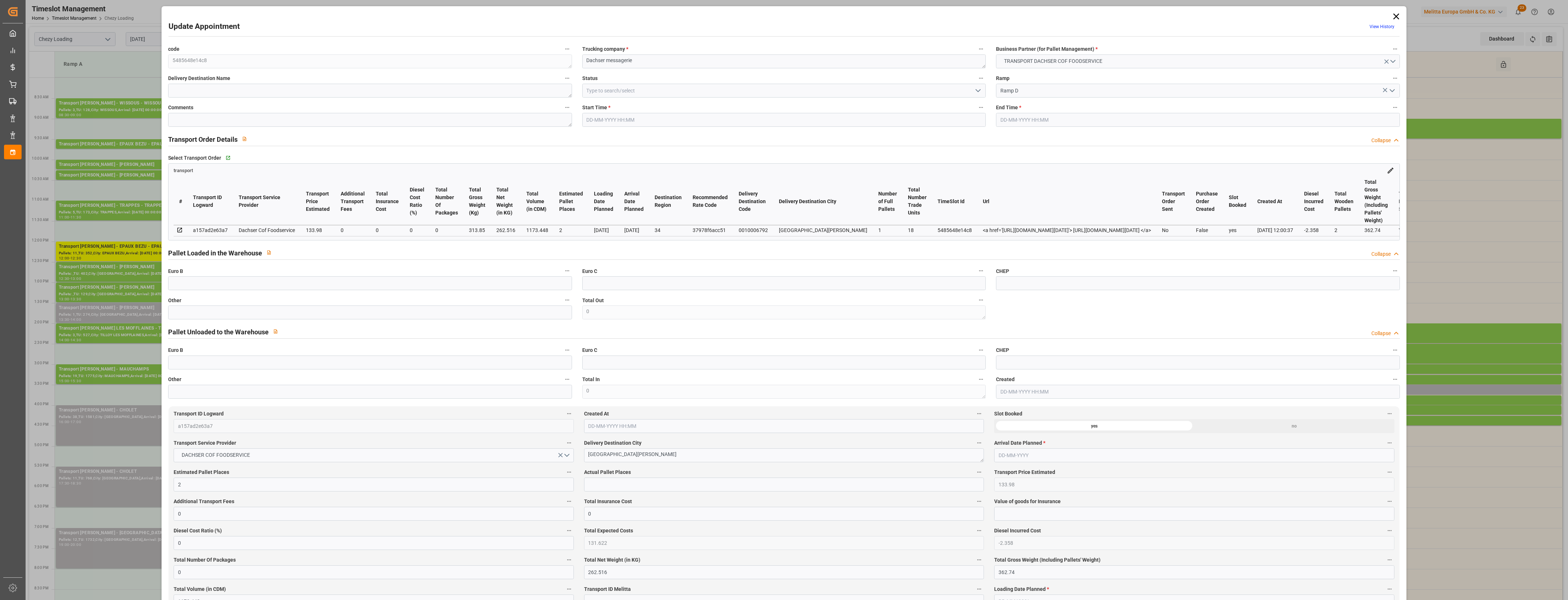
type input "[DATE] 15:30"
type input "[DATE] 15:45"
type input "[DATE] 12:25"
type input "[DATE] 12:00"
type input "[DATE]"
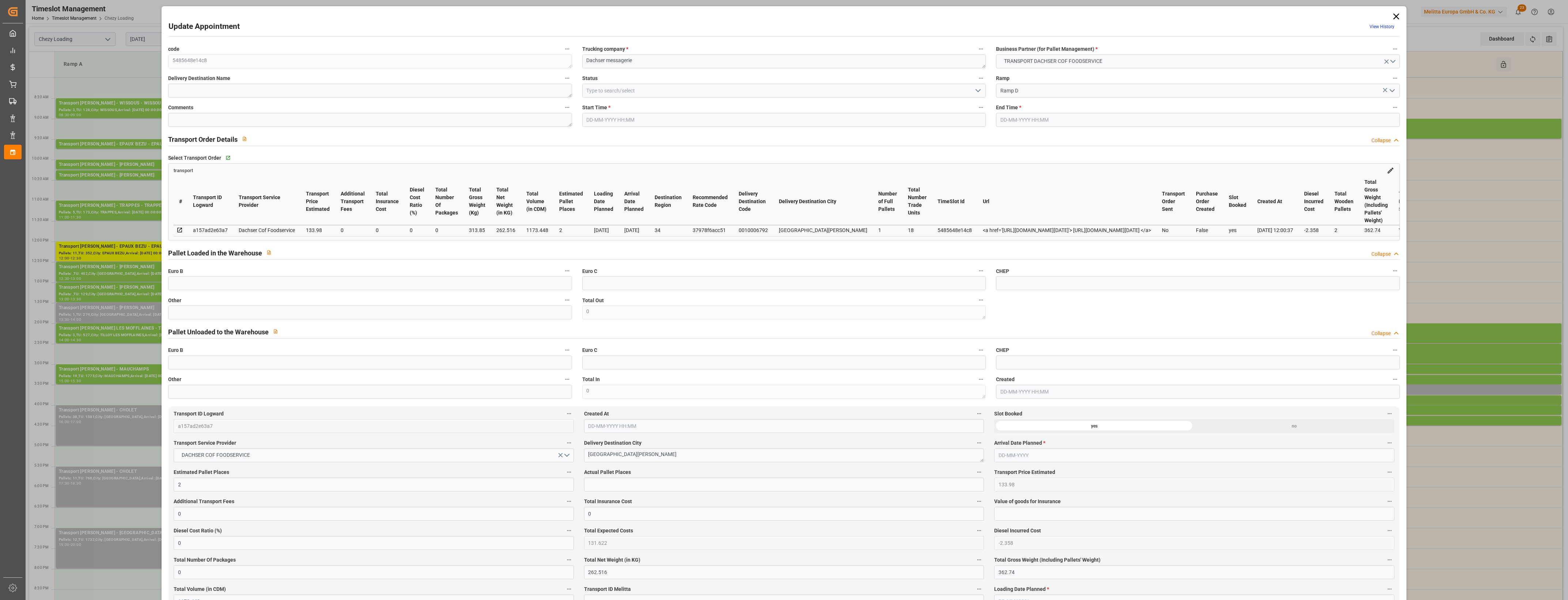
type input "[DATE]"
click at [245, 310] on input "text" at bounding box center [369, 312] width 404 height 14
click at [379, 346] on div "Euro B" at bounding box center [370, 357] width 414 height 29
click at [315, 319] on input "text" at bounding box center [369, 312] width 404 height 14
type input "1"
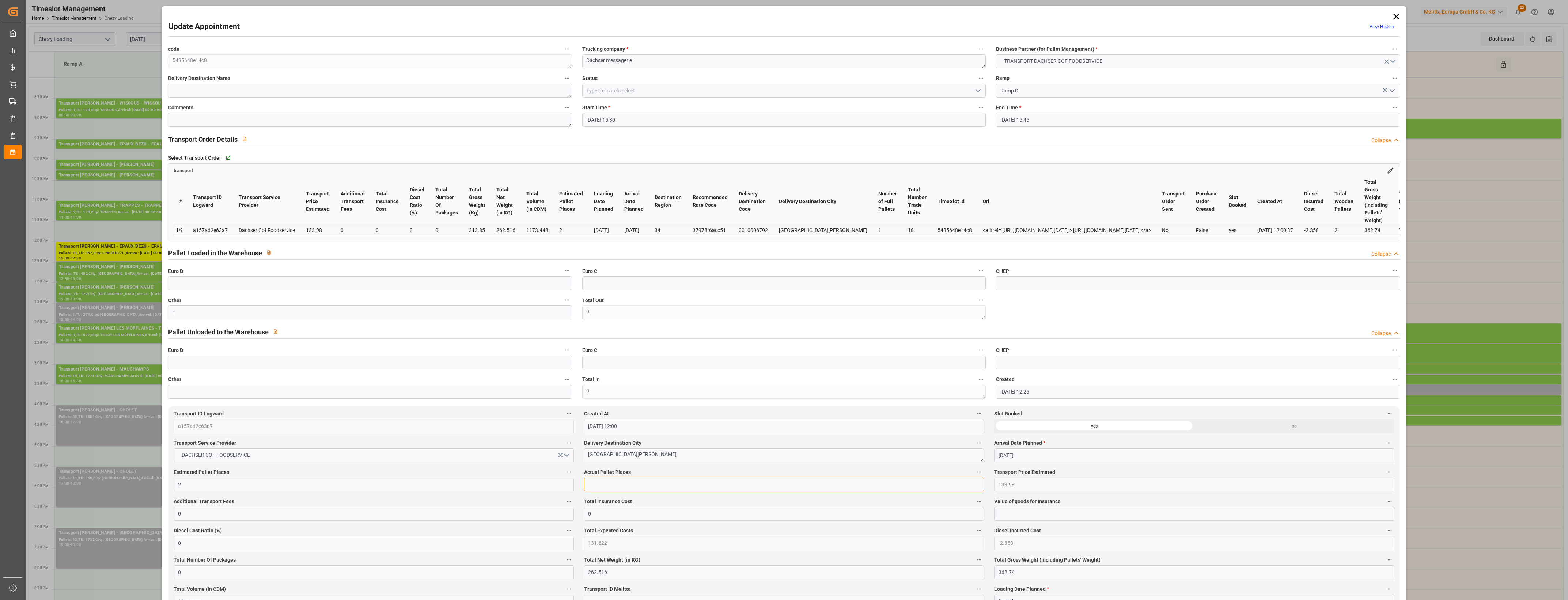
click at [601, 490] on input "text" at bounding box center [784, 484] width 400 height 14
type input "1"
click at [645, 474] on label "Actual Pallet Places" at bounding box center [784, 472] width 400 height 10
click at [975, 474] on button "Actual Pallet Places" at bounding box center [979, 472] width 10 height 10
click at [668, 473] on div at bounding box center [784, 300] width 1568 height 600
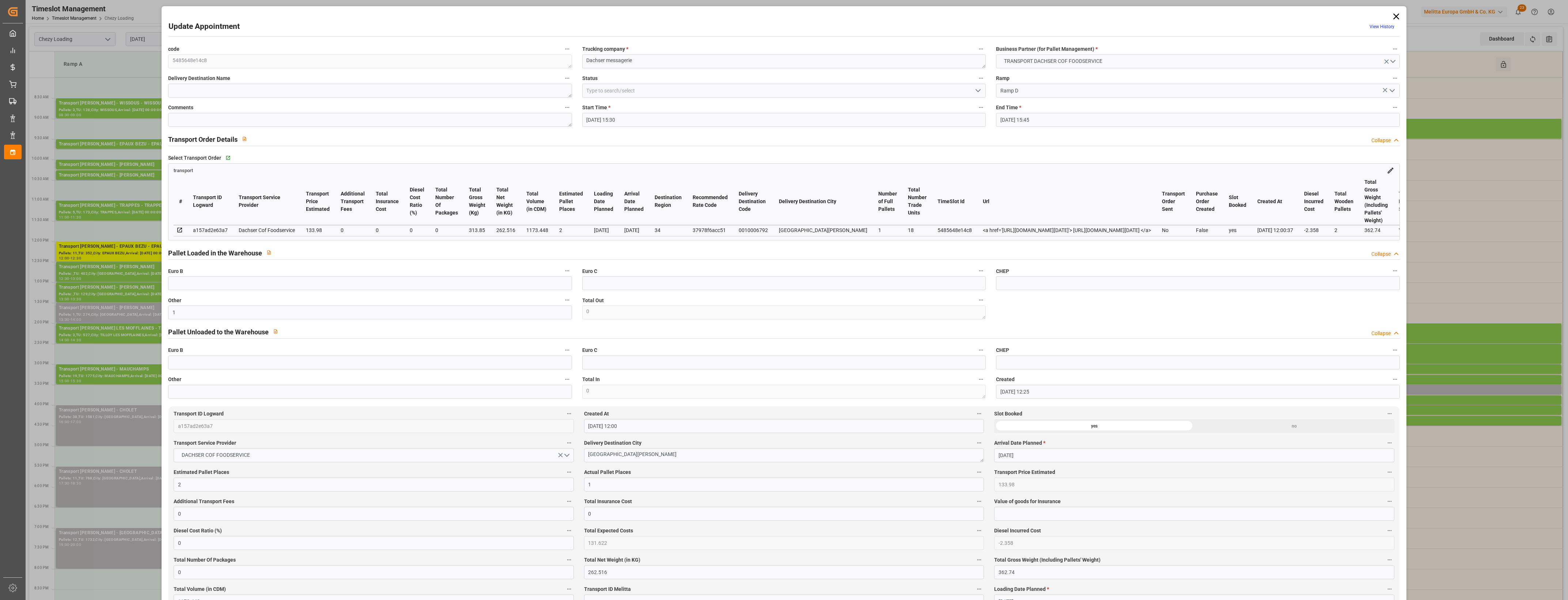
click at [976, 91] on polyline "open menu" at bounding box center [978, 91] width 4 height 2
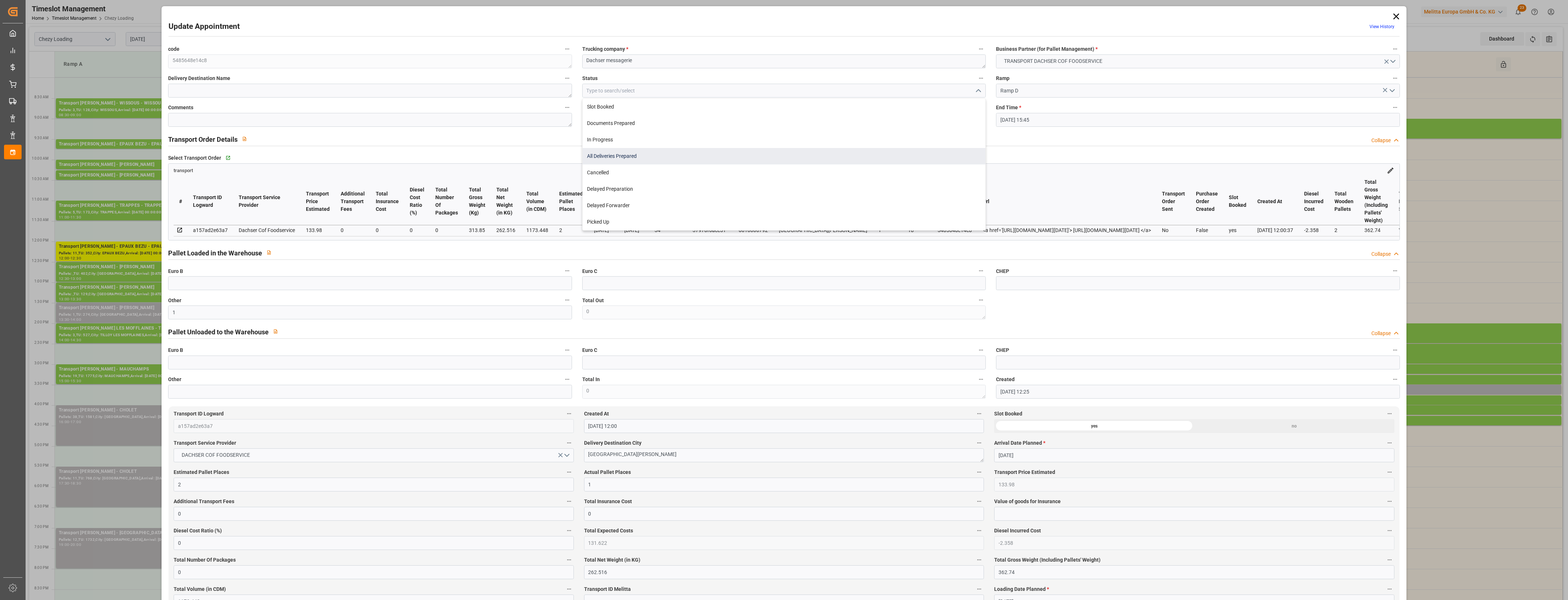
click at [647, 158] on div "All Deliveries Prepared" at bounding box center [784, 156] width 403 height 16
type input "All Deliveries Prepared"
